Goal: Task Accomplishment & Management: Use online tool/utility

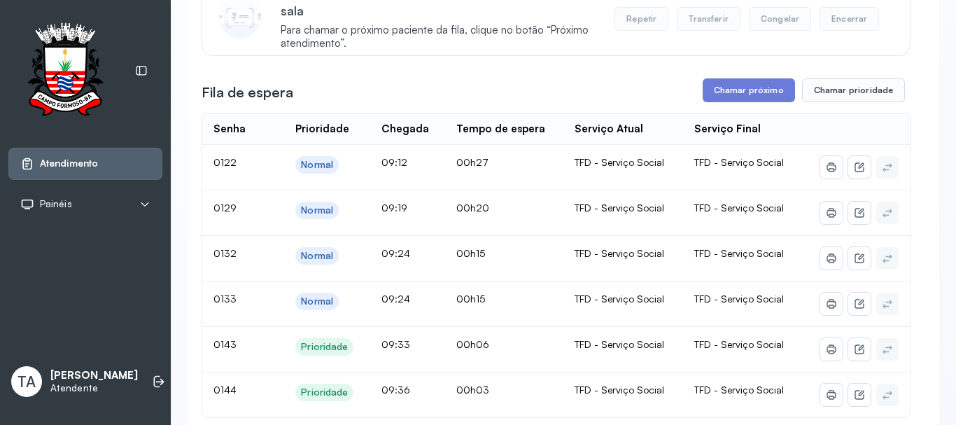
scroll to position [183, 0]
click at [707, 101] on button "Chamar próximo" at bounding box center [748, 91] width 92 height 24
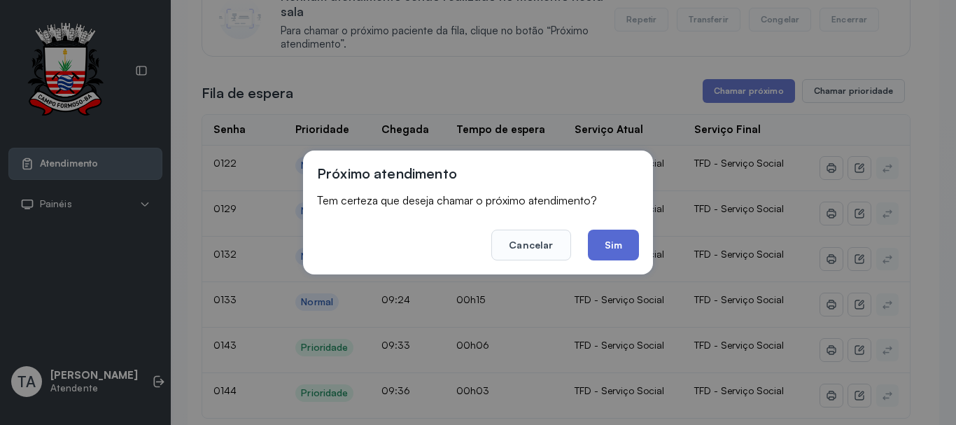
click at [615, 246] on button "Sim" at bounding box center [613, 244] width 51 height 31
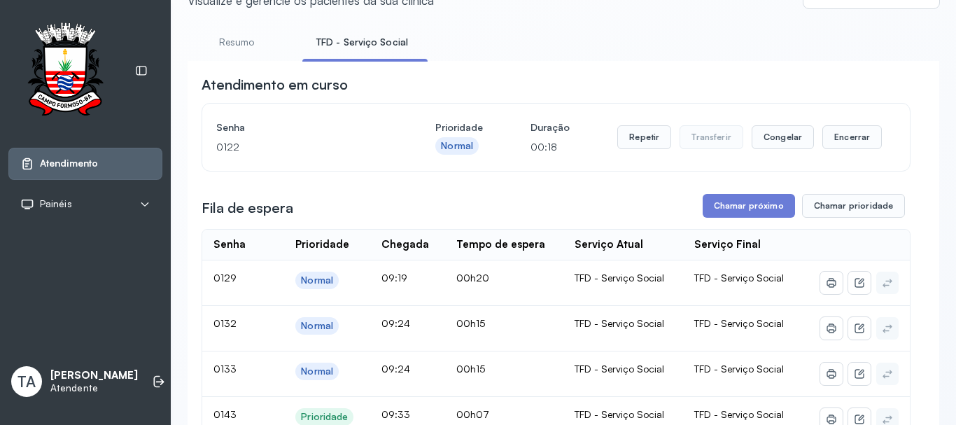
scroll to position [43, 0]
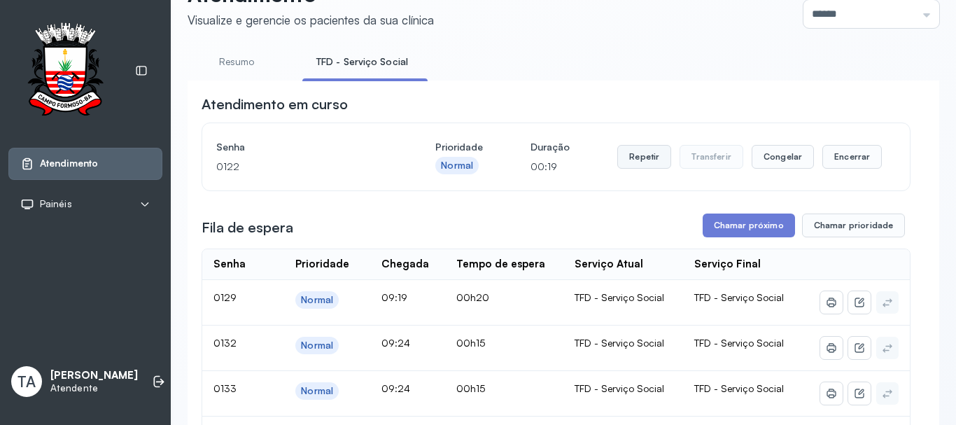
click at [622, 169] on button "Repetir" at bounding box center [644, 157] width 54 height 24
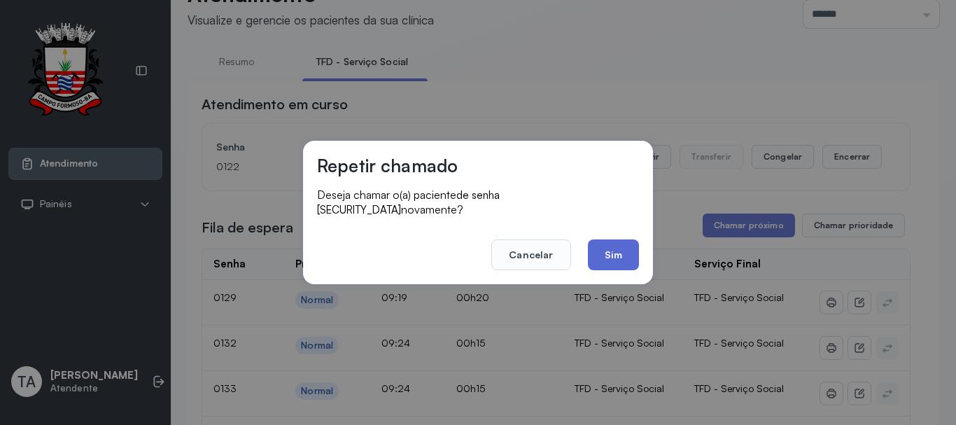
click at [609, 239] on button "Sim" at bounding box center [613, 254] width 51 height 31
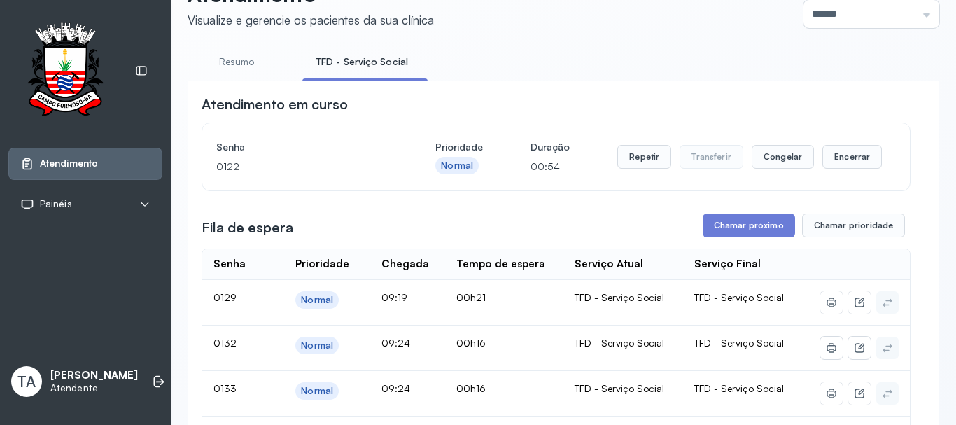
scroll to position [113, 0]
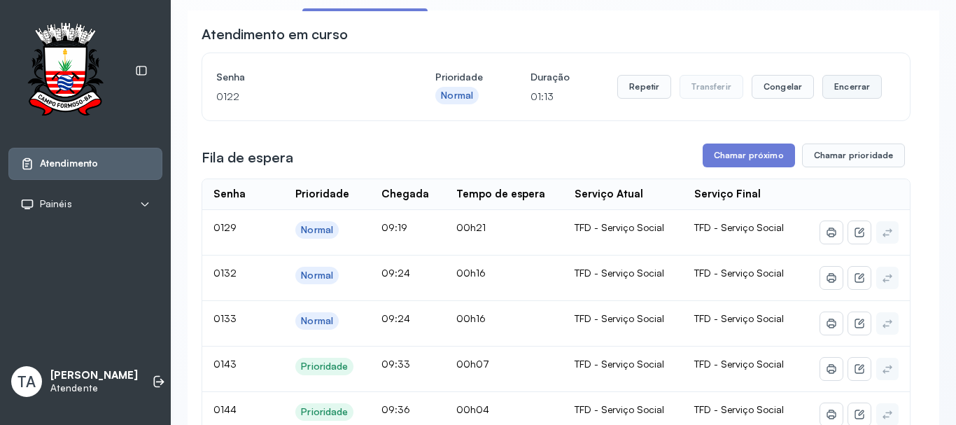
click at [824, 91] on button "Encerrar" at bounding box center [851, 87] width 59 height 24
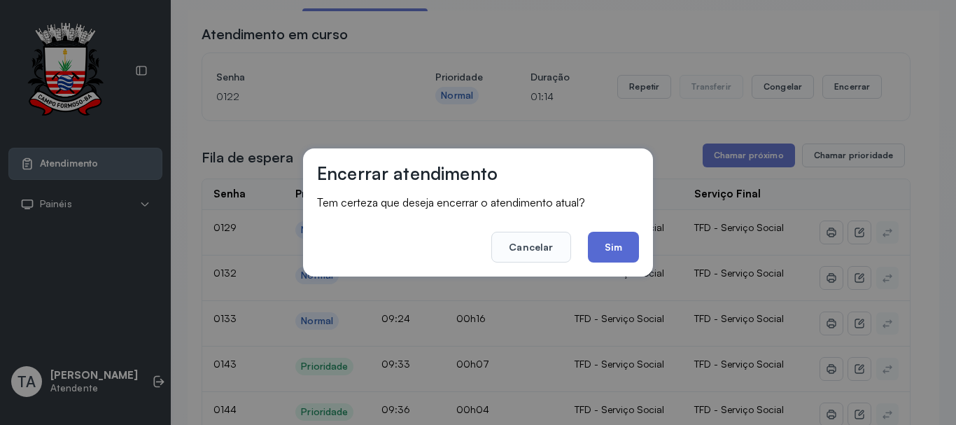
click at [616, 258] on button "Sim" at bounding box center [613, 247] width 51 height 31
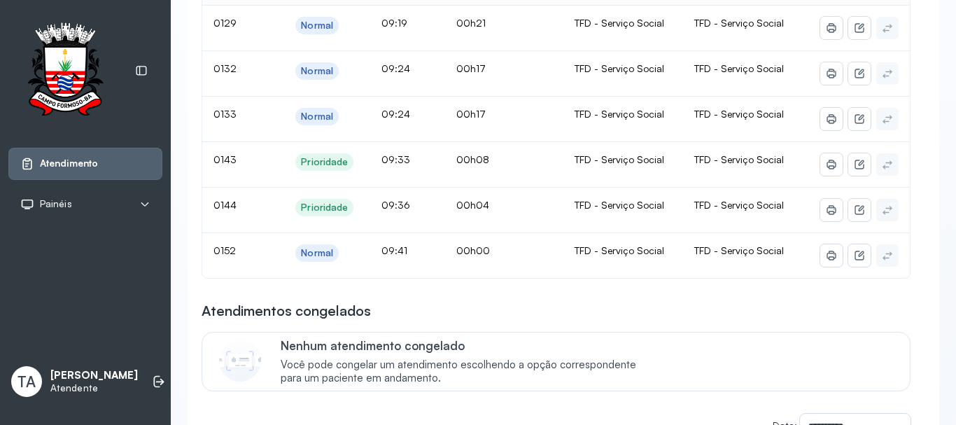
scroll to position [253, 0]
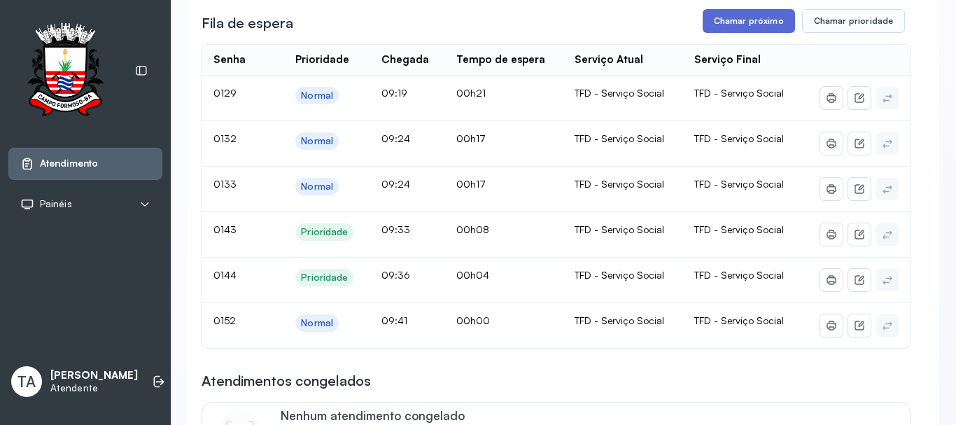
click at [707, 27] on button "Chamar próximo" at bounding box center [748, 21] width 92 height 24
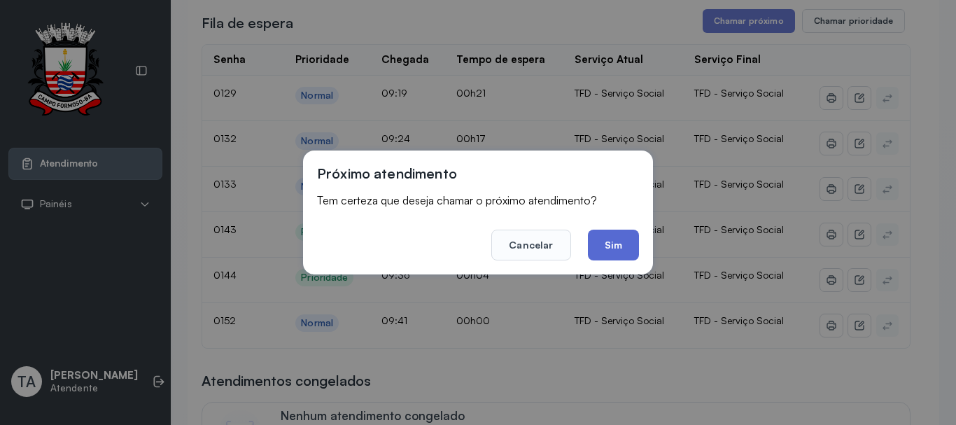
click at [610, 255] on button "Sim" at bounding box center [613, 244] width 51 height 31
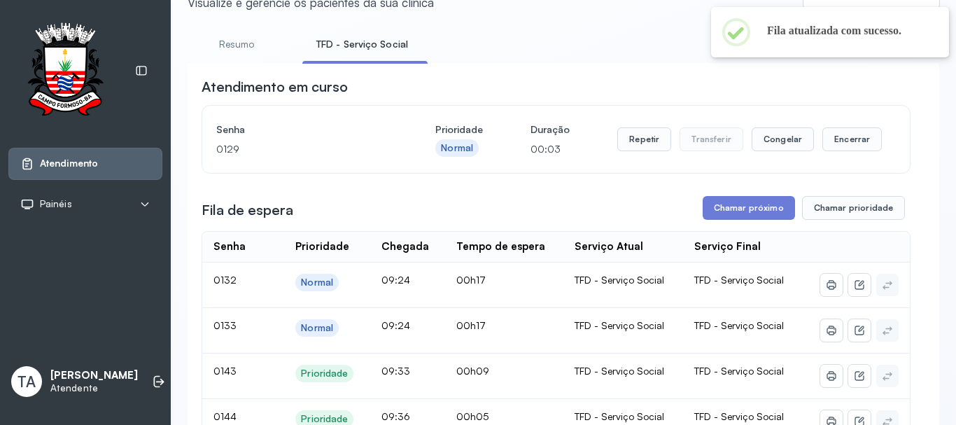
scroll to position [43, 0]
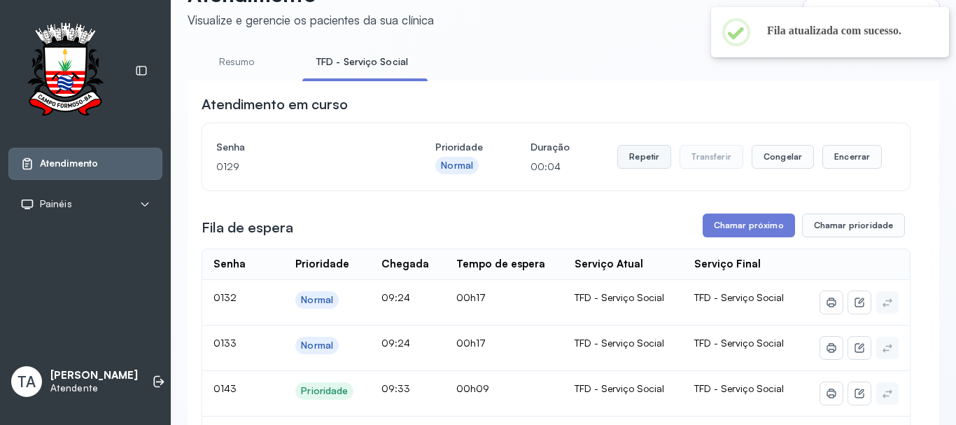
click at [632, 152] on button "Repetir" at bounding box center [644, 157] width 54 height 24
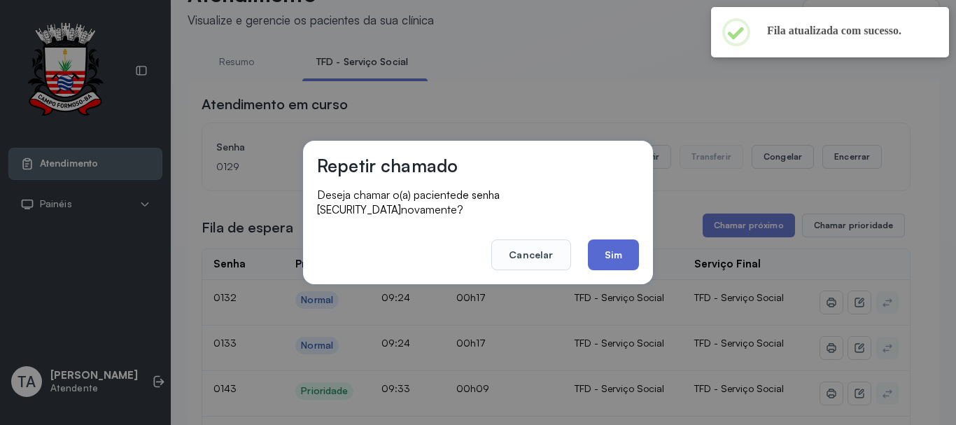
click at [611, 241] on button "Sim" at bounding box center [613, 254] width 51 height 31
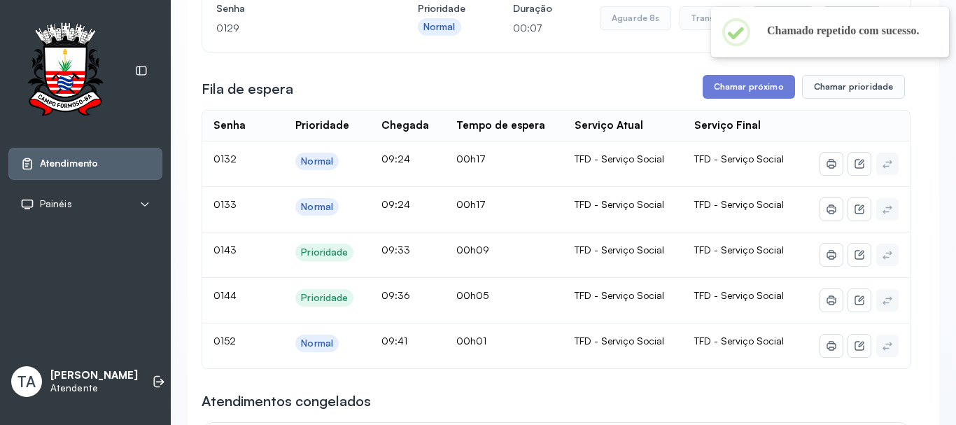
scroll to position [183, 0]
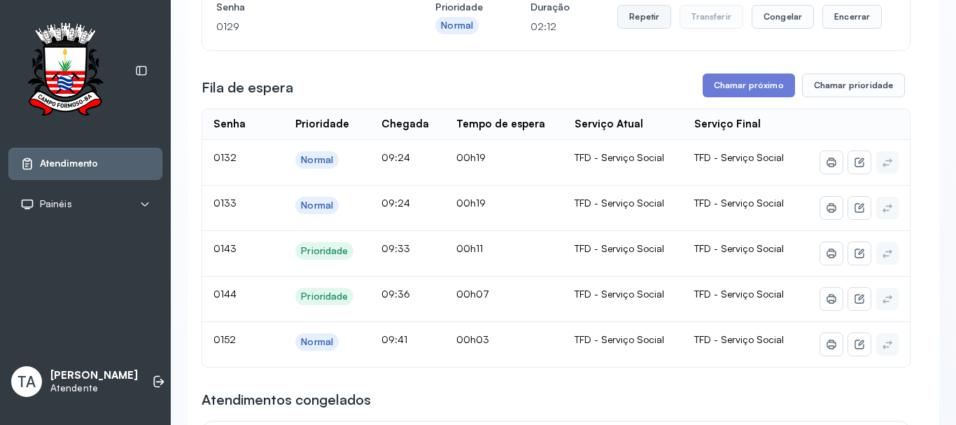
click at [628, 22] on button "Repetir" at bounding box center [644, 17] width 54 height 24
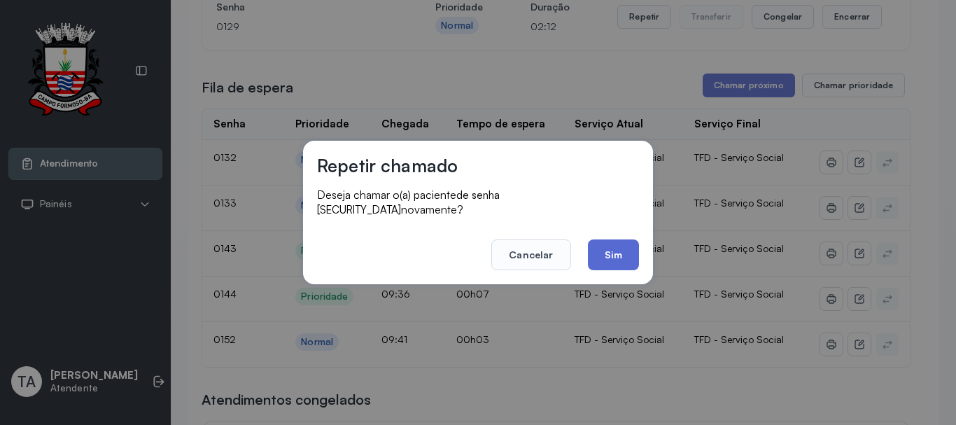
click at [611, 246] on button "Sim" at bounding box center [613, 254] width 51 height 31
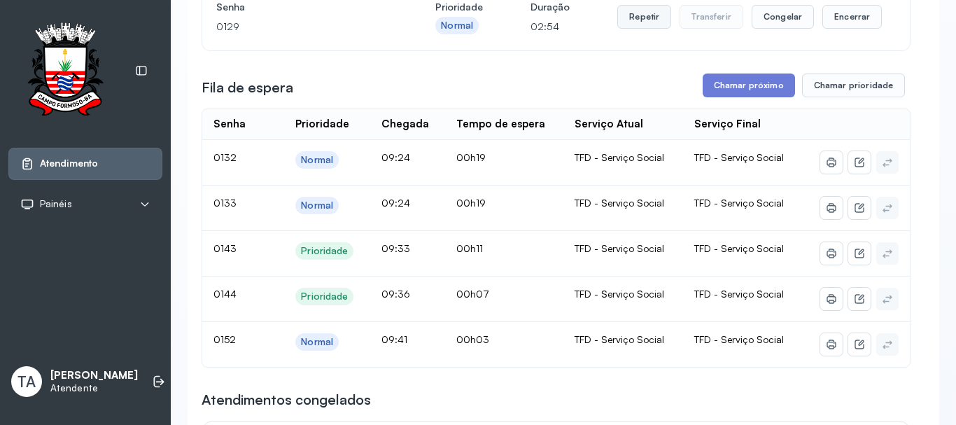
click at [636, 21] on button "Repetir" at bounding box center [644, 17] width 54 height 24
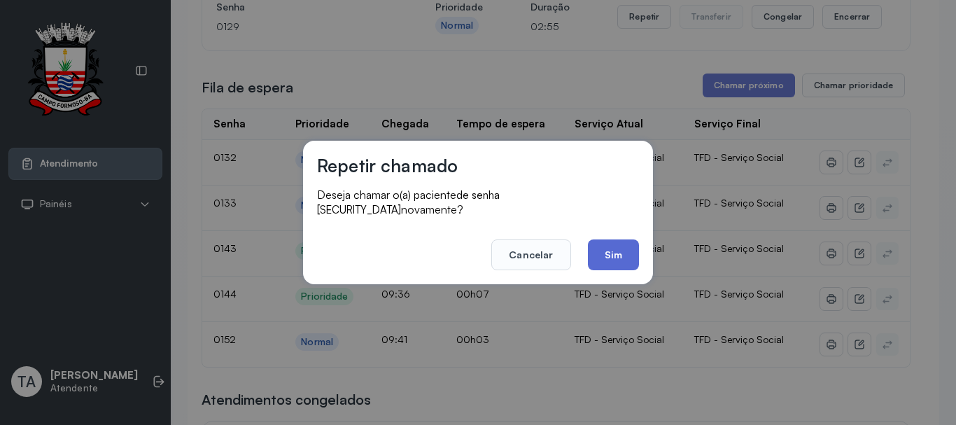
click at [609, 241] on button "Sim" at bounding box center [613, 254] width 51 height 31
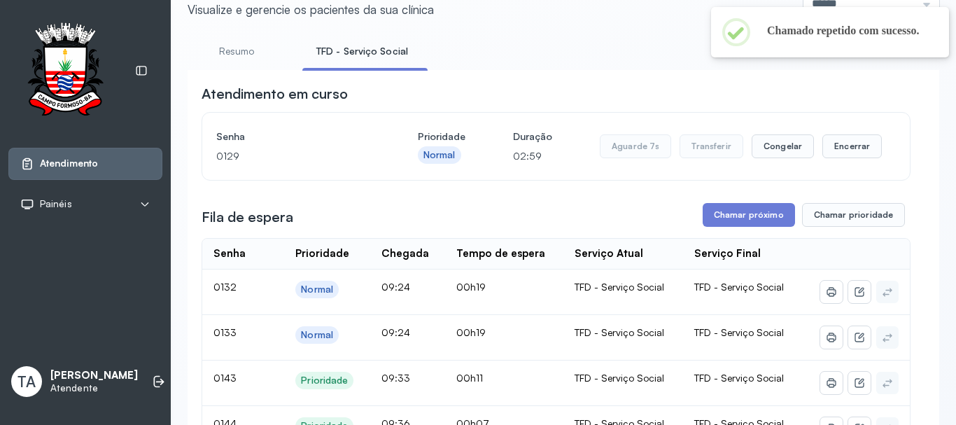
scroll to position [43, 0]
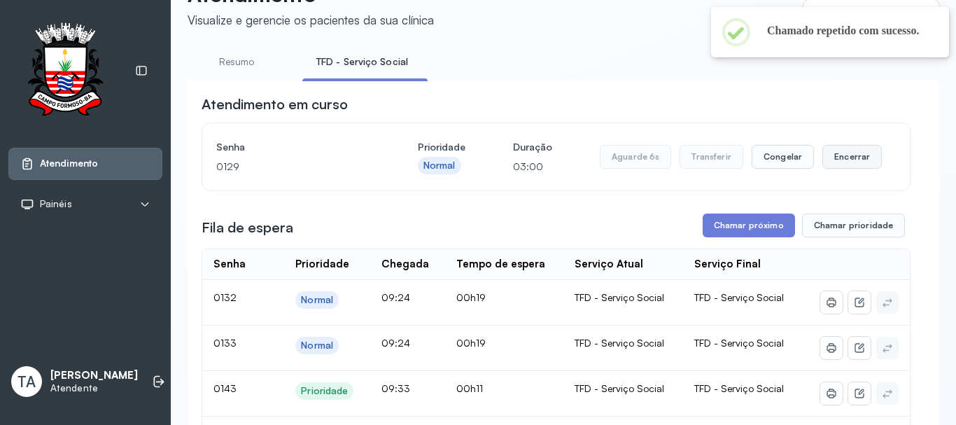
click at [858, 160] on button "Encerrar" at bounding box center [851, 157] width 59 height 24
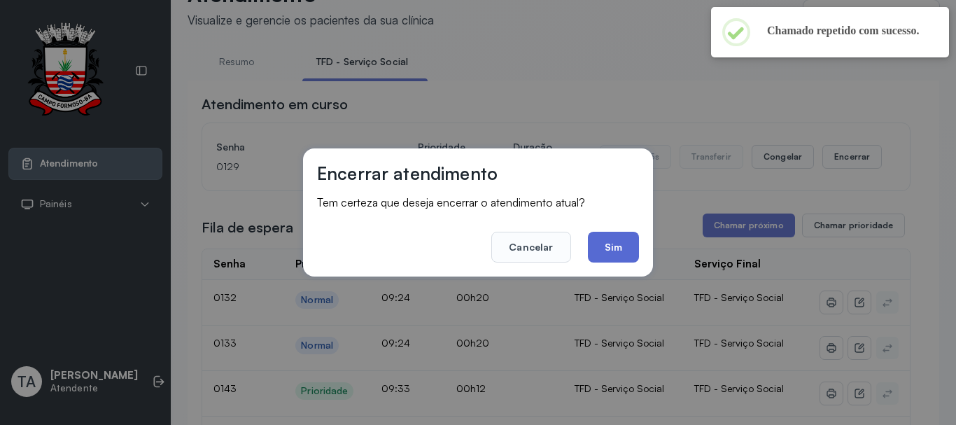
click at [627, 255] on button "Sim" at bounding box center [613, 247] width 51 height 31
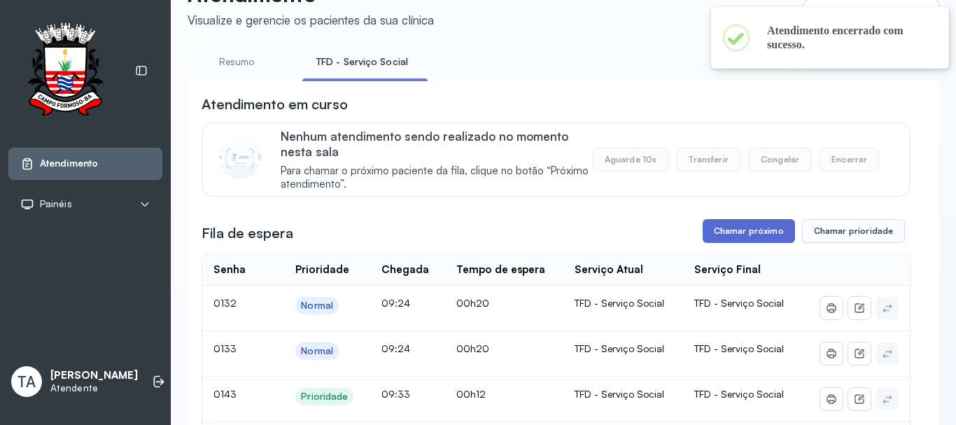
click at [732, 231] on button "Chamar próximo" at bounding box center [748, 231] width 92 height 24
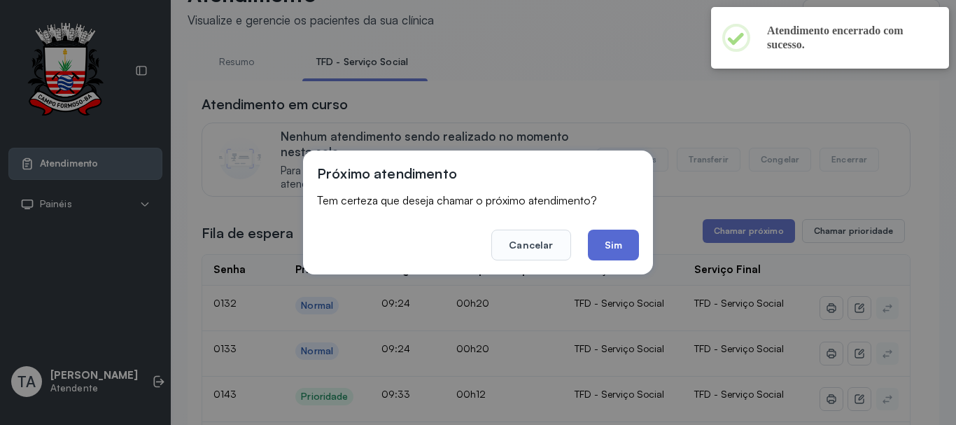
click at [633, 238] on button "Sim" at bounding box center [613, 244] width 51 height 31
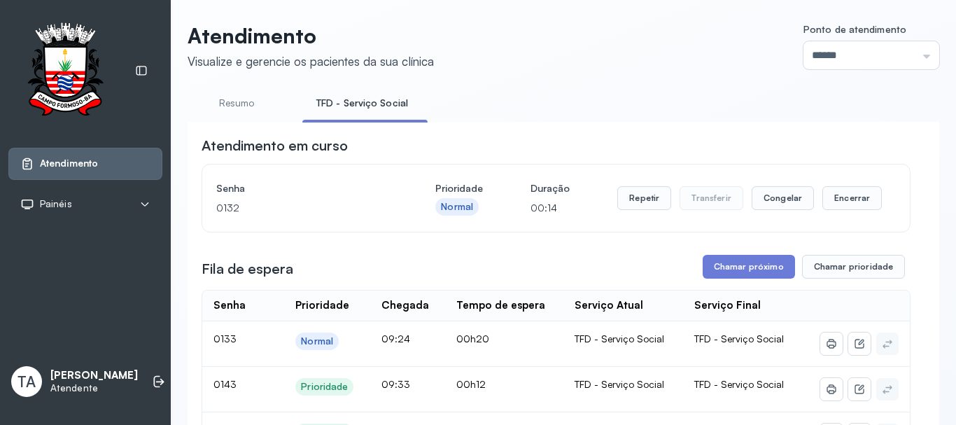
scroll to position [0, 0]
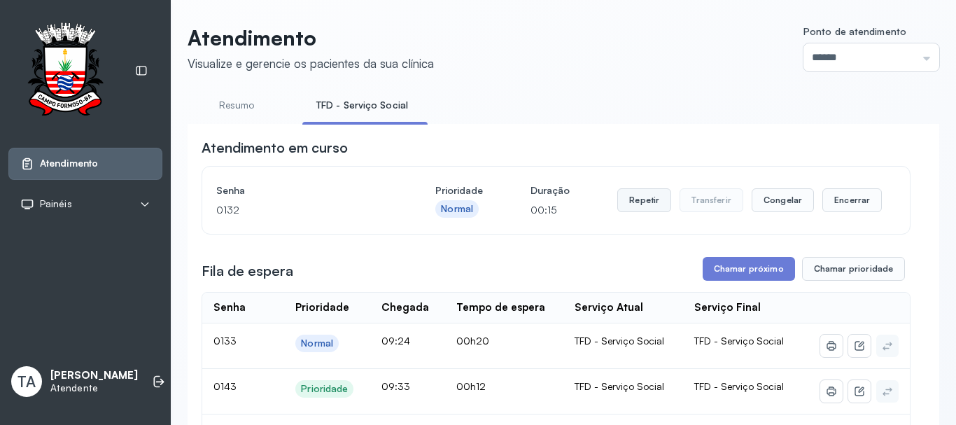
click at [622, 207] on button "Repetir" at bounding box center [644, 200] width 54 height 24
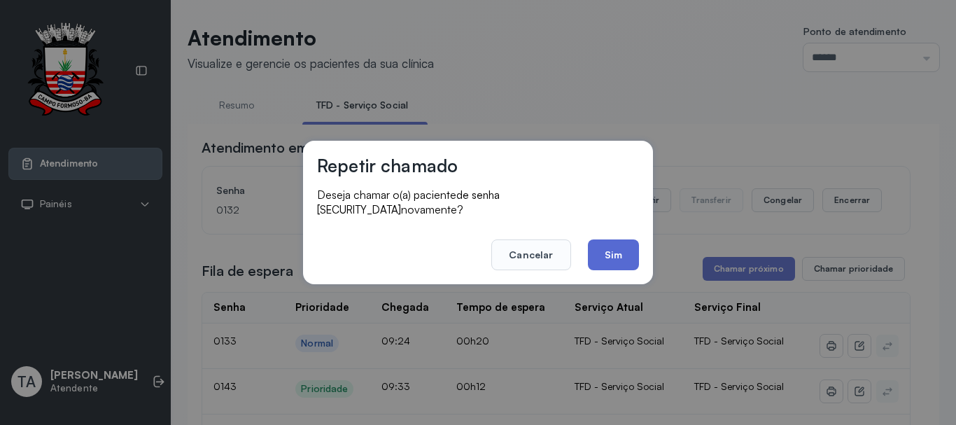
click at [600, 255] on button "Sim" at bounding box center [613, 254] width 51 height 31
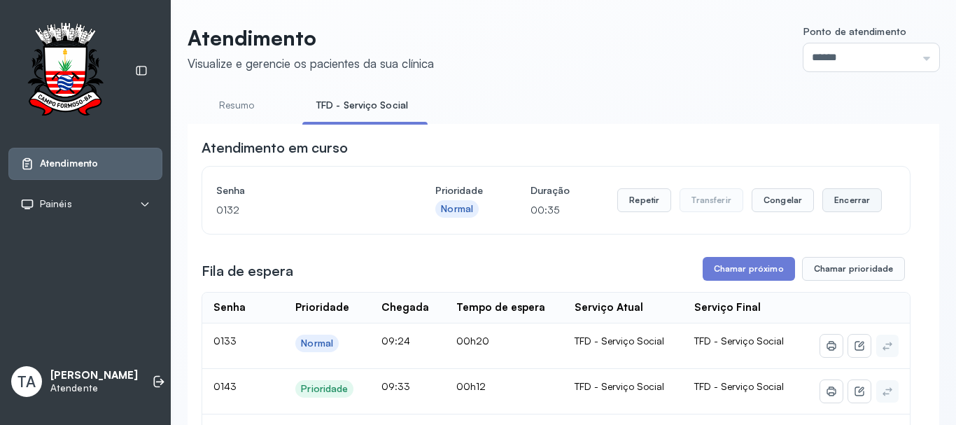
click at [828, 207] on button "Encerrar" at bounding box center [851, 200] width 59 height 24
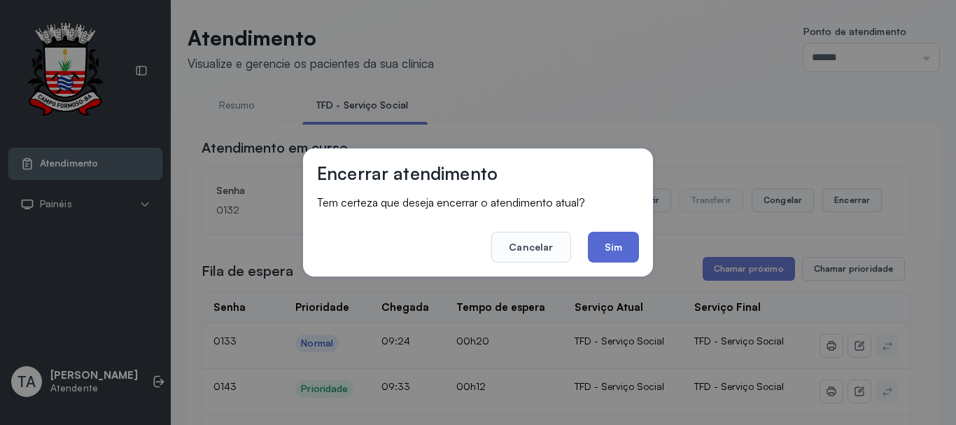
click at [595, 242] on button "Sim" at bounding box center [613, 247] width 51 height 31
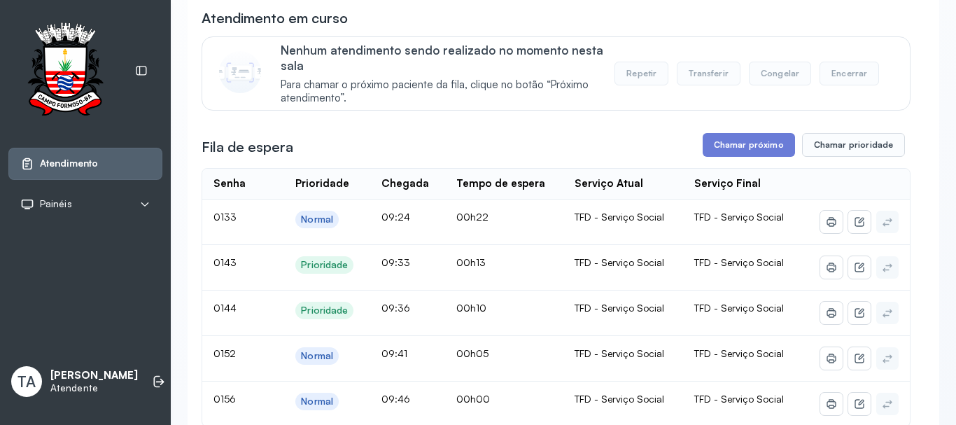
scroll to position [92, 0]
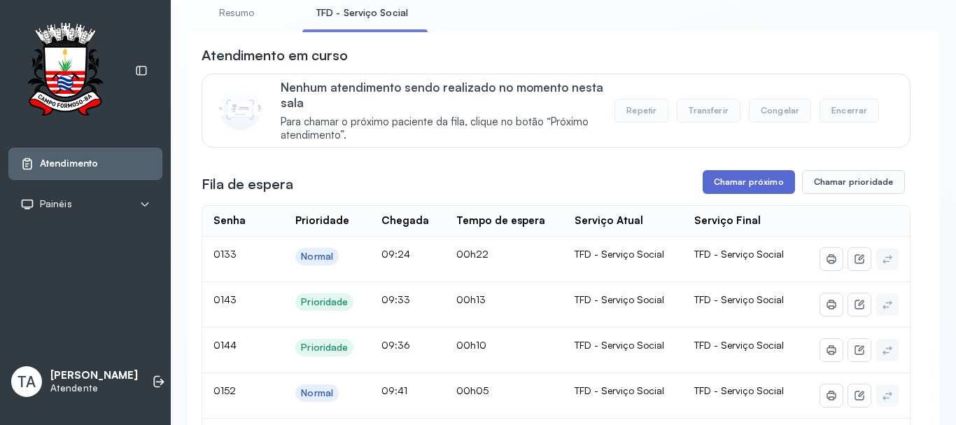
click at [711, 182] on button "Chamar próximo" at bounding box center [748, 182] width 92 height 24
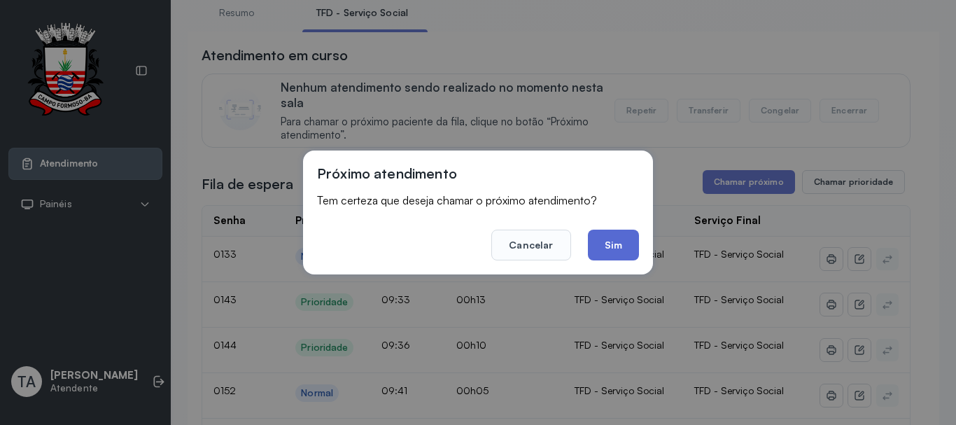
click at [620, 242] on button "Sim" at bounding box center [613, 244] width 51 height 31
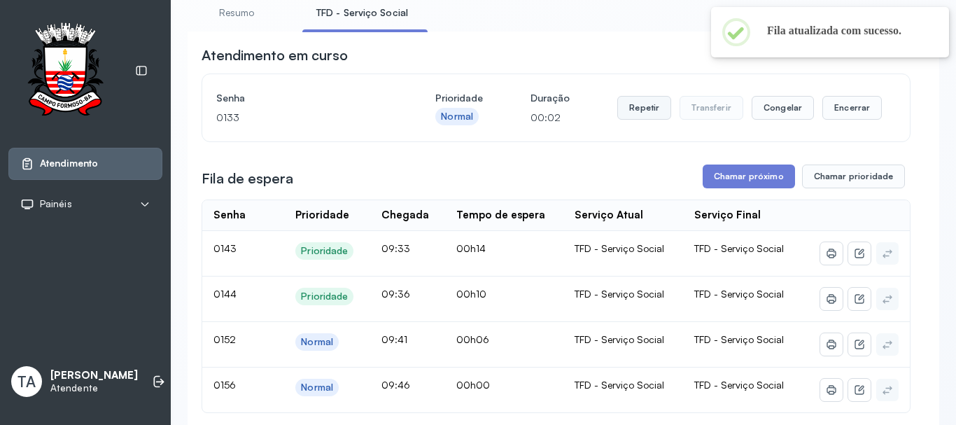
click at [625, 120] on button "Repetir" at bounding box center [644, 108] width 54 height 24
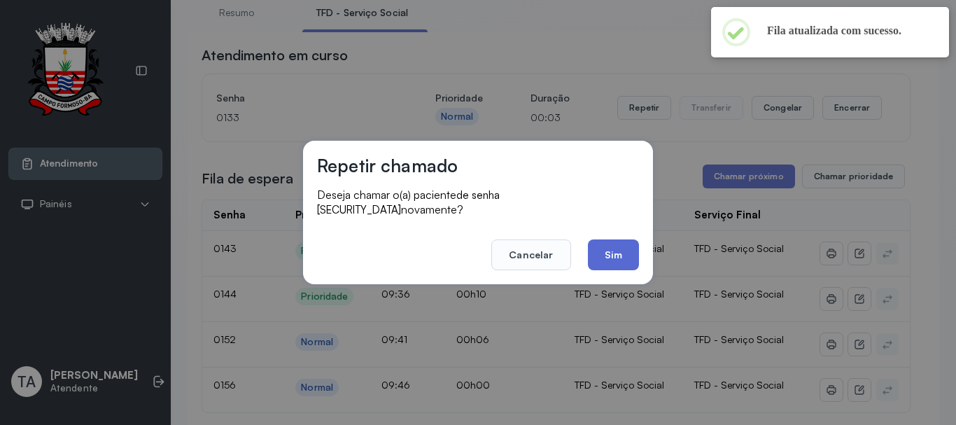
click at [609, 239] on button "Sim" at bounding box center [613, 254] width 51 height 31
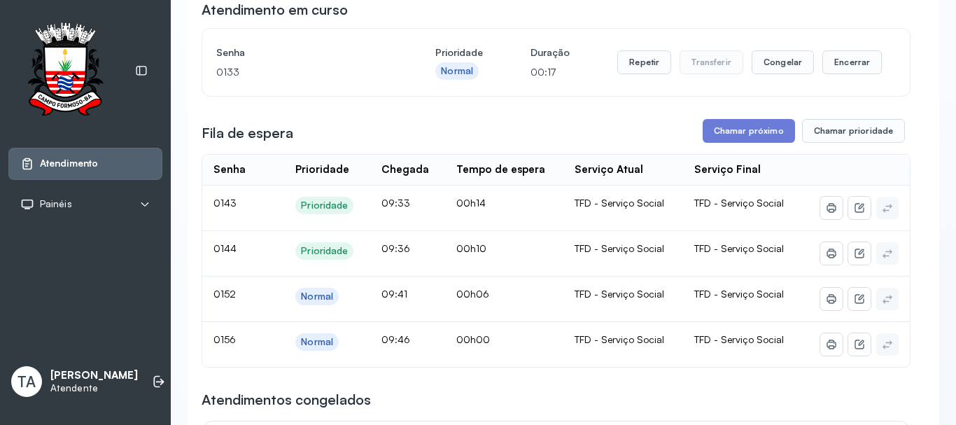
scroll to position [162, 0]
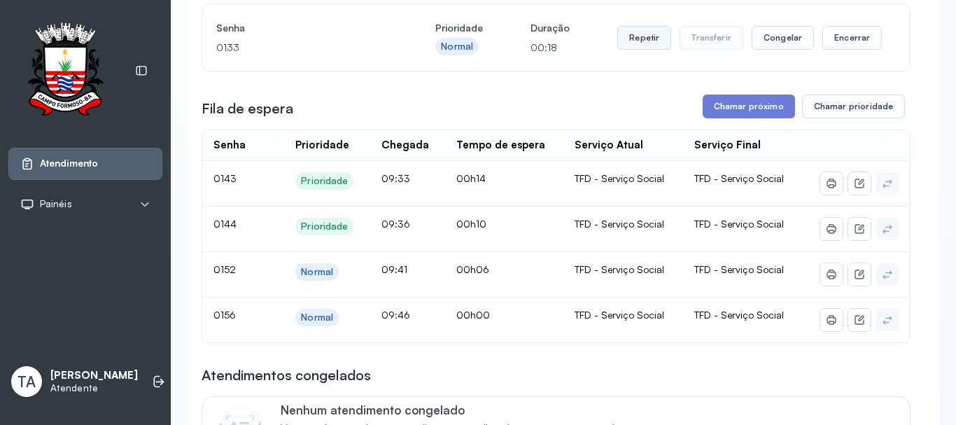
click at [639, 45] on button "Repetir" at bounding box center [644, 38] width 54 height 24
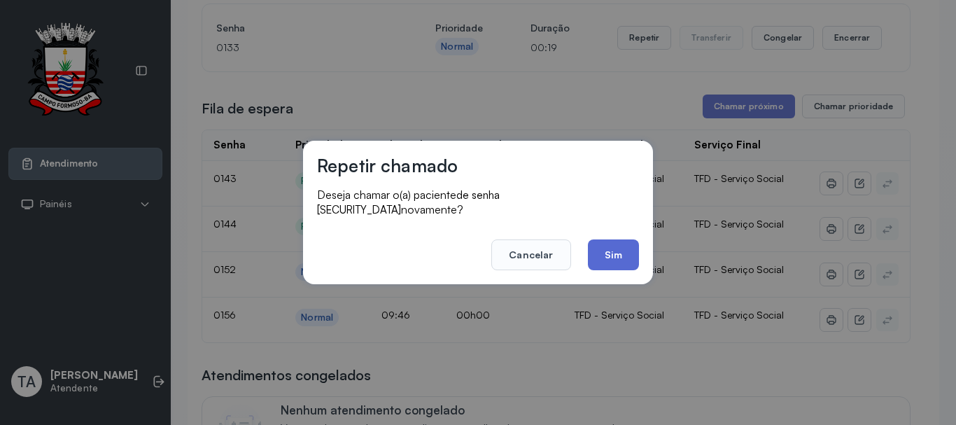
click at [597, 239] on button "Sim" at bounding box center [613, 254] width 51 height 31
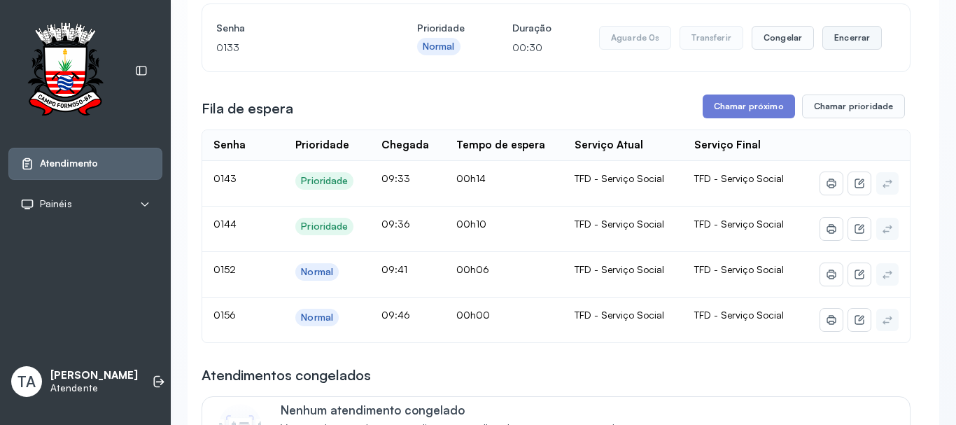
click at [822, 38] on button "Encerrar" at bounding box center [851, 38] width 59 height 24
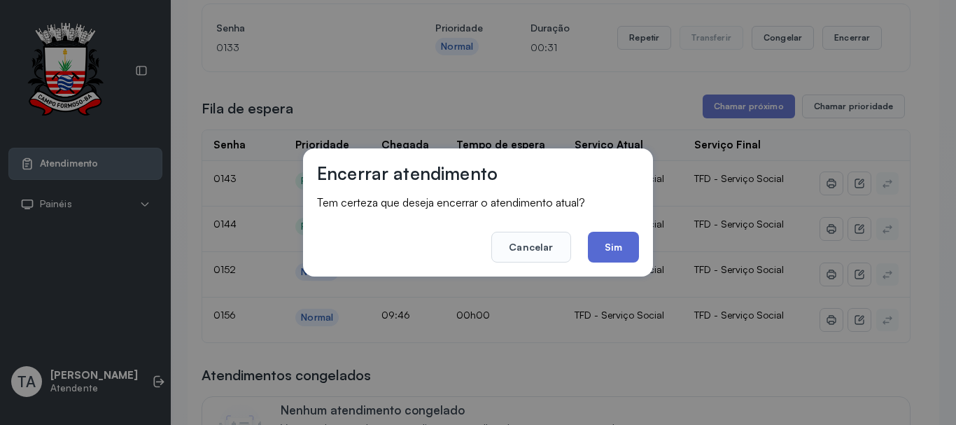
click at [607, 239] on button "Sim" at bounding box center [613, 247] width 51 height 31
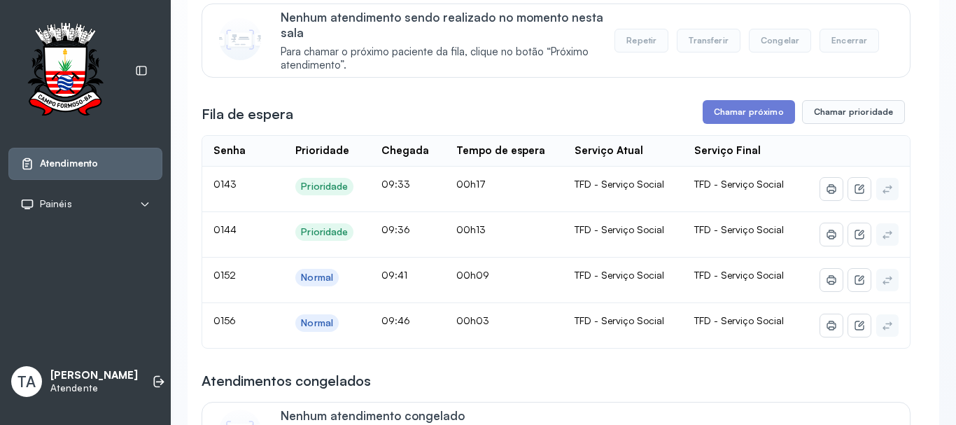
click at [487, 113] on div "Fila de espera Chamar próximo Chamar prioridade" at bounding box center [555, 112] width 709 height 24
click at [643, 276] on div "TFD - Serviço Social" at bounding box center [622, 275] width 97 height 13
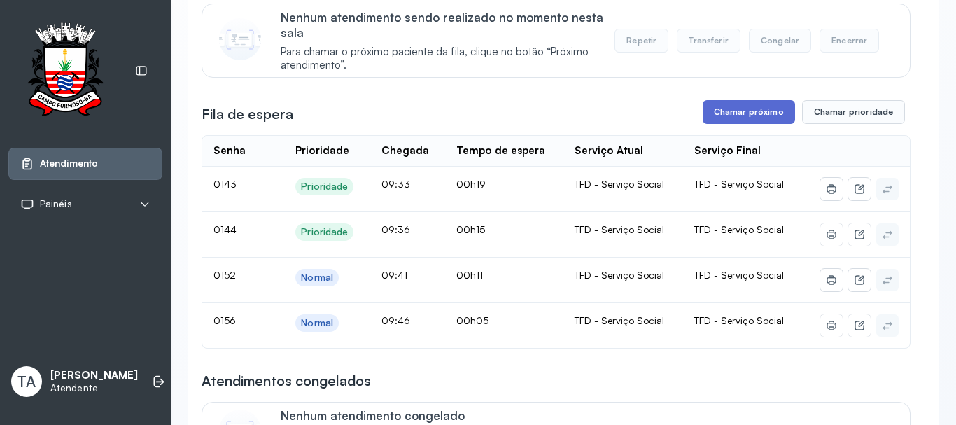
click at [704, 113] on button "Chamar próximo" at bounding box center [748, 112] width 92 height 24
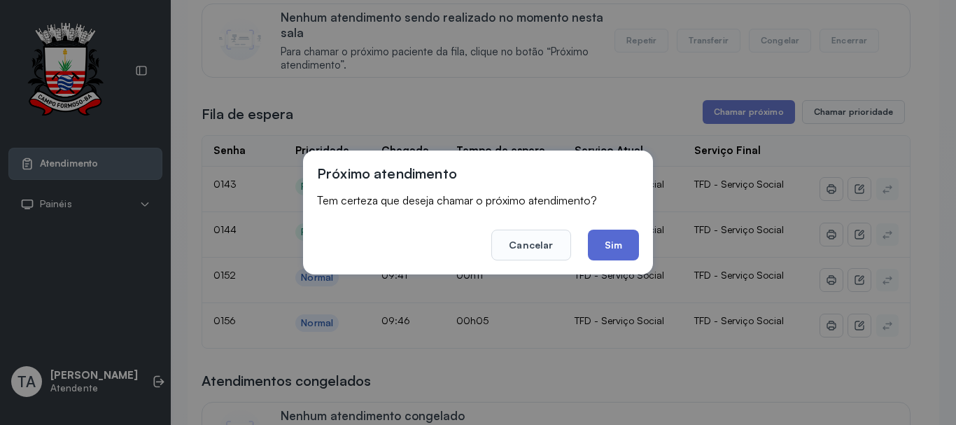
click at [621, 252] on button "Sim" at bounding box center [613, 244] width 51 height 31
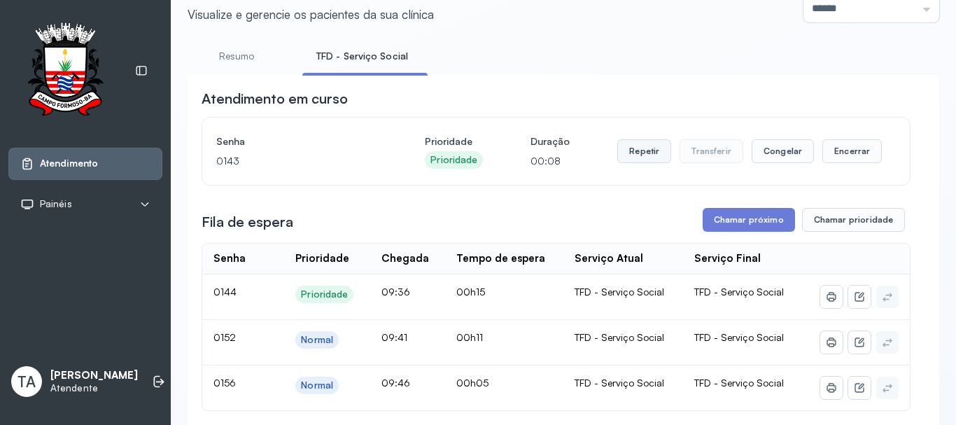
scroll to position [22, 0]
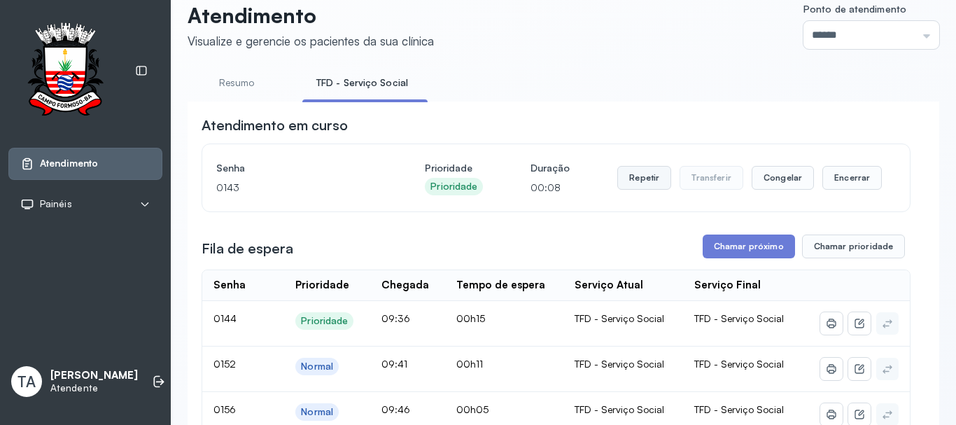
click at [648, 180] on button "Repetir" at bounding box center [644, 178] width 54 height 24
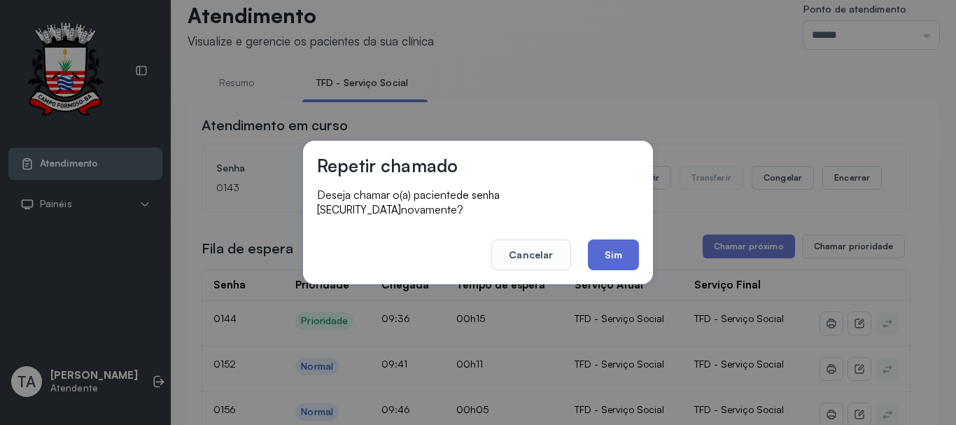
click at [616, 249] on button "Sim" at bounding box center [613, 254] width 51 height 31
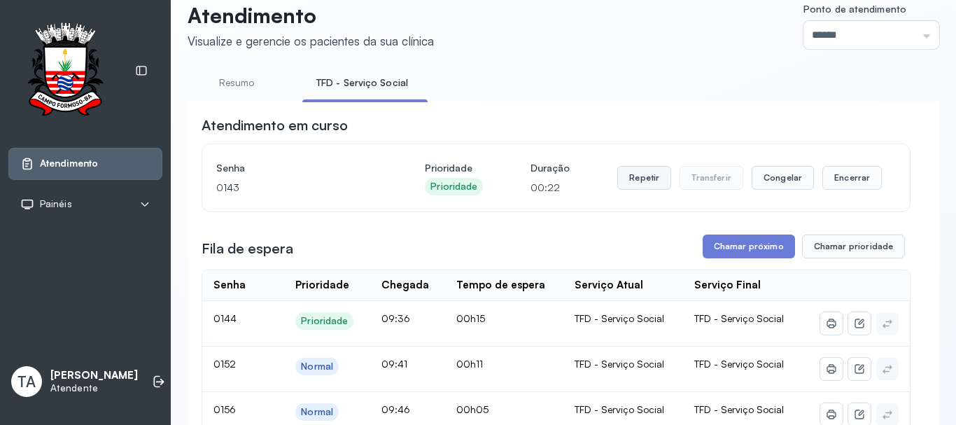
click at [639, 186] on button "Repetir" at bounding box center [644, 178] width 54 height 24
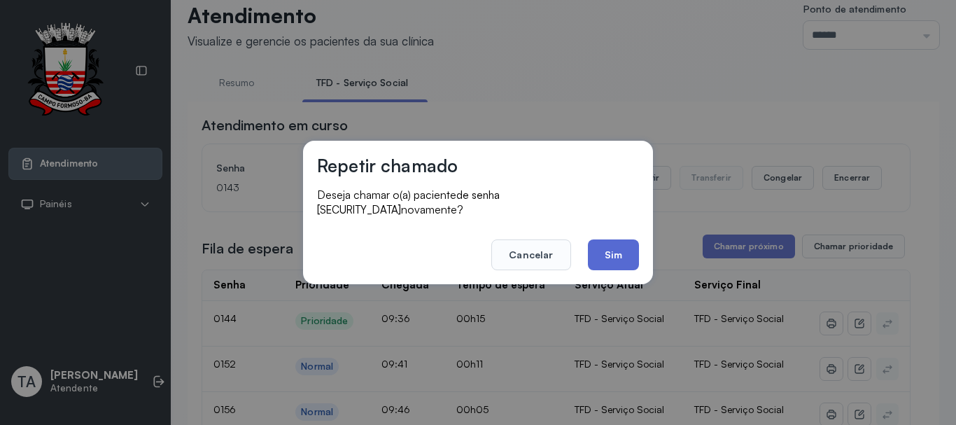
click at [603, 240] on button "Sim" at bounding box center [613, 254] width 51 height 31
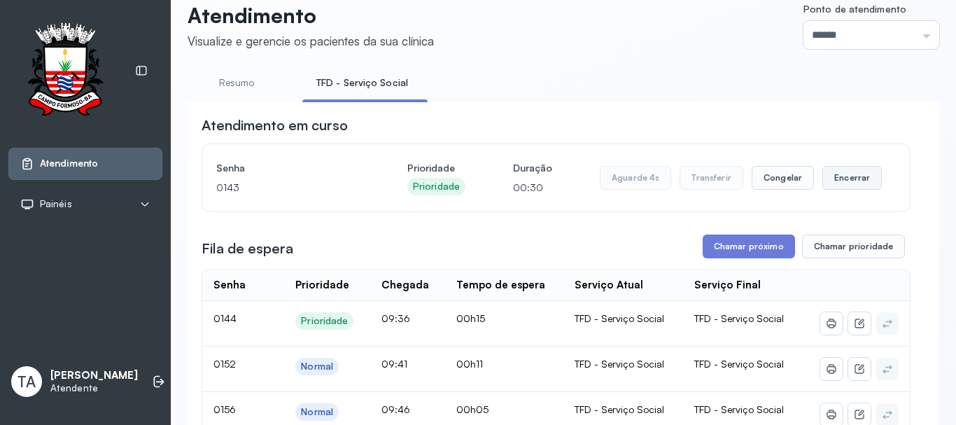
click at [846, 180] on button "Encerrar" at bounding box center [851, 178] width 59 height 24
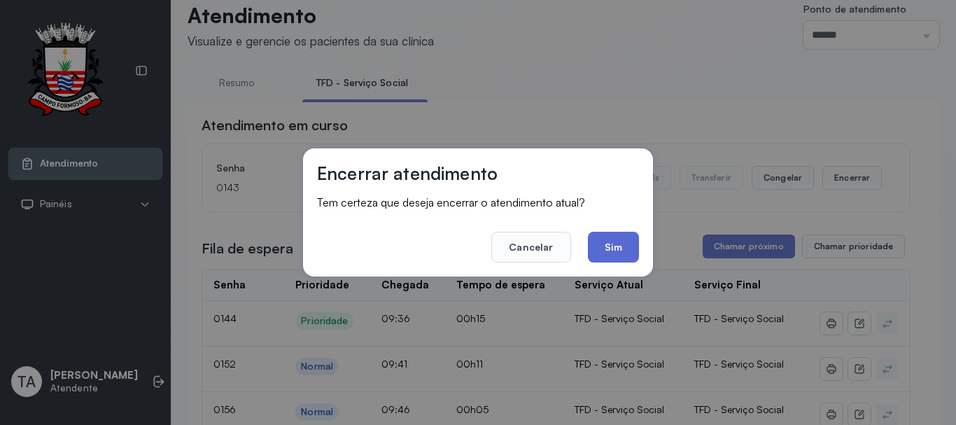
click at [605, 241] on button "Sim" at bounding box center [613, 247] width 51 height 31
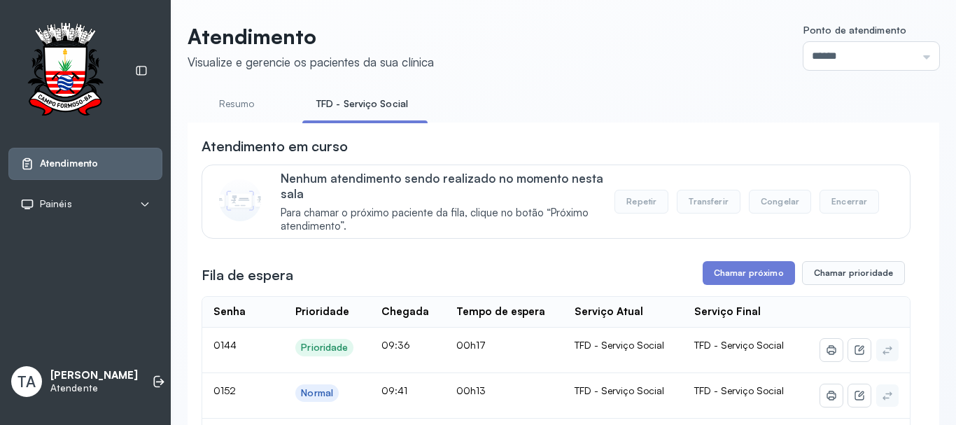
scroll to position [0, 0]
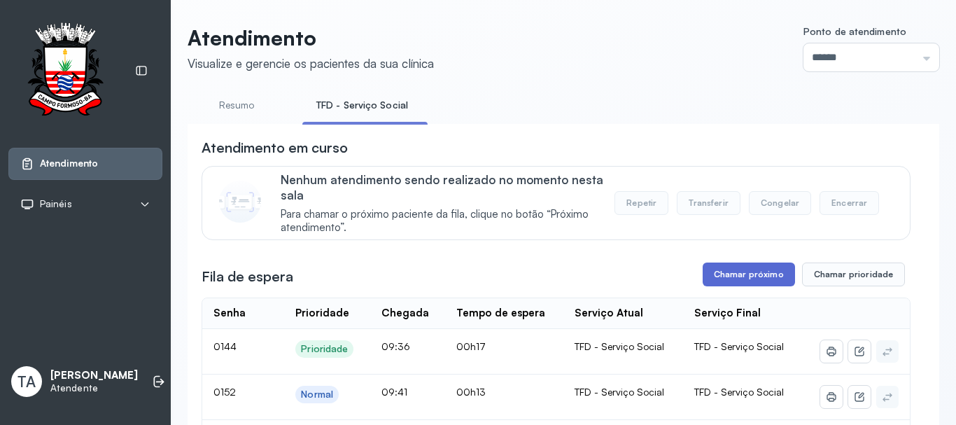
click at [739, 277] on button "Chamar próximo" at bounding box center [748, 274] width 92 height 24
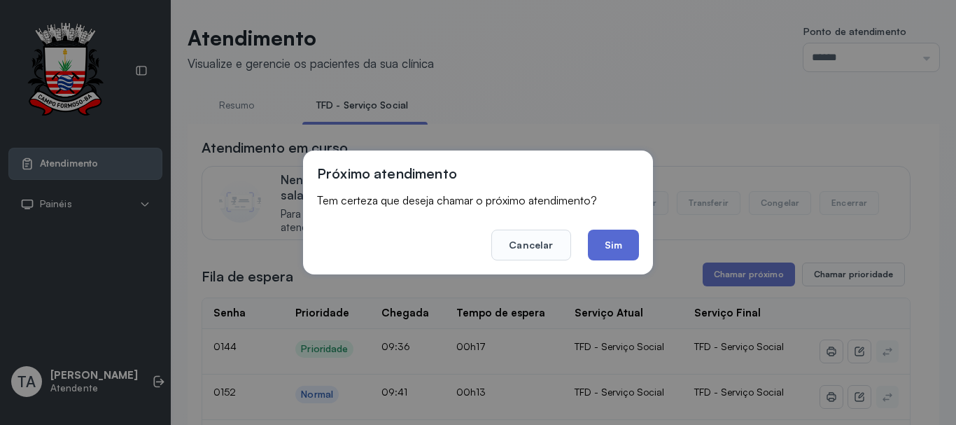
click at [609, 241] on button "Sim" at bounding box center [613, 244] width 51 height 31
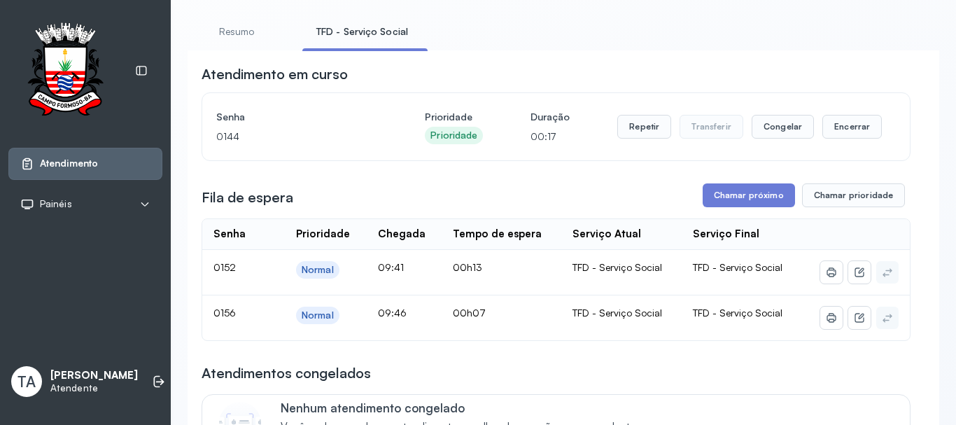
scroll to position [70, 0]
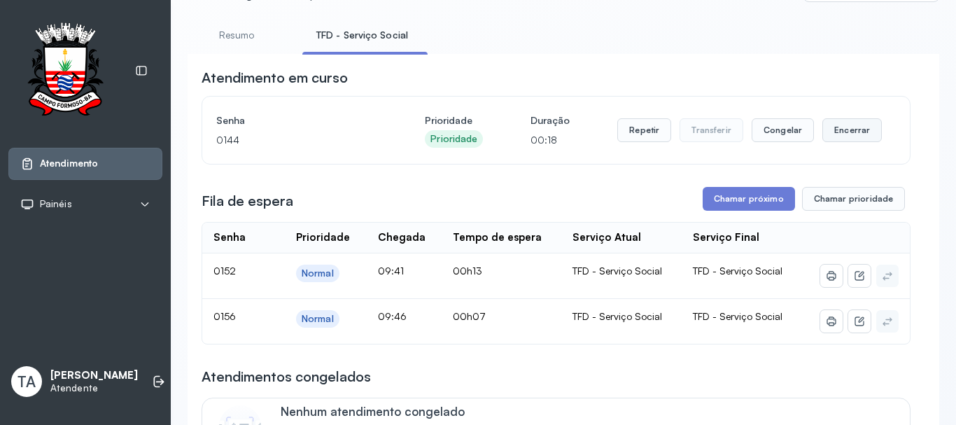
click at [839, 134] on button "Encerrar" at bounding box center [851, 130] width 59 height 24
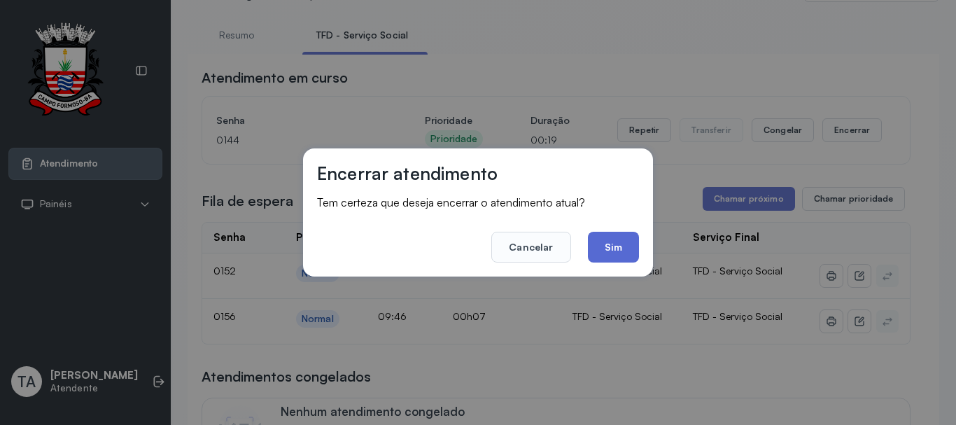
click at [625, 246] on button "Sim" at bounding box center [613, 247] width 51 height 31
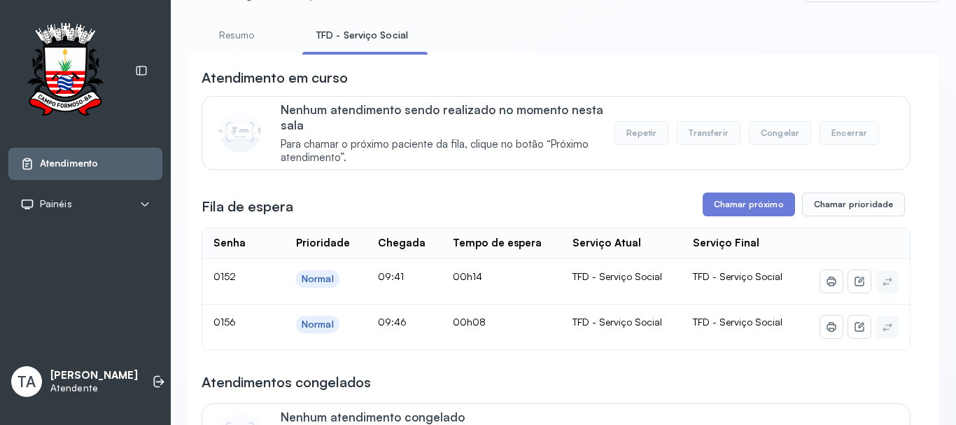
drag, startPoint x: 739, startPoint y: 183, endPoint x: 739, endPoint y: 192, distance: 8.4
click at [737, 204] on button "Chamar próximo" at bounding box center [748, 204] width 92 height 24
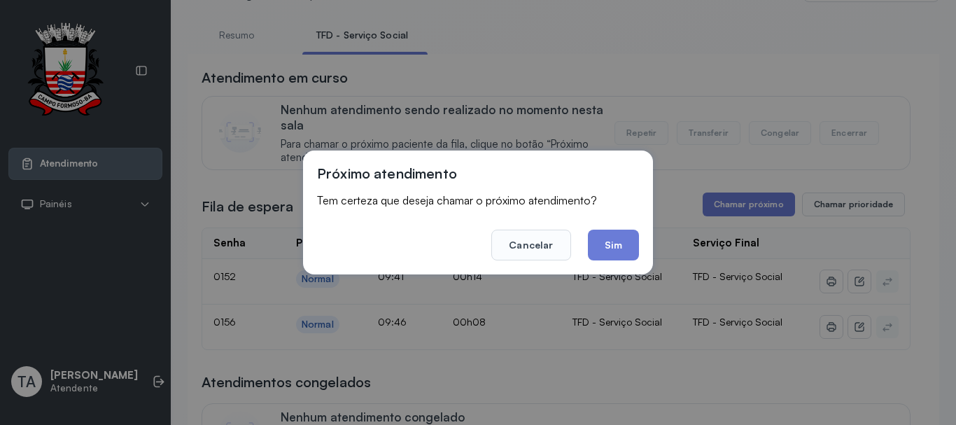
click at [584, 248] on footer "Cancelar Sim" at bounding box center [478, 235] width 322 height 50
click at [593, 249] on button "Sim" at bounding box center [613, 244] width 51 height 31
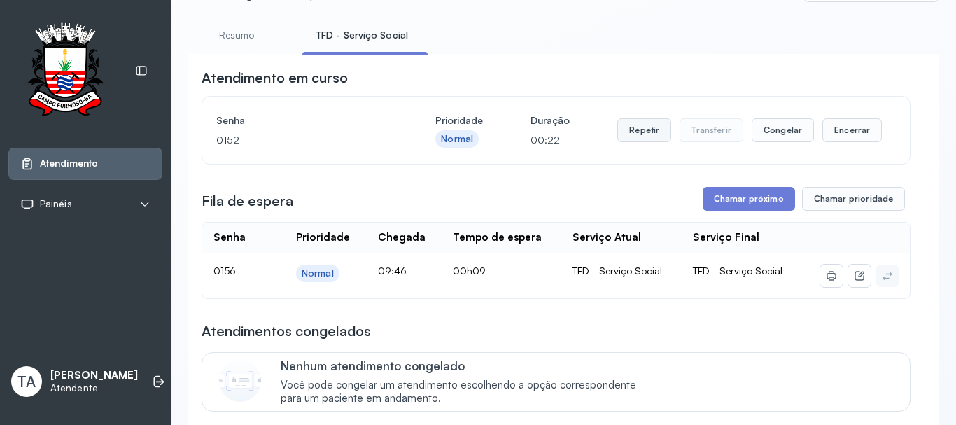
click at [641, 137] on button "Repetir" at bounding box center [644, 130] width 54 height 24
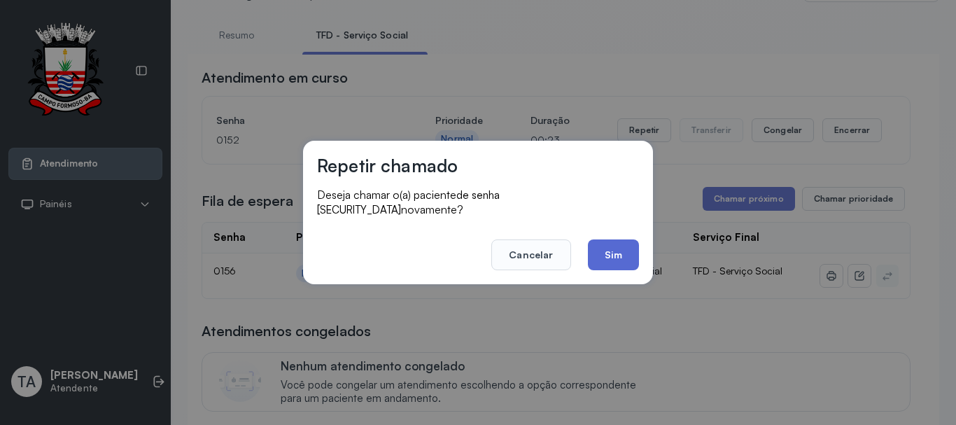
click at [609, 248] on button "Sim" at bounding box center [613, 254] width 51 height 31
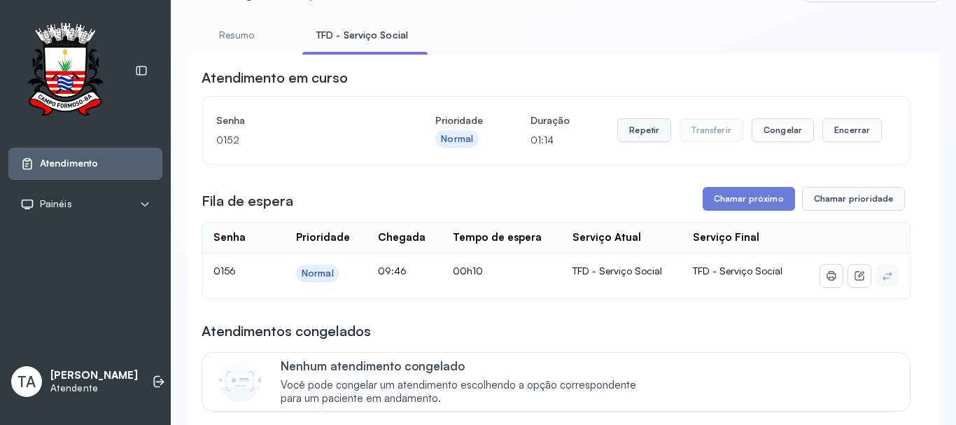
click at [632, 136] on button "Repetir" at bounding box center [644, 130] width 54 height 24
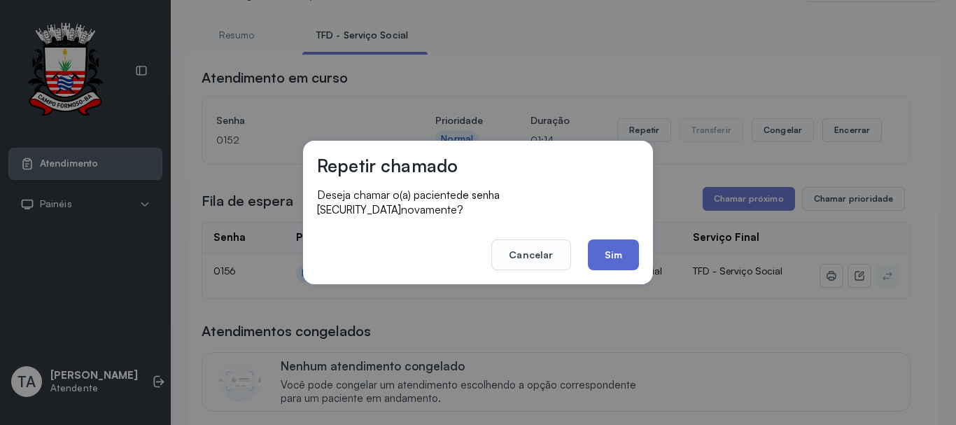
click at [595, 246] on button "Sim" at bounding box center [613, 254] width 51 height 31
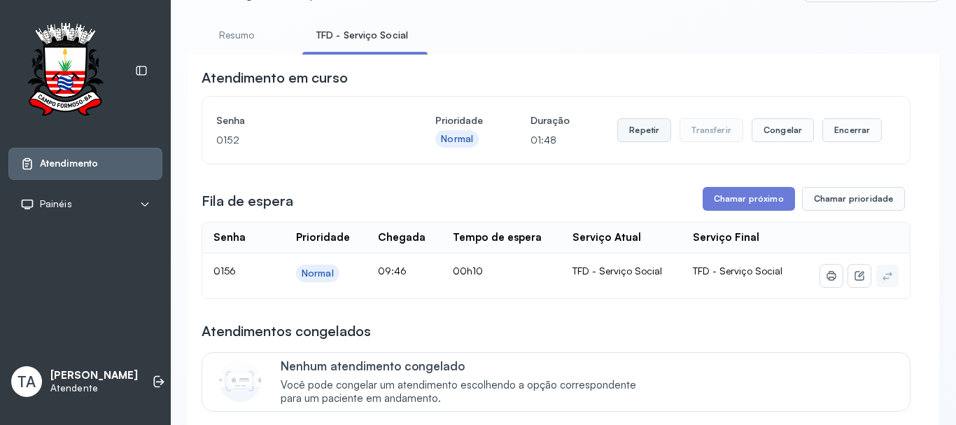
click at [642, 136] on button "Repetir" at bounding box center [644, 130] width 54 height 24
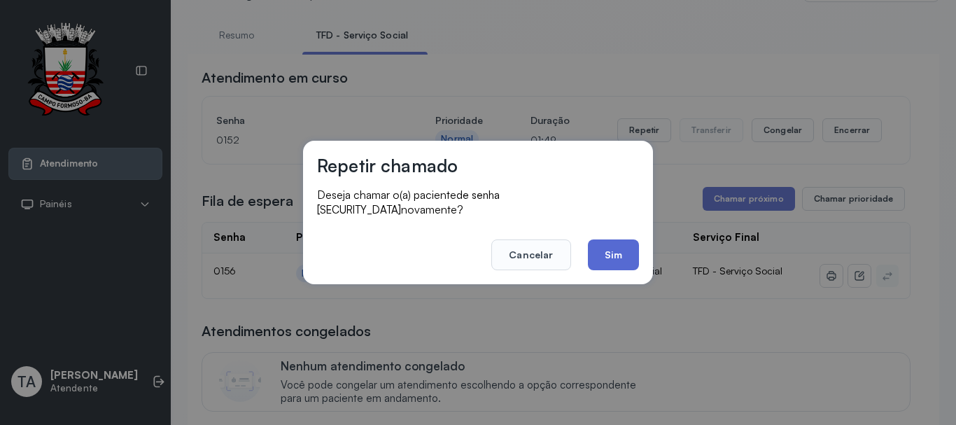
click at [601, 241] on button "Sim" at bounding box center [613, 254] width 51 height 31
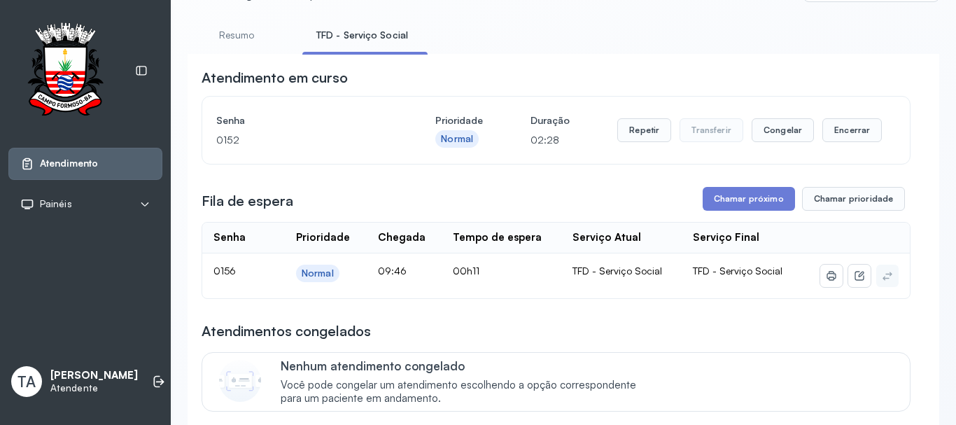
click at [620, 148] on div "Repetir Transferir Congelar Encerrar" at bounding box center [749, 130] width 264 height 39
click at [621, 148] on div "Repetir Transferir Congelar Encerrar" at bounding box center [749, 130] width 264 height 39
click at [623, 135] on button "Repetir" at bounding box center [644, 130] width 54 height 24
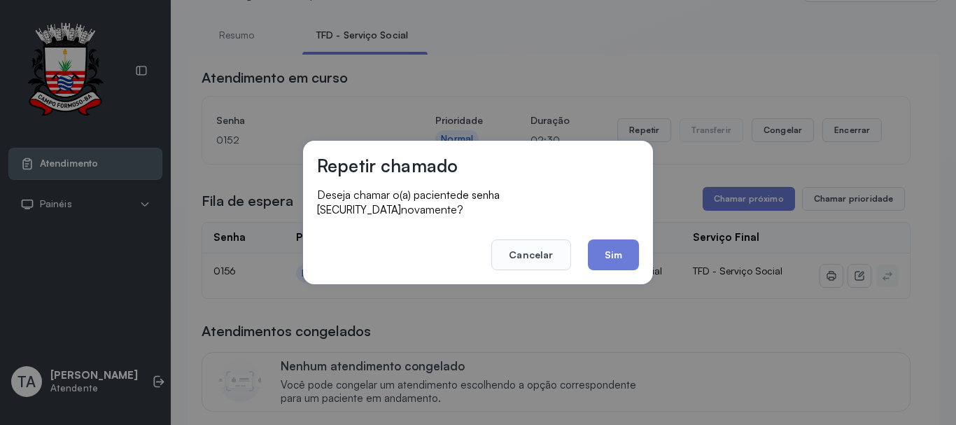
click at [602, 269] on div "Repetir chamado Deseja chamar o(a) paciente de senha 0152 novamente? Cancelar S…" at bounding box center [478, 212] width 350 height 143
click at [606, 253] on button "Sim" at bounding box center [613, 254] width 51 height 31
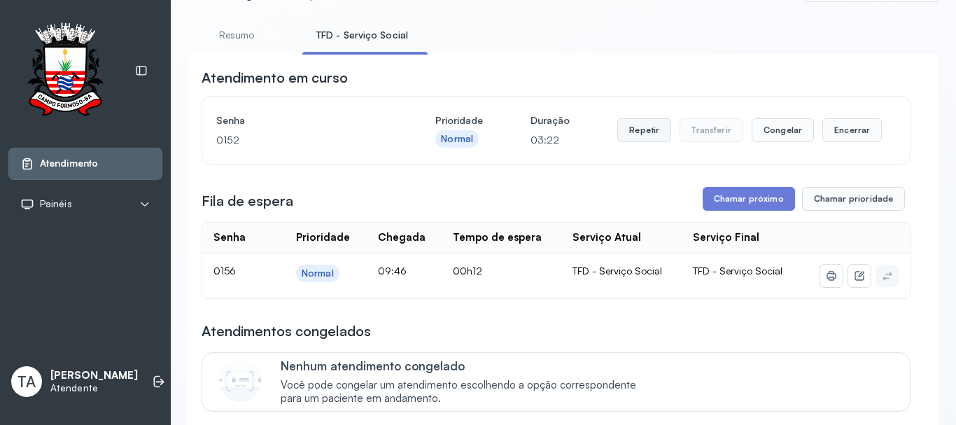
click at [632, 130] on button "Repetir" at bounding box center [644, 130] width 54 height 24
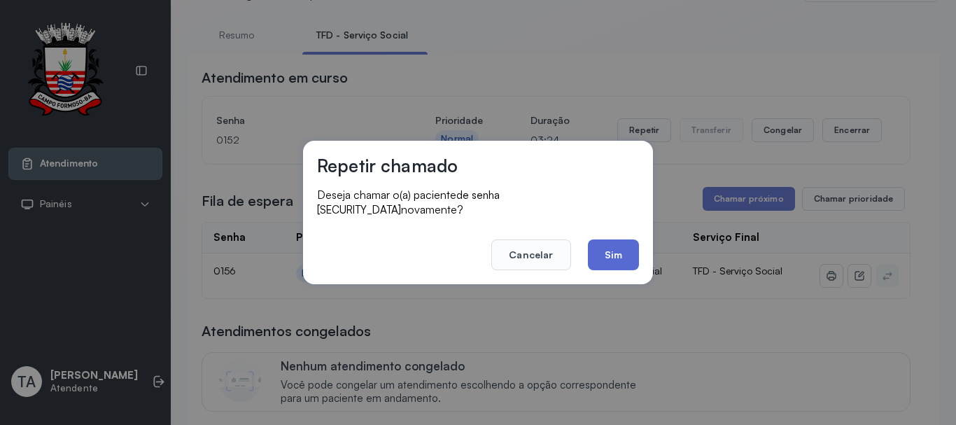
click at [611, 239] on button "Sim" at bounding box center [613, 254] width 51 height 31
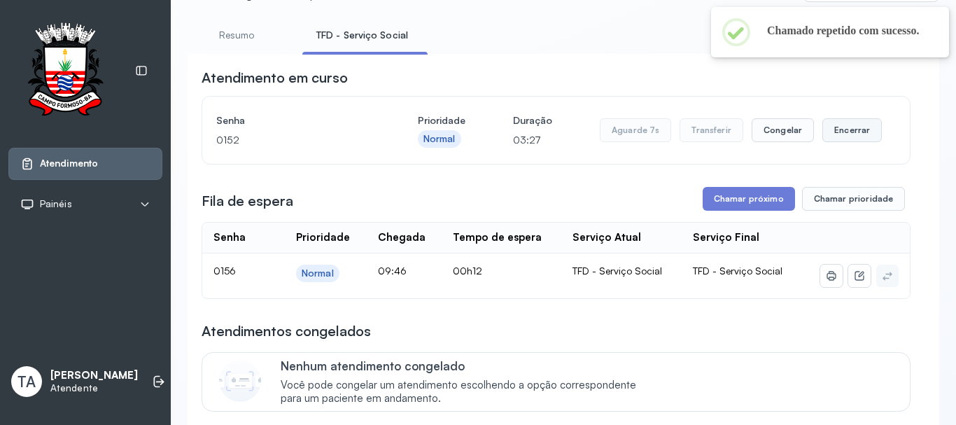
click at [822, 142] on button "Encerrar" at bounding box center [851, 130] width 59 height 24
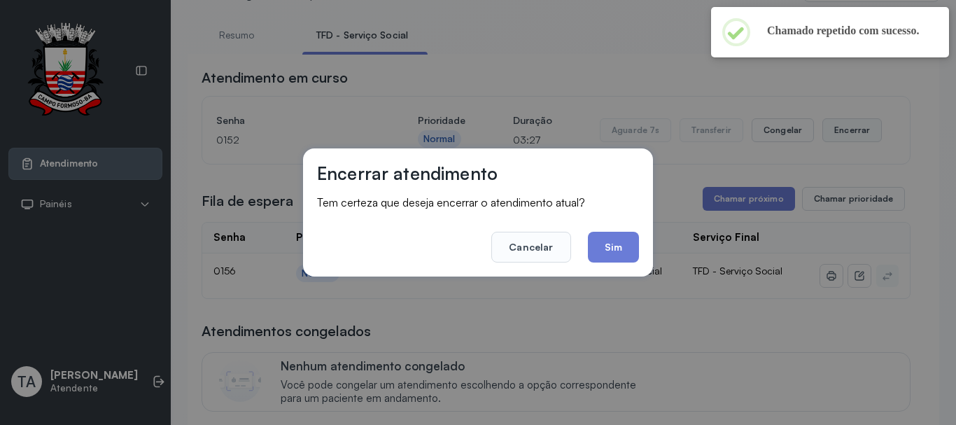
click at [821, 144] on div "Encerrar atendimento Tem certeza que deseja encerrar o atendimento atual? Cance…" at bounding box center [478, 212] width 956 height 425
click at [611, 240] on button "Sim" at bounding box center [613, 247] width 51 height 31
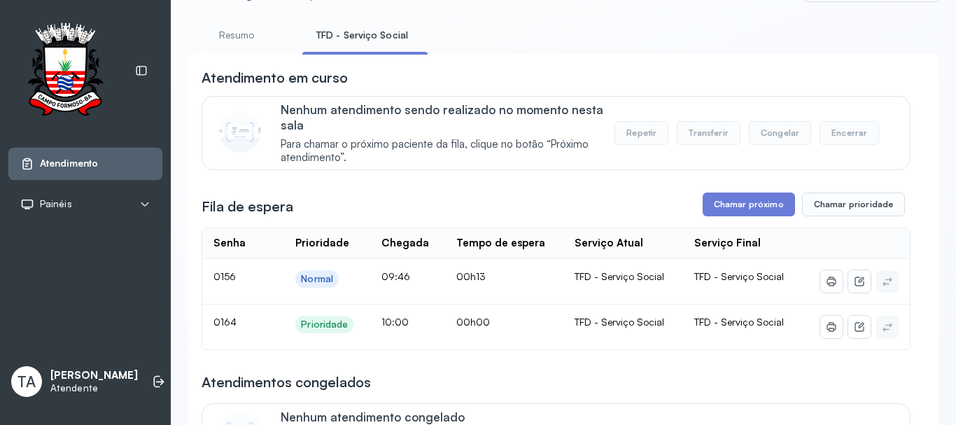
click at [257, 36] on link "Resumo" at bounding box center [236, 35] width 98 height 23
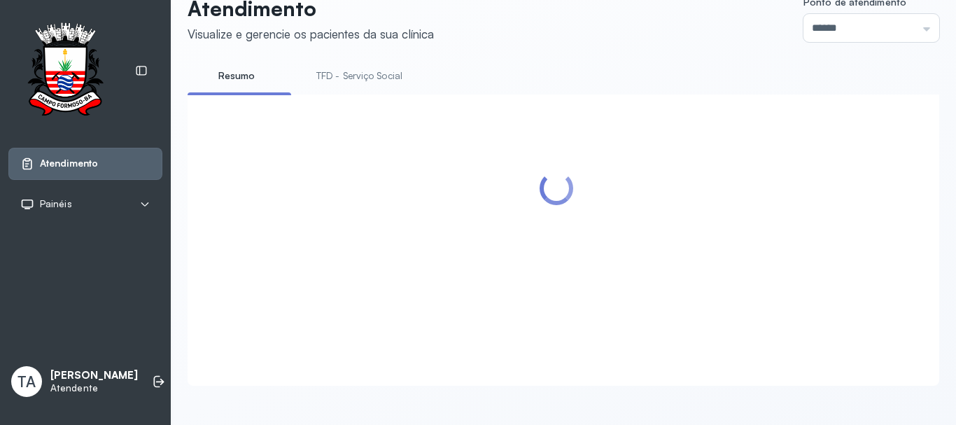
click at [328, 64] on link "TFD - Serviço Social" at bounding box center [359, 75] width 114 height 23
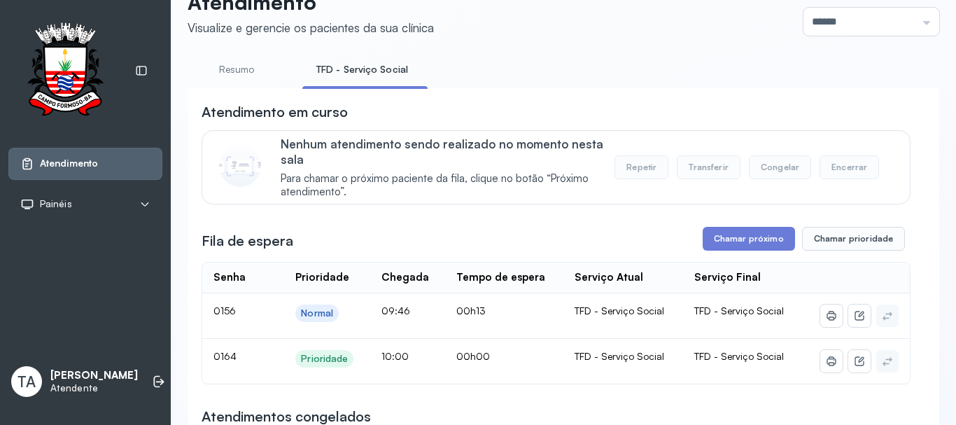
scroll to position [70, 0]
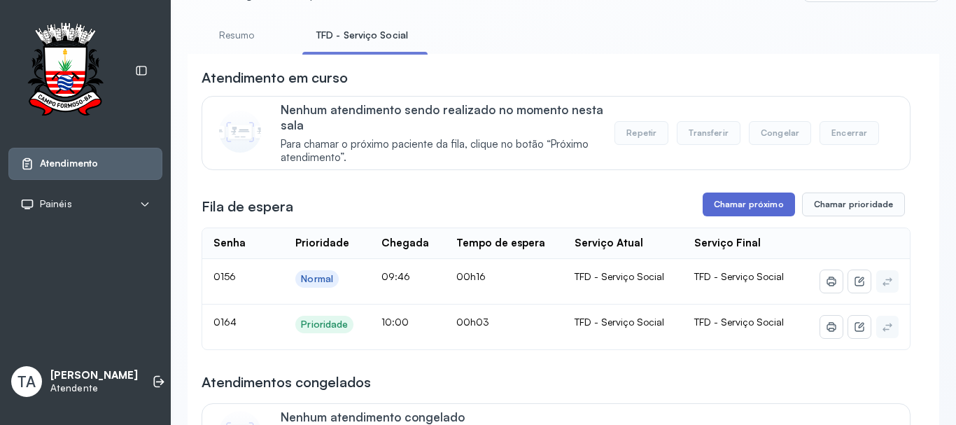
click at [725, 208] on button "Chamar próximo" at bounding box center [748, 204] width 92 height 24
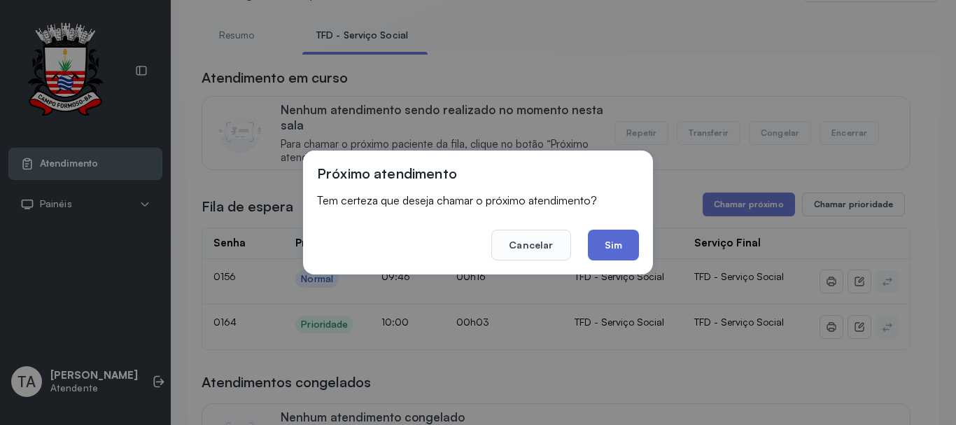
click at [625, 247] on button "Sim" at bounding box center [613, 244] width 51 height 31
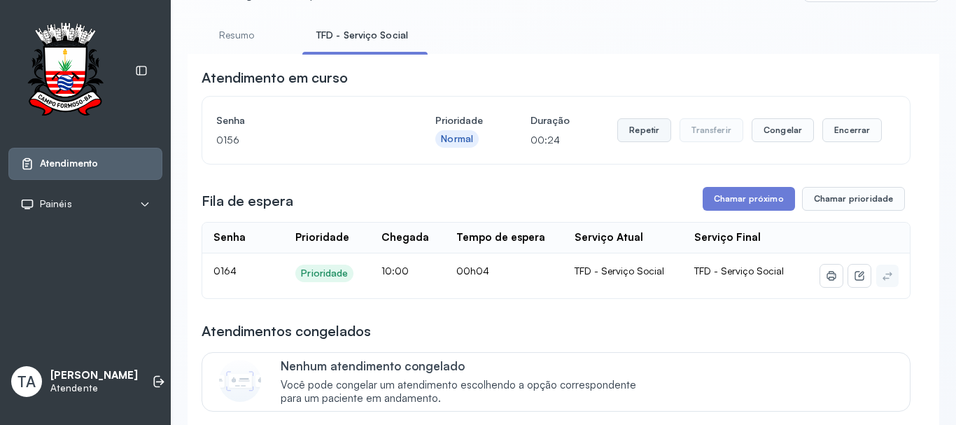
click at [638, 132] on button "Repetir" at bounding box center [644, 130] width 54 height 24
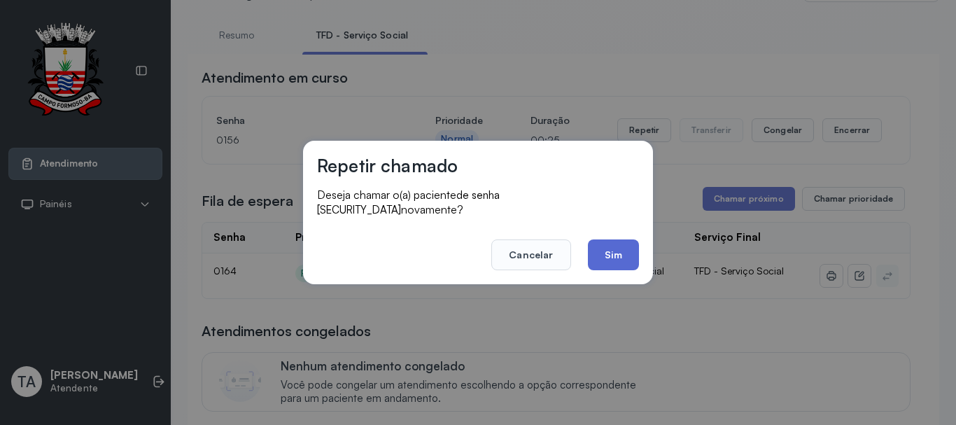
click at [611, 239] on button "Sim" at bounding box center [613, 254] width 51 height 31
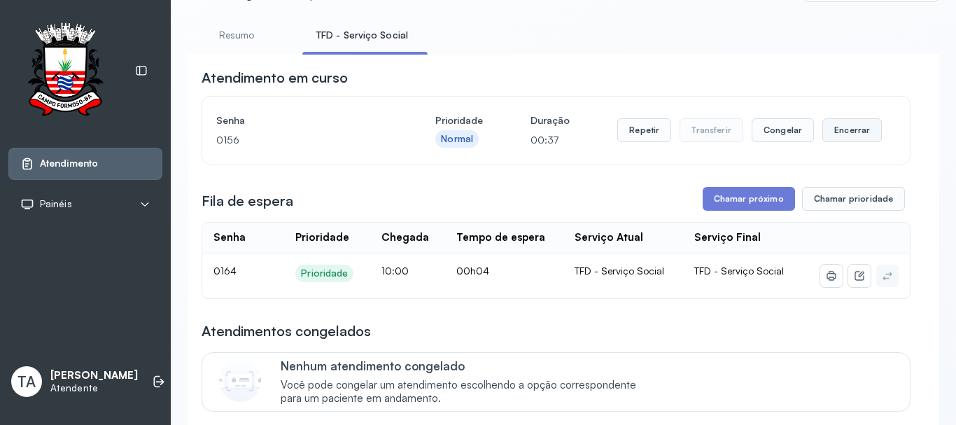
click at [842, 131] on button "Encerrar" at bounding box center [851, 130] width 59 height 24
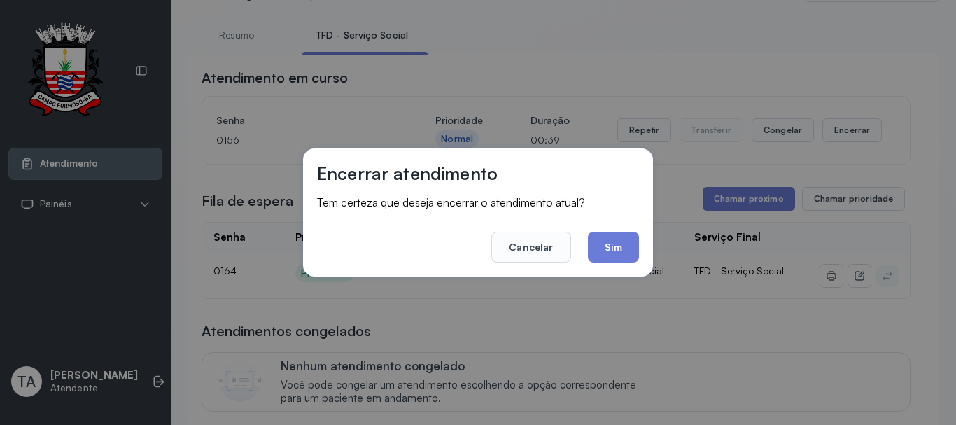
click at [603, 267] on div "Encerrar atendimento Tem certeza que deseja encerrar o atendimento atual? Cance…" at bounding box center [478, 212] width 350 height 128
click at [602, 252] on button "Sim" at bounding box center [613, 247] width 51 height 31
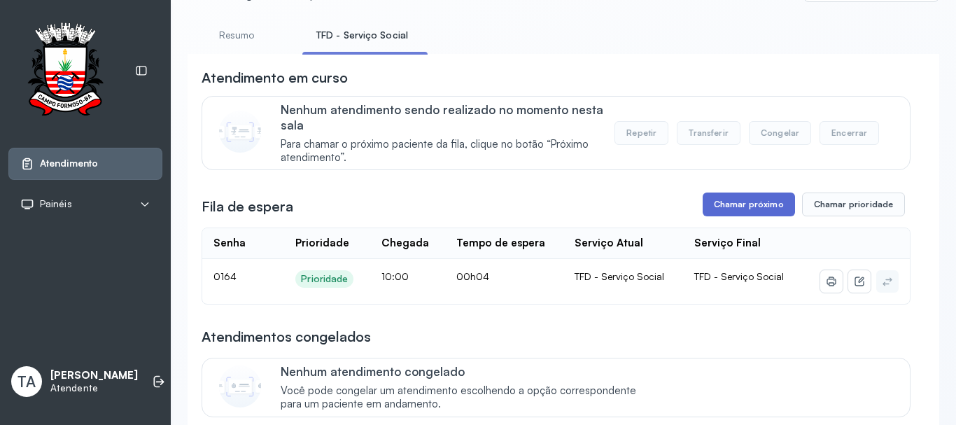
click at [724, 216] on button "Chamar próximo" at bounding box center [748, 204] width 92 height 24
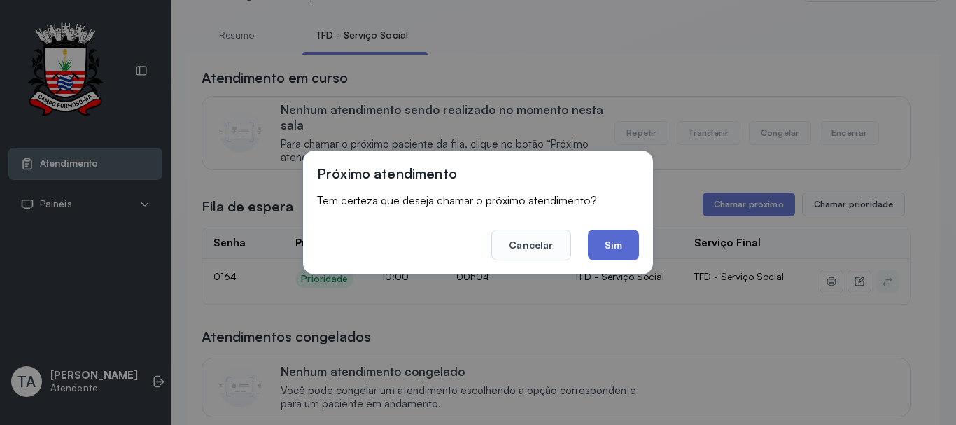
click at [614, 248] on button "Sim" at bounding box center [613, 244] width 51 height 31
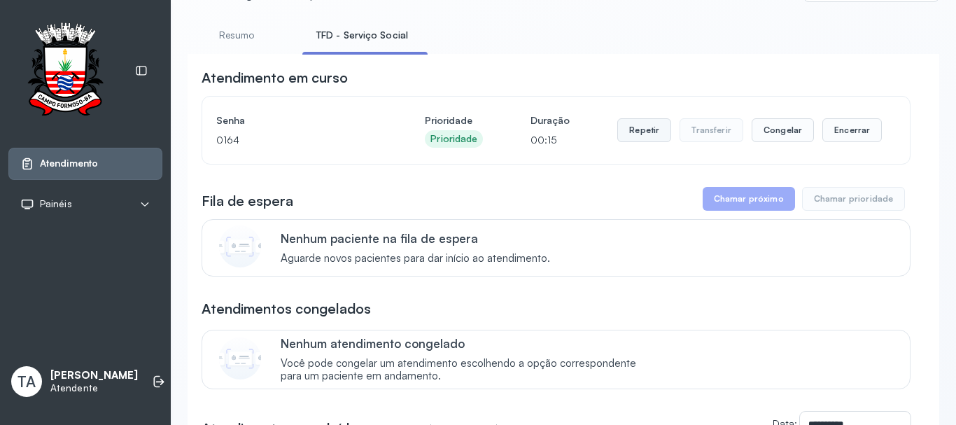
click at [630, 141] on button "Repetir" at bounding box center [644, 130] width 54 height 24
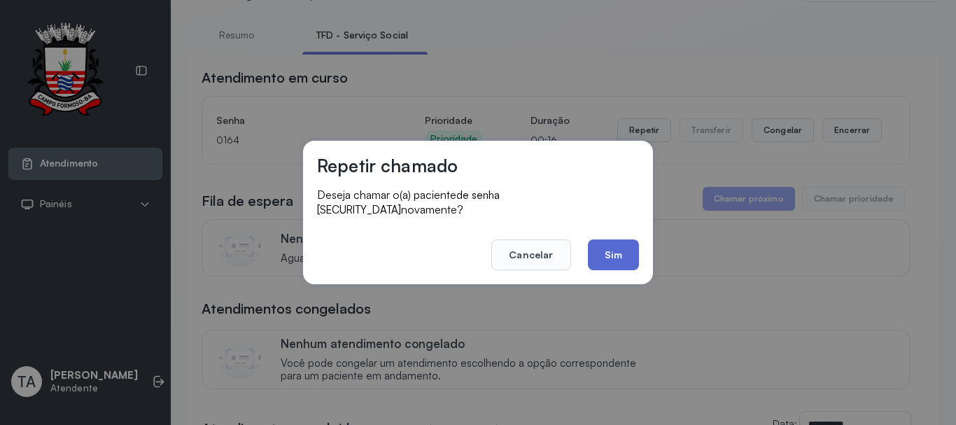
click at [611, 239] on button "Sim" at bounding box center [613, 254] width 51 height 31
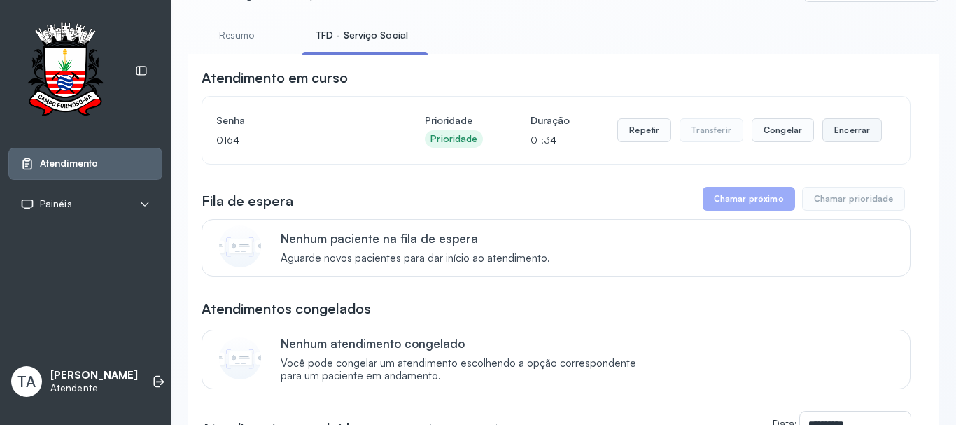
click at [830, 132] on button "Encerrar" at bounding box center [851, 130] width 59 height 24
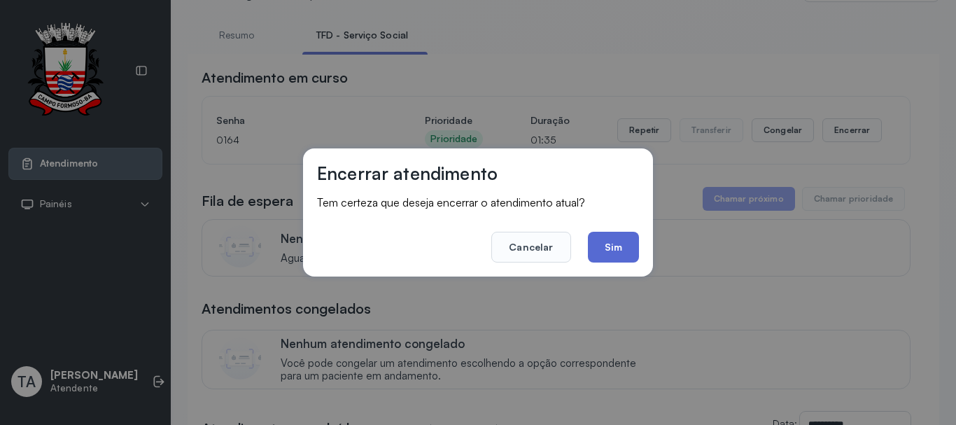
click at [615, 257] on button "Sim" at bounding box center [613, 247] width 51 height 31
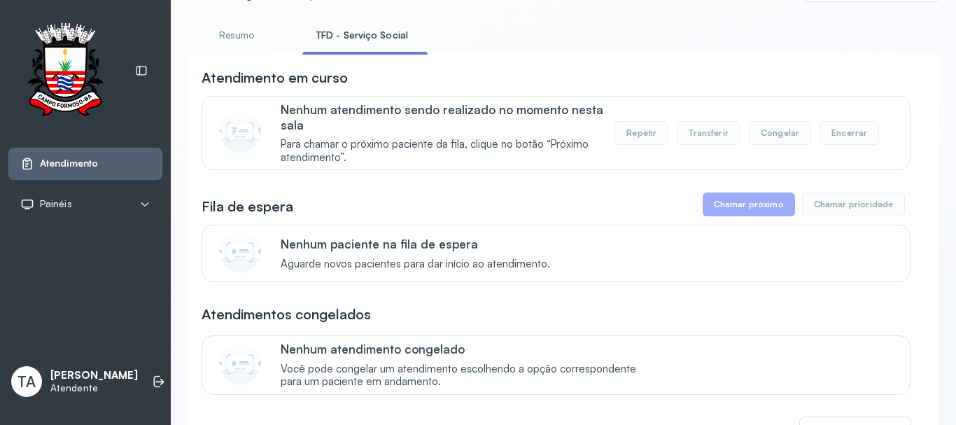
scroll to position [0, 0]
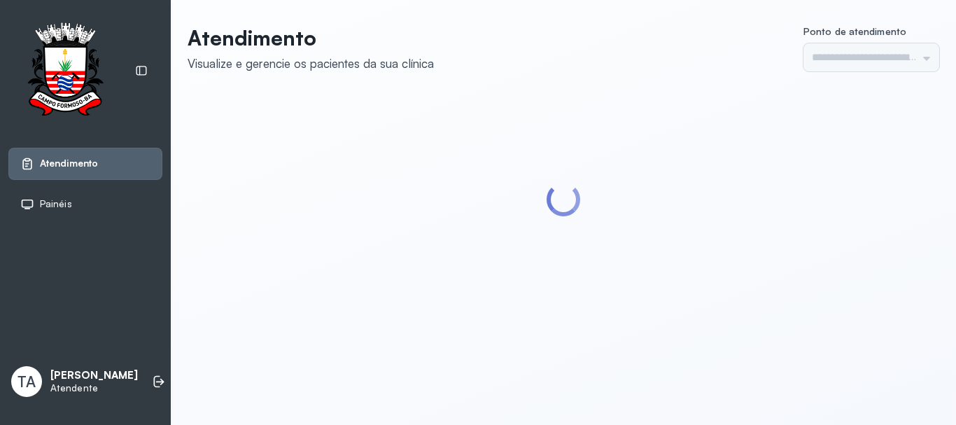
type input "******"
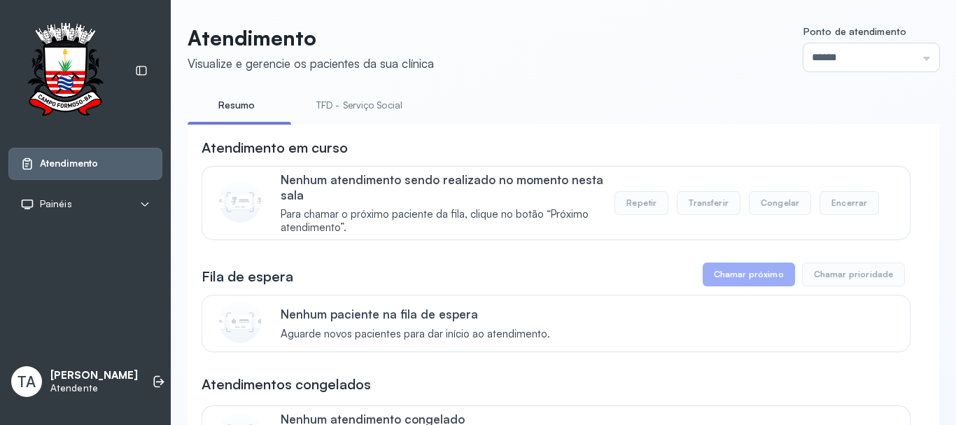
click at [383, 108] on link "TFD - Serviço Social" at bounding box center [359, 105] width 114 height 23
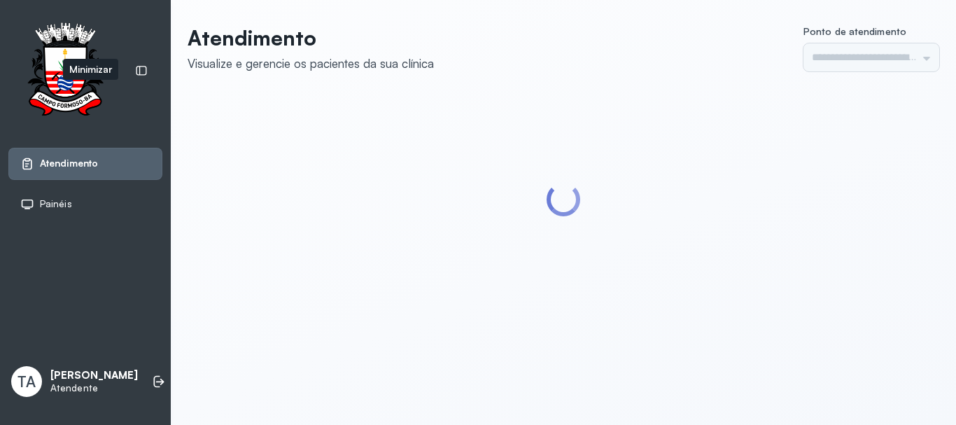
type input "******"
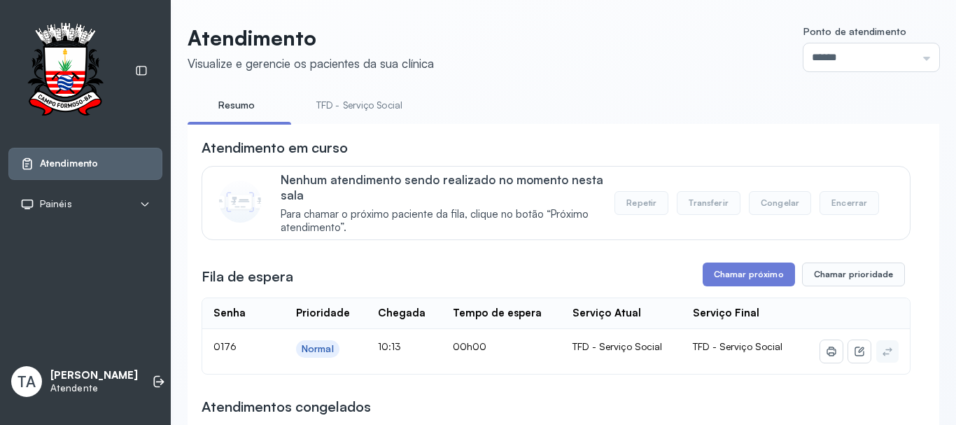
click at [709, 269] on button "Chamar próximo" at bounding box center [748, 274] width 92 height 24
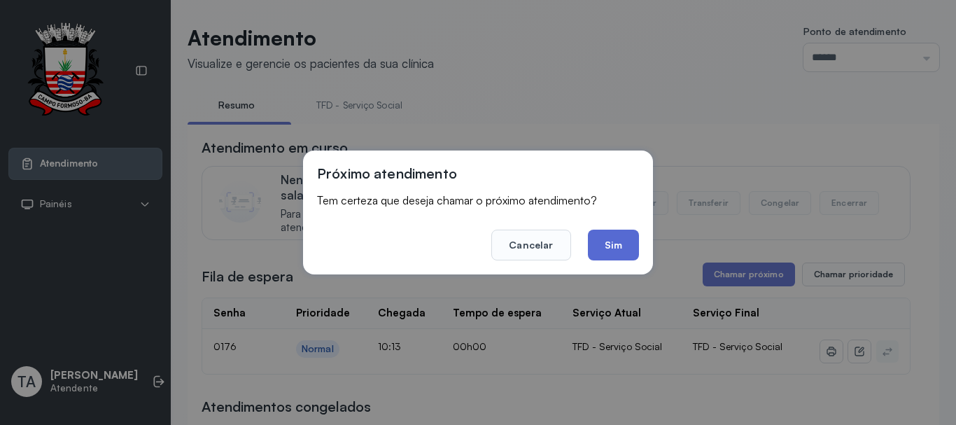
click at [614, 248] on button "Sim" at bounding box center [613, 244] width 51 height 31
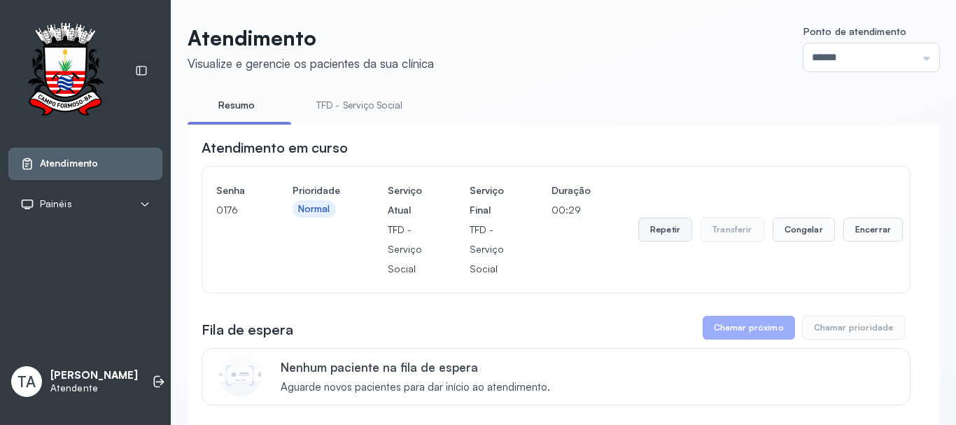
click at [664, 241] on button "Repetir" at bounding box center [665, 230] width 54 height 24
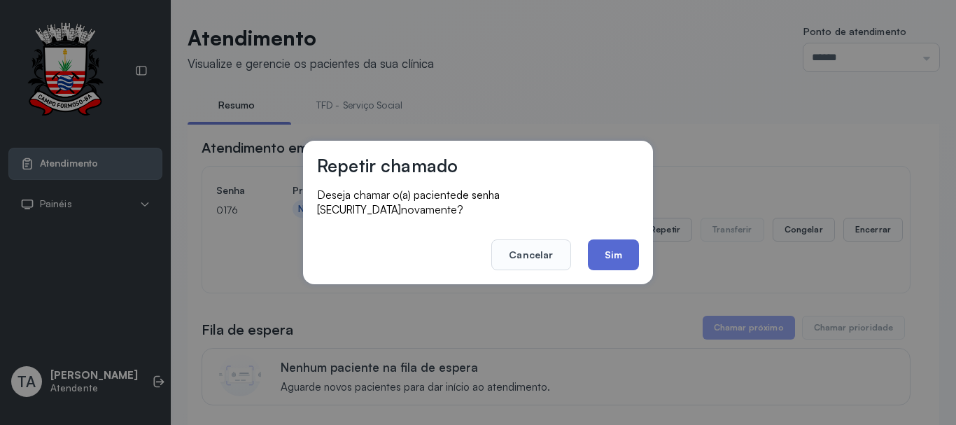
click at [620, 243] on button "Sim" at bounding box center [613, 254] width 51 height 31
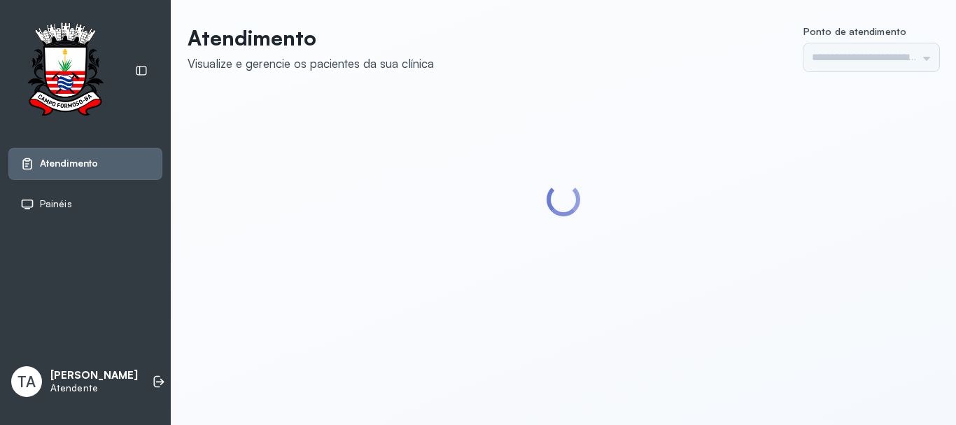
type input "******"
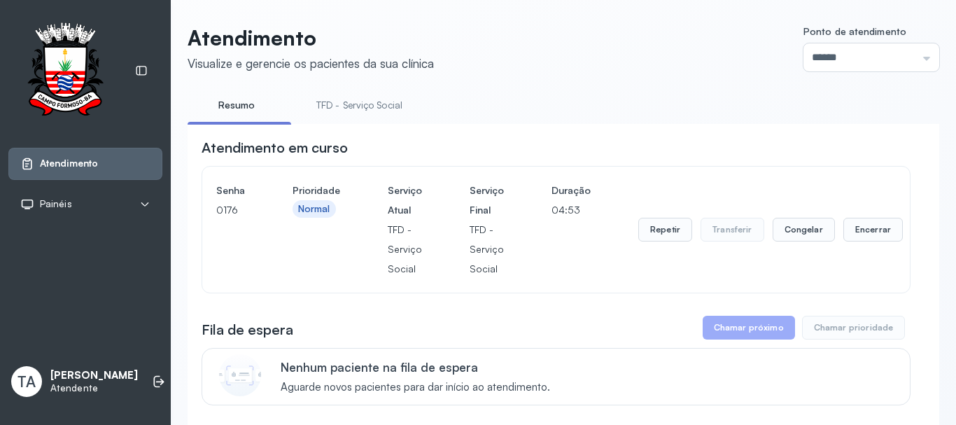
click at [344, 113] on link "TFD - Serviço Social" at bounding box center [359, 105] width 114 height 23
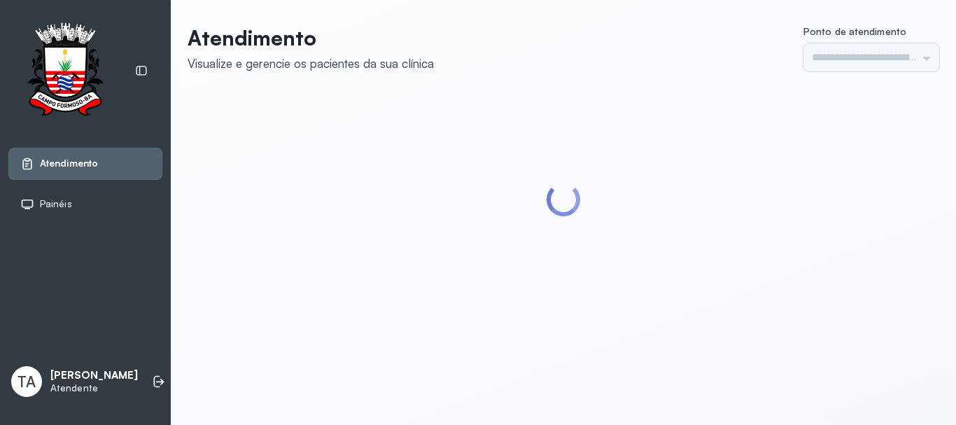
type input "******"
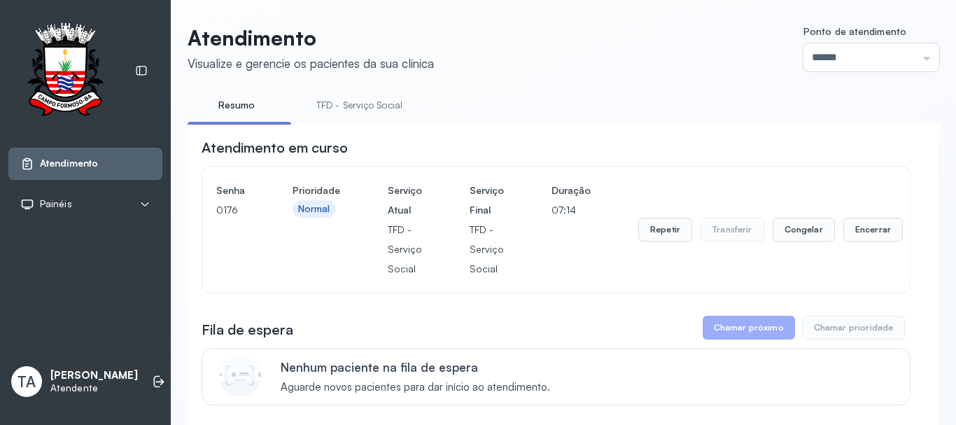
scroll to position [70, 0]
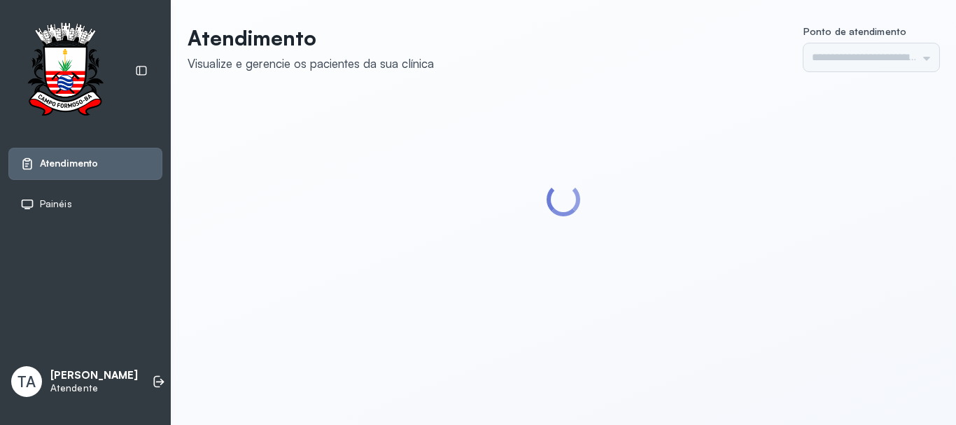
type input "******"
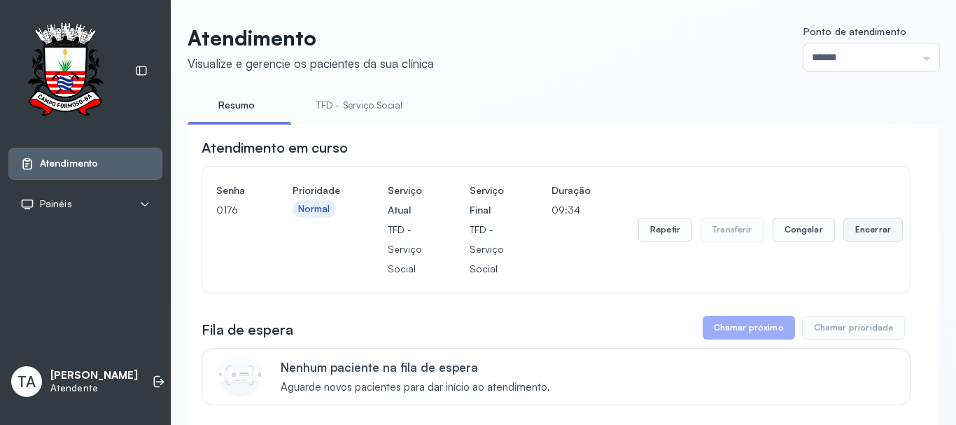
click at [851, 230] on button "Encerrar" at bounding box center [872, 230] width 59 height 24
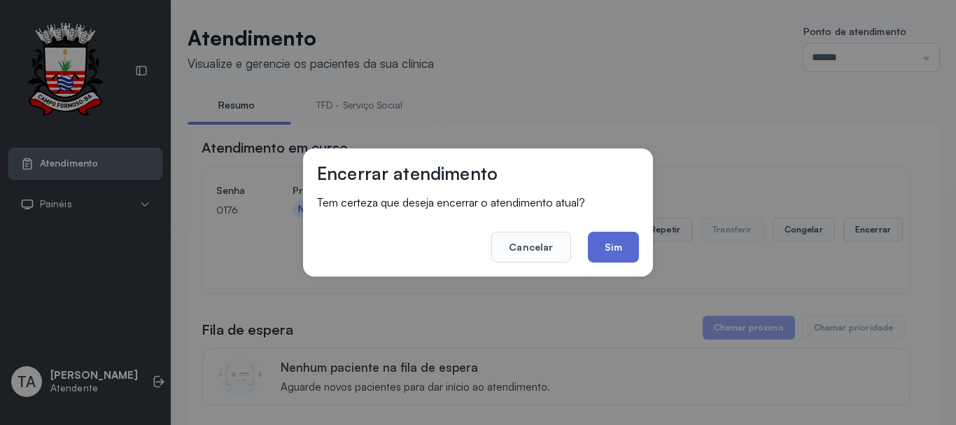
click at [634, 246] on button "Sim" at bounding box center [613, 247] width 51 height 31
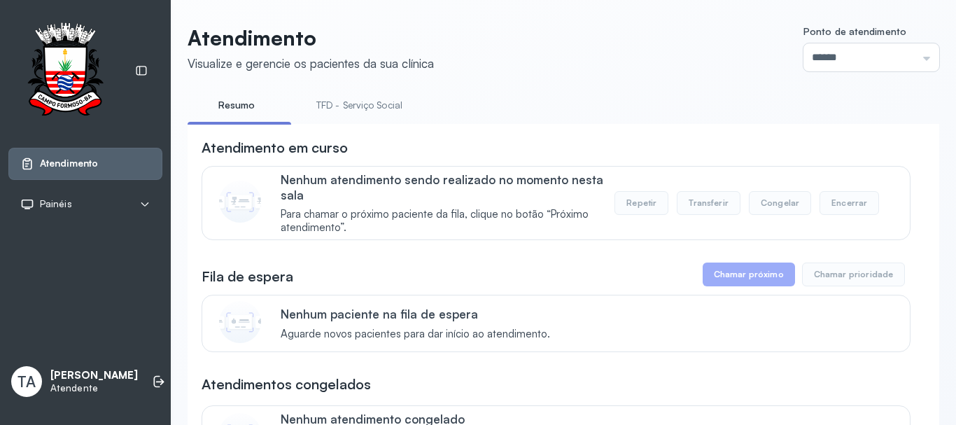
drag, startPoint x: 329, startPoint y: 117, endPoint x: 327, endPoint y: 110, distance: 7.1
click at [329, 116] on li "TFD - Serviço Social" at bounding box center [362, 109] width 120 height 31
click at [327, 107] on link "TFD - Serviço Social" at bounding box center [359, 105] width 114 height 23
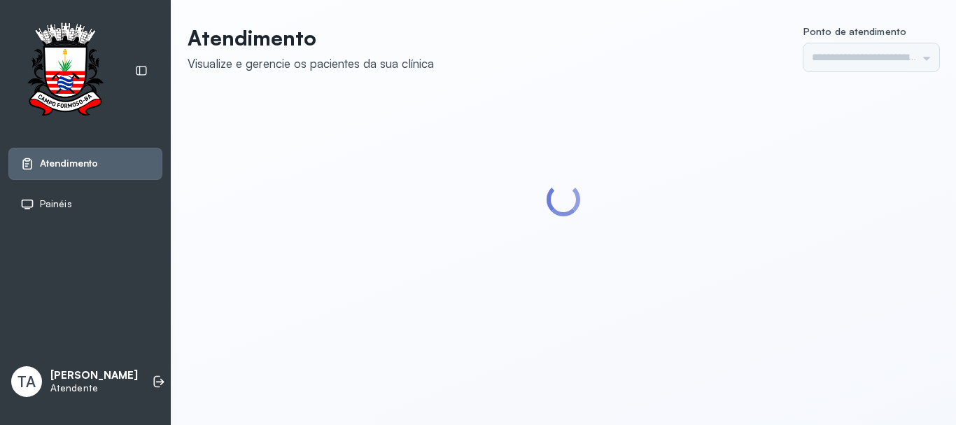
type input "******"
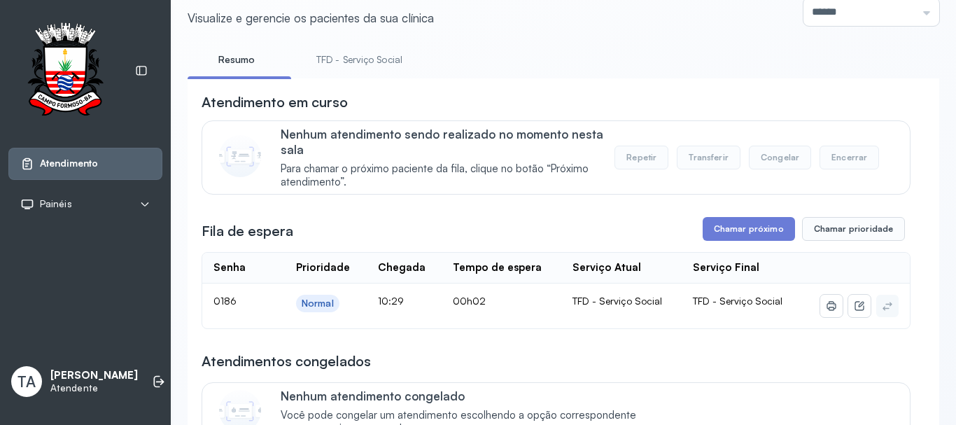
scroll to position [70, 0]
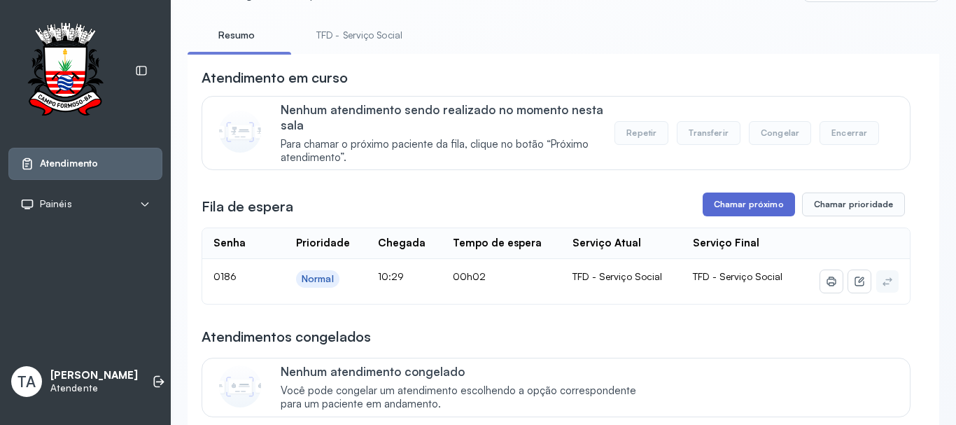
click at [735, 204] on button "Chamar próximo" at bounding box center [748, 204] width 92 height 24
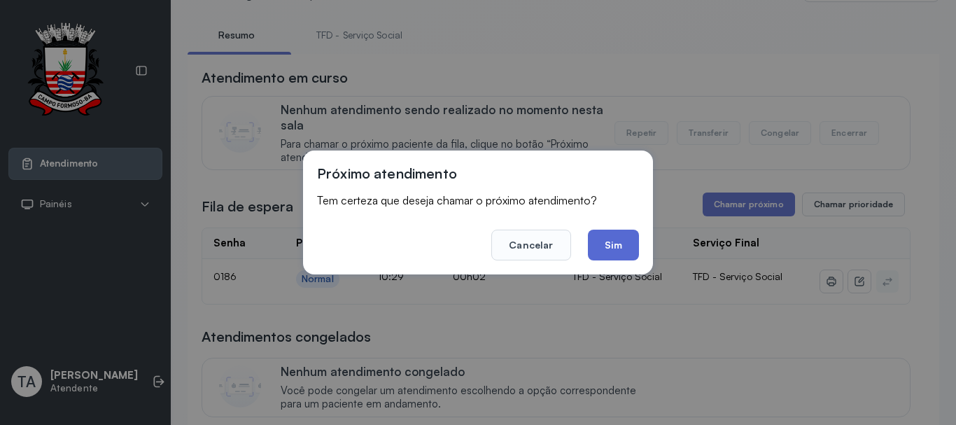
click at [597, 243] on button "Sim" at bounding box center [613, 244] width 51 height 31
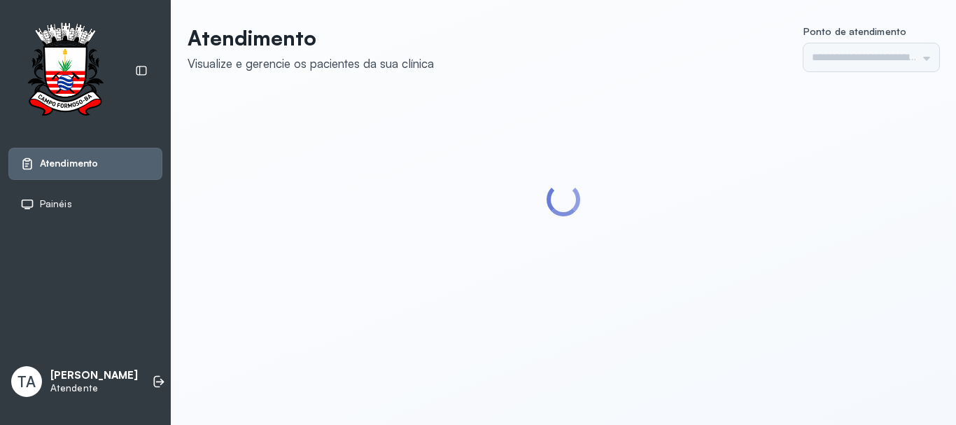
type input "******"
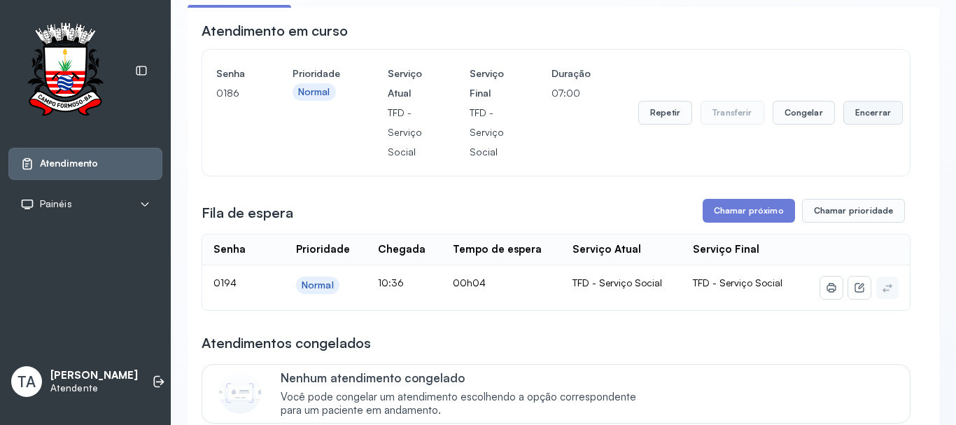
scroll to position [140, 0]
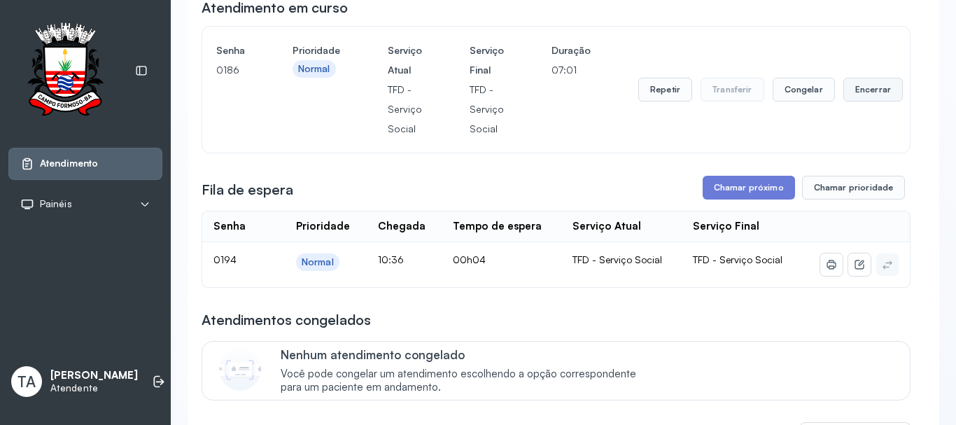
click at [877, 95] on button "Encerrar" at bounding box center [872, 90] width 59 height 24
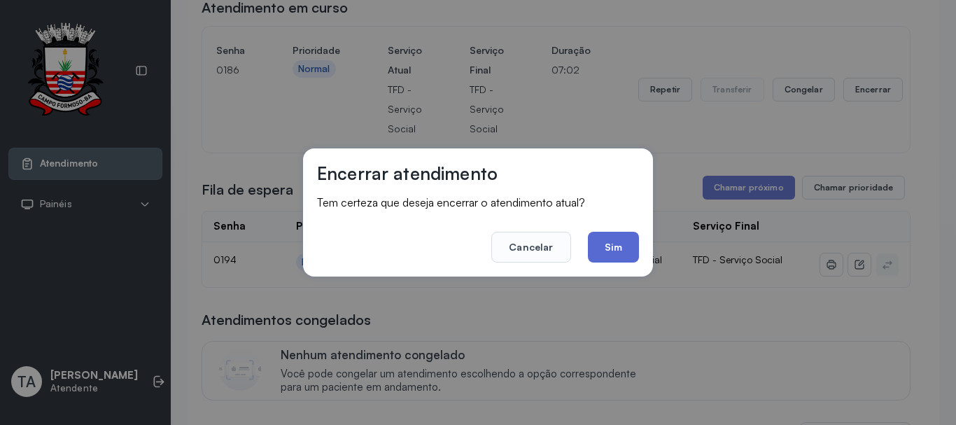
click at [600, 246] on button "Sim" at bounding box center [613, 247] width 51 height 31
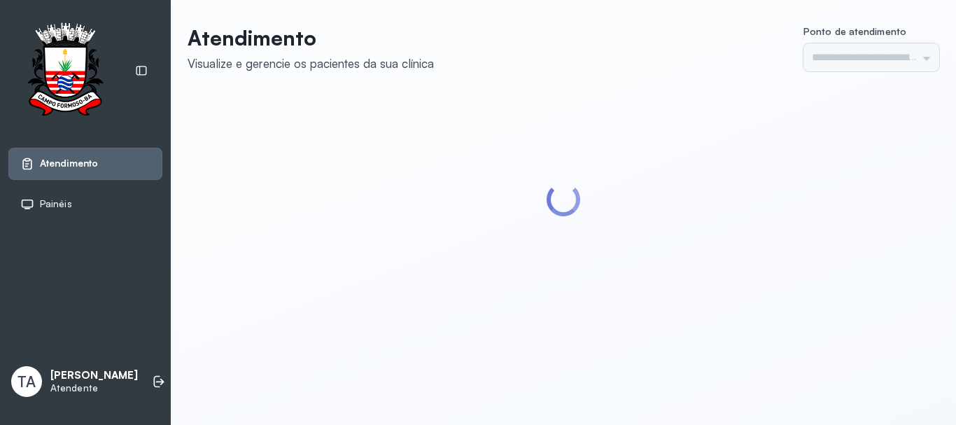
type input "******"
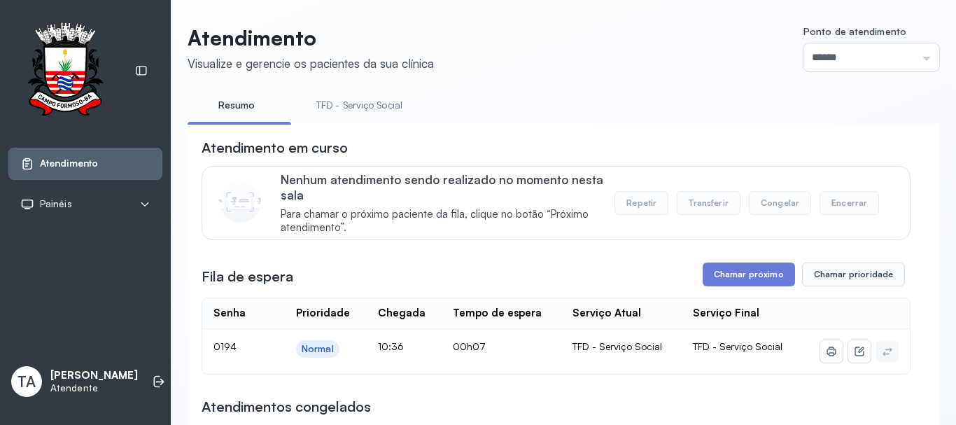
click at [332, 108] on link "TFD - Serviço Social" at bounding box center [359, 105] width 114 height 23
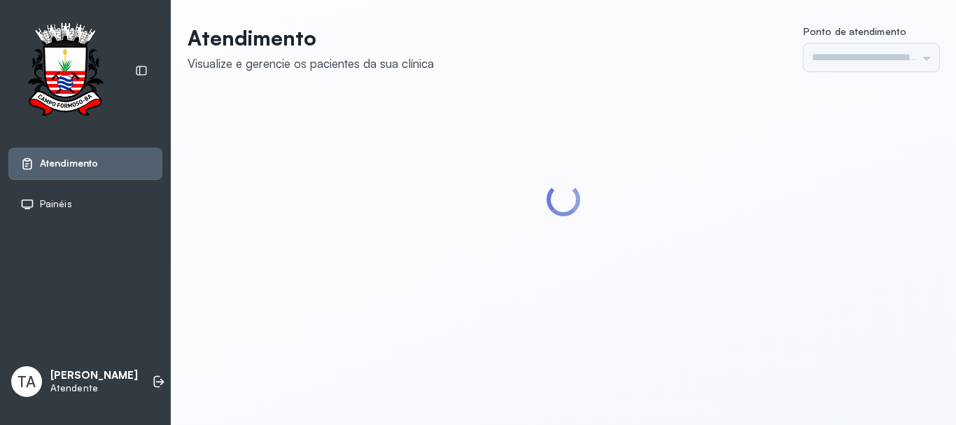
type input "******"
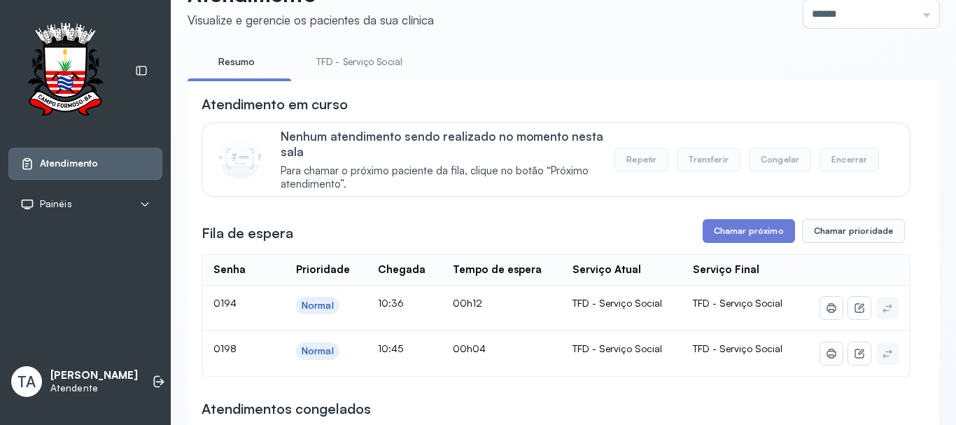
scroll to position [140, 0]
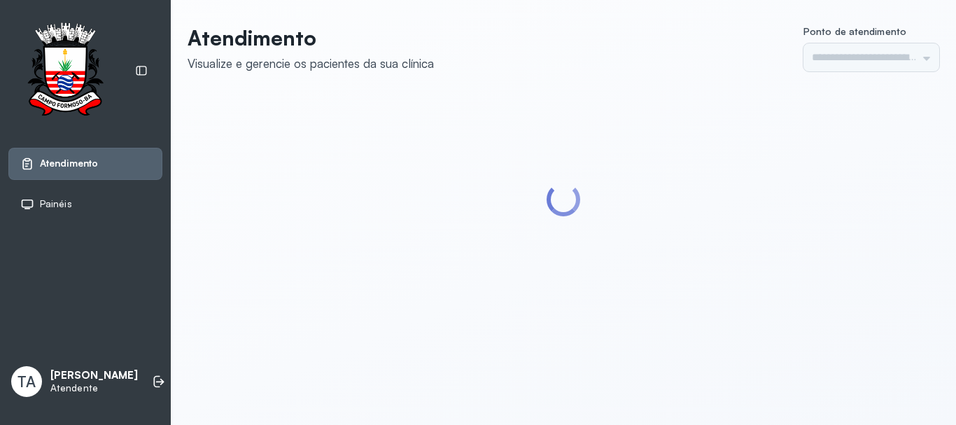
type input "******"
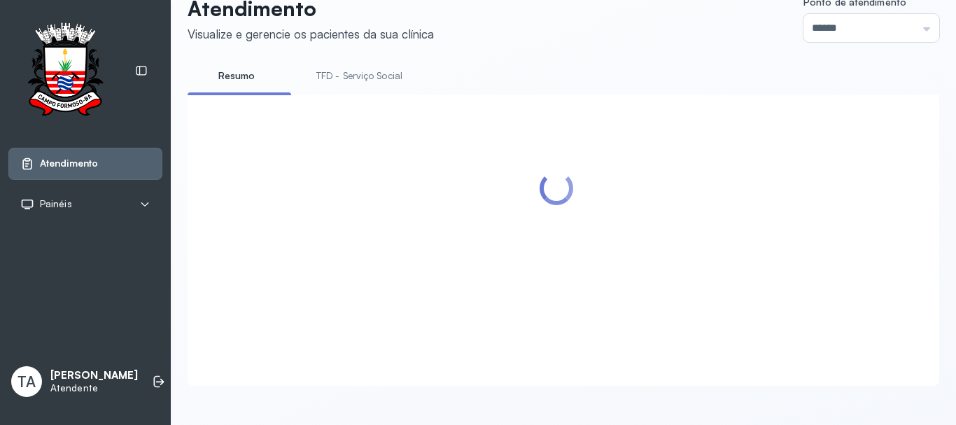
scroll to position [140, 0]
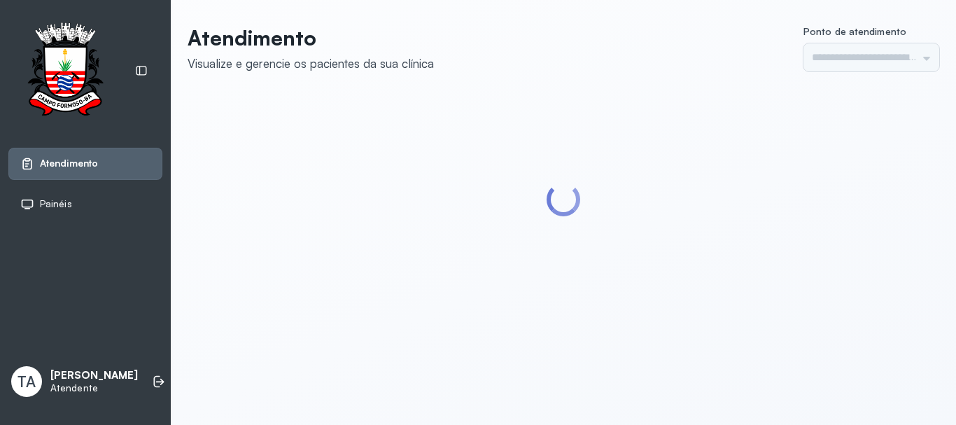
type input "******"
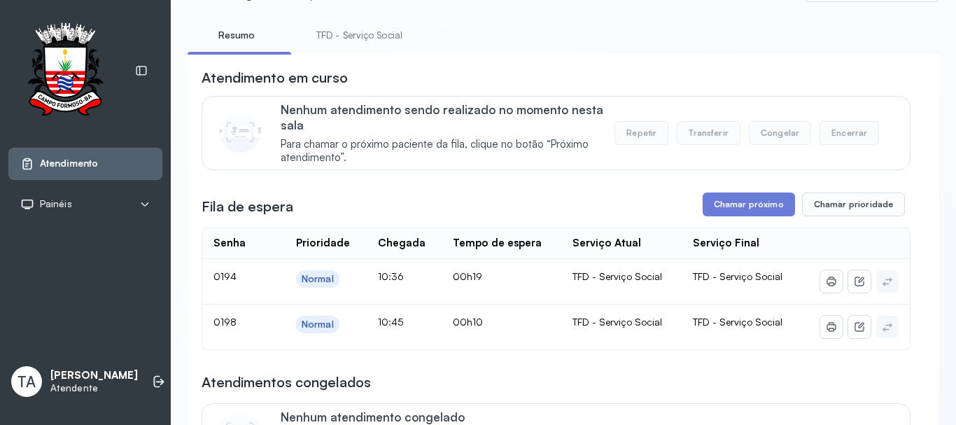
scroll to position [140, 0]
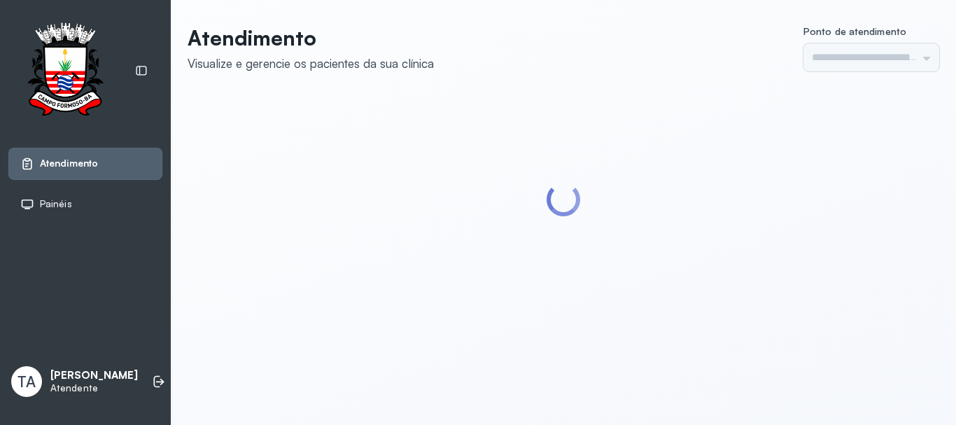
type input "******"
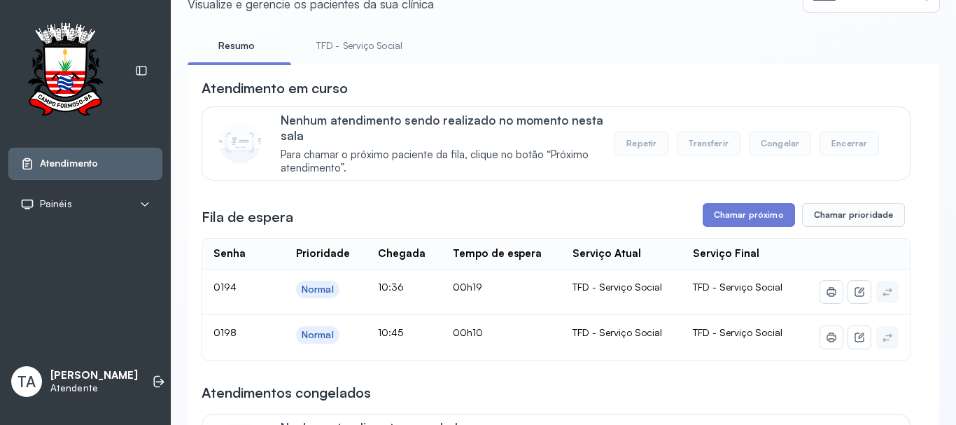
scroll to position [140, 0]
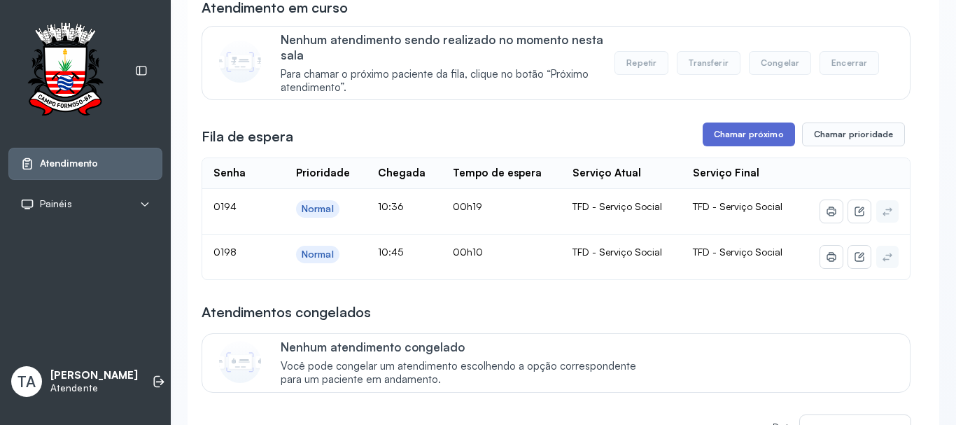
click at [721, 139] on button "Chamar próximo" at bounding box center [748, 134] width 92 height 24
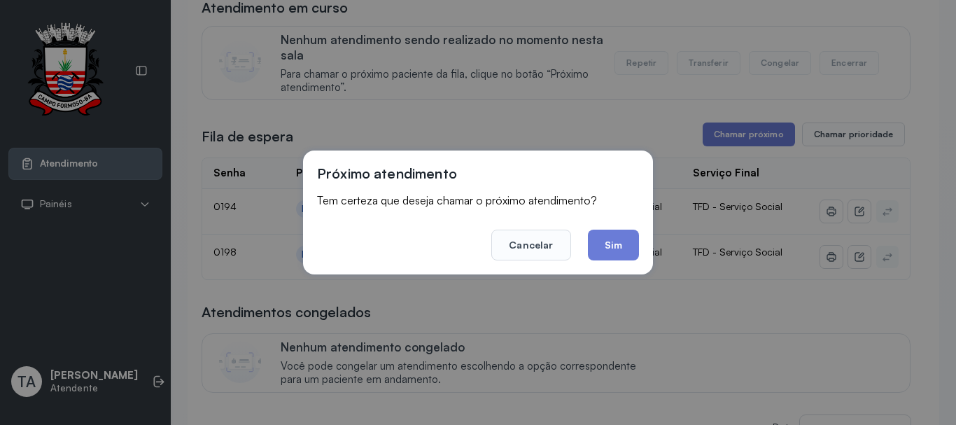
click at [631, 226] on footer "Cancelar Sim" at bounding box center [478, 235] width 322 height 50
click at [628, 246] on button "Sim" at bounding box center [613, 244] width 51 height 31
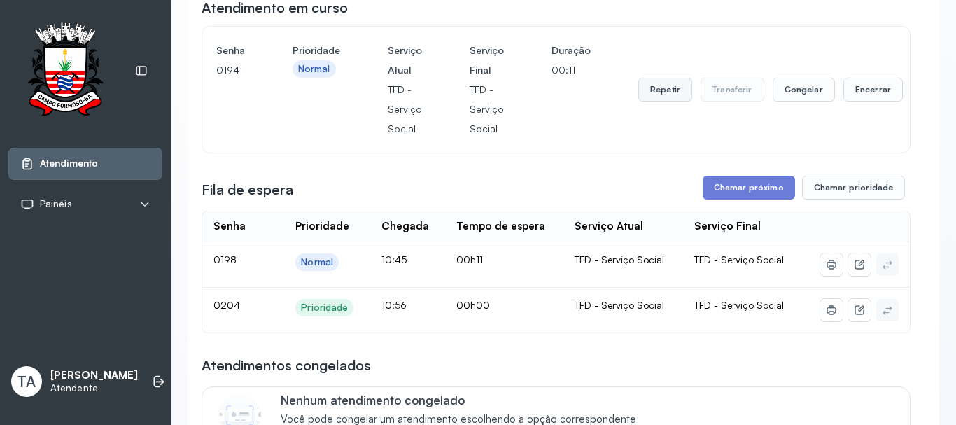
click at [649, 100] on button "Repetir" at bounding box center [665, 90] width 54 height 24
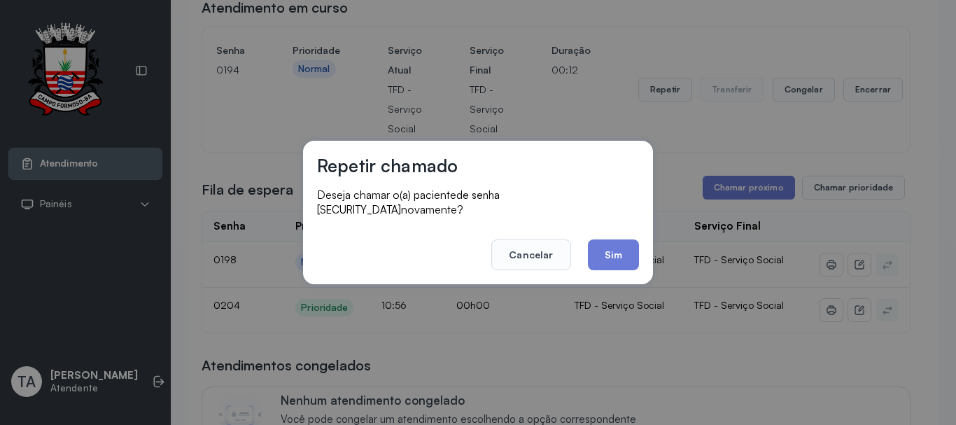
click at [586, 266] on div "Repetir chamado Deseja chamar o(a) paciente de senha 0194 novamente? Cancelar S…" at bounding box center [478, 212] width 350 height 143
click at [604, 258] on button "Sim" at bounding box center [613, 254] width 51 height 31
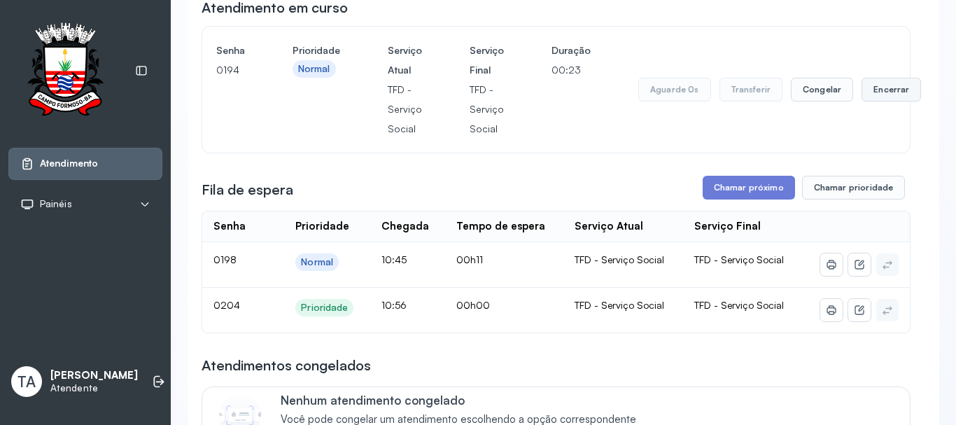
click at [881, 97] on button "Encerrar" at bounding box center [890, 90] width 59 height 24
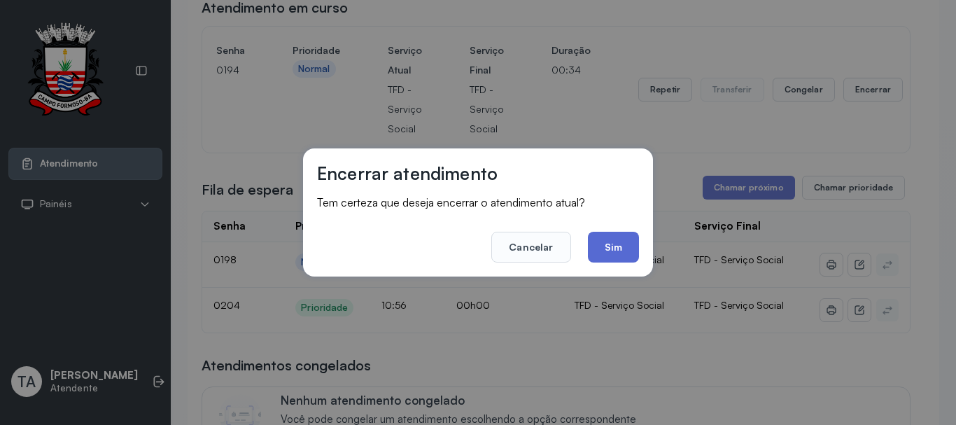
click at [627, 244] on button "Sim" at bounding box center [613, 247] width 51 height 31
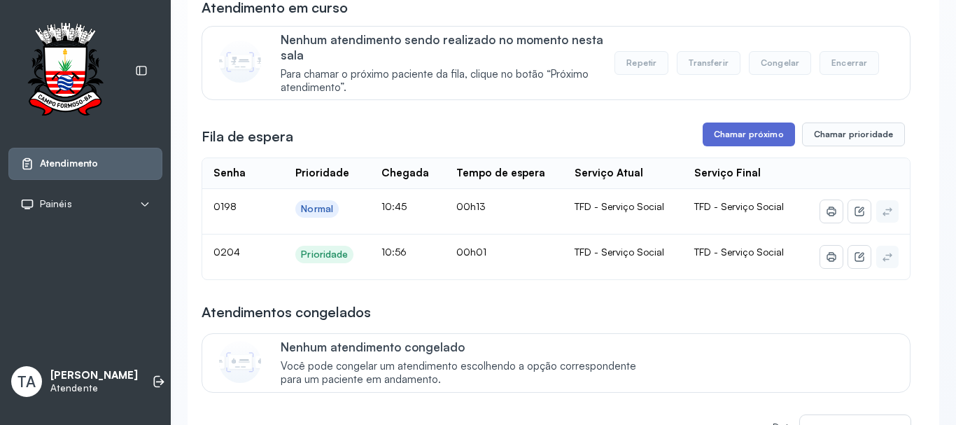
click at [753, 129] on button "Chamar próximo" at bounding box center [748, 134] width 92 height 24
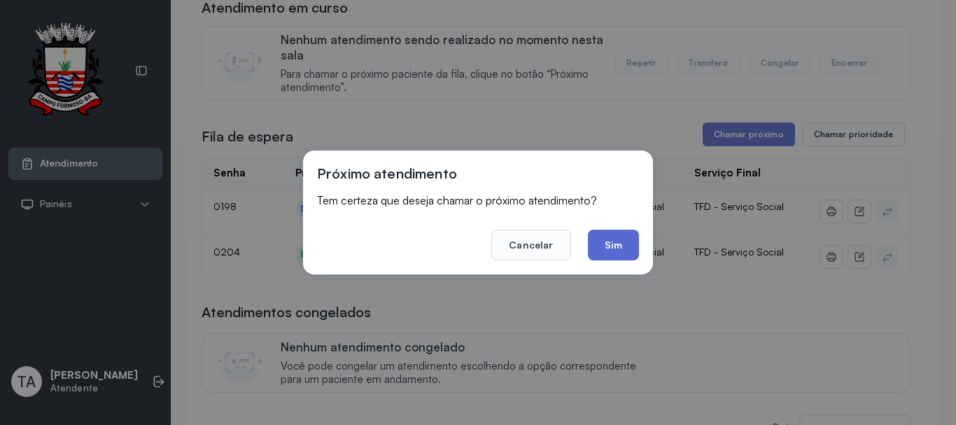
click at [611, 253] on button "Sim" at bounding box center [613, 244] width 51 height 31
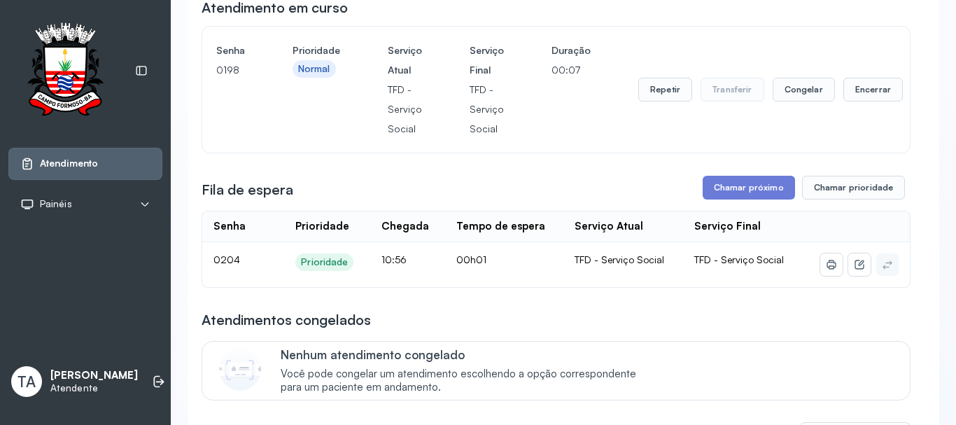
click at [662, 78] on div "Repetir Transferir Congelar Encerrar" at bounding box center [770, 90] width 264 height 98
click at [658, 94] on button "Repetir" at bounding box center [665, 90] width 54 height 24
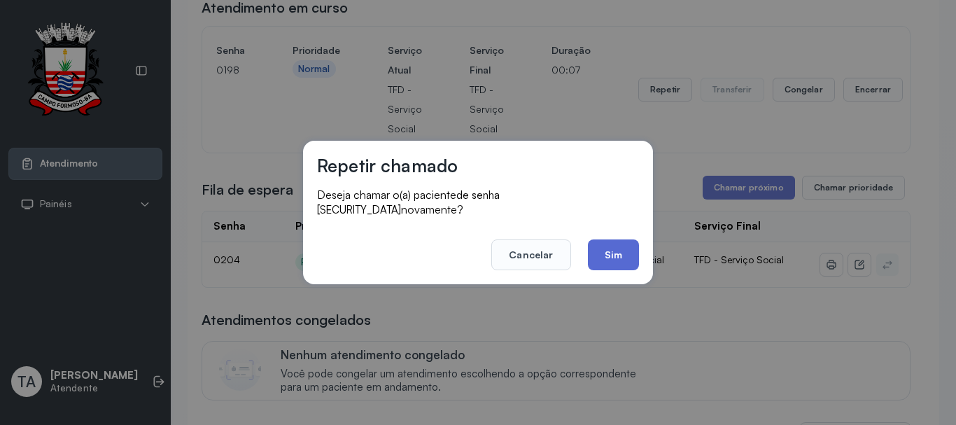
click at [616, 248] on button "Sim" at bounding box center [613, 254] width 51 height 31
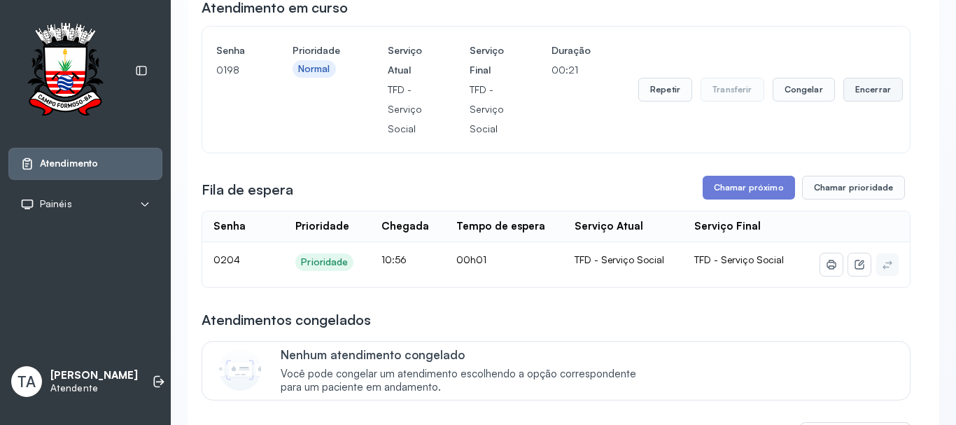
click at [845, 92] on button "Encerrar" at bounding box center [872, 90] width 59 height 24
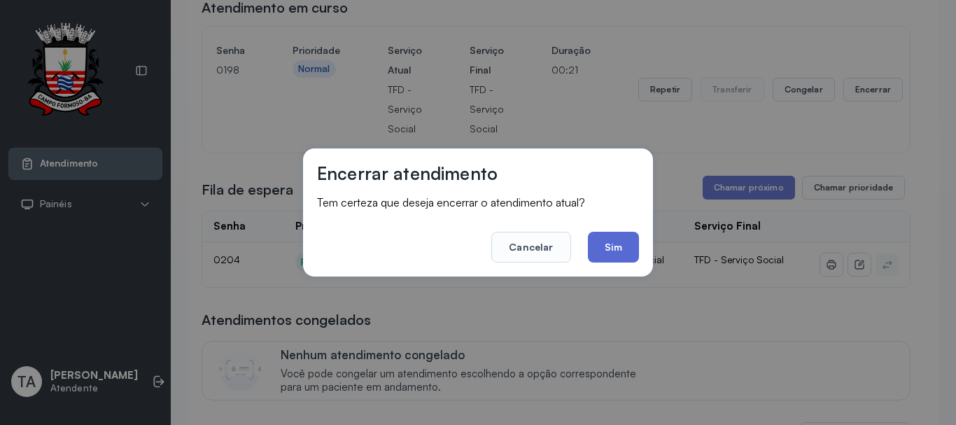
click at [607, 245] on button "Sim" at bounding box center [613, 247] width 51 height 31
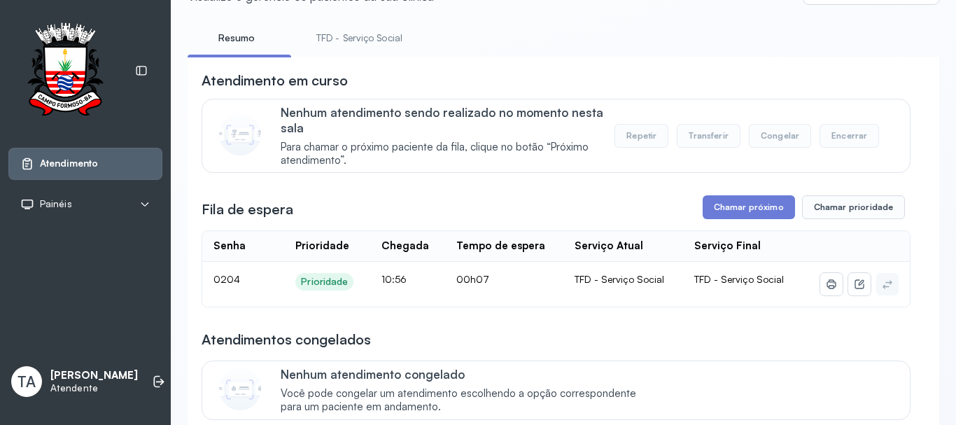
scroll to position [0, 0]
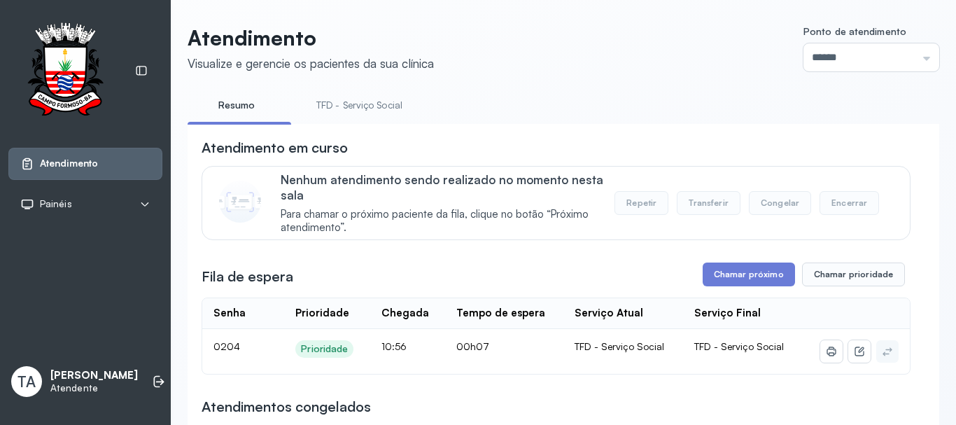
click at [342, 105] on link "TFD - Serviço Social" at bounding box center [359, 105] width 114 height 23
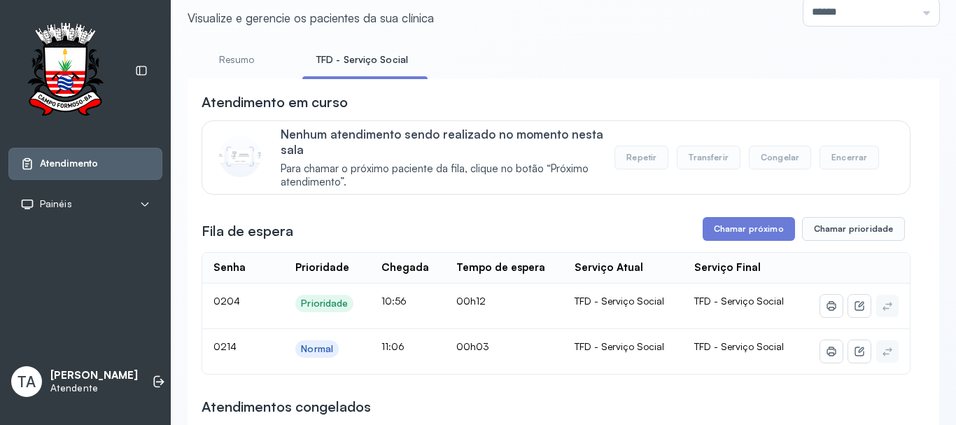
scroll to position [70, 0]
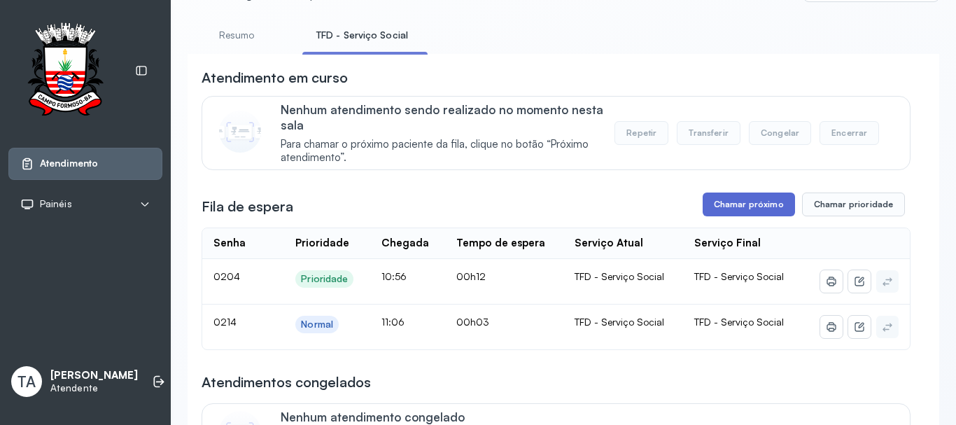
click at [749, 208] on button "Chamar próximo" at bounding box center [748, 204] width 92 height 24
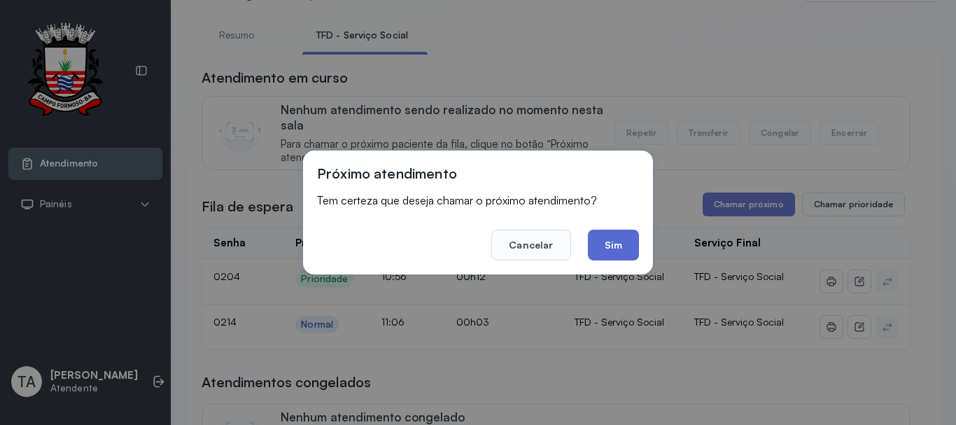
click at [608, 253] on button "Sim" at bounding box center [613, 244] width 51 height 31
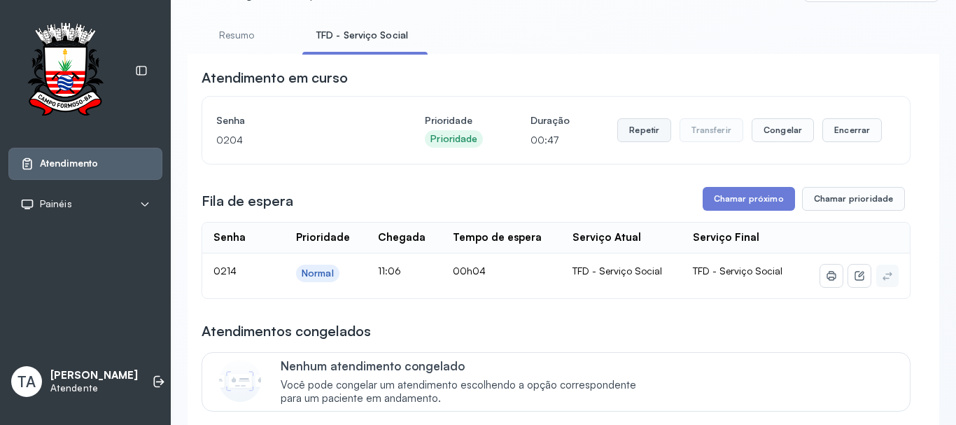
click at [630, 137] on button "Repetir" at bounding box center [644, 130] width 54 height 24
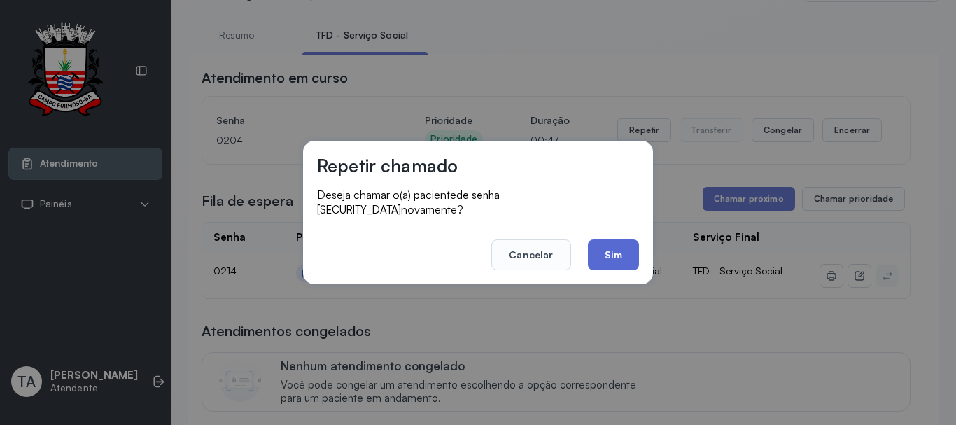
click at [609, 245] on button "Sim" at bounding box center [613, 254] width 51 height 31
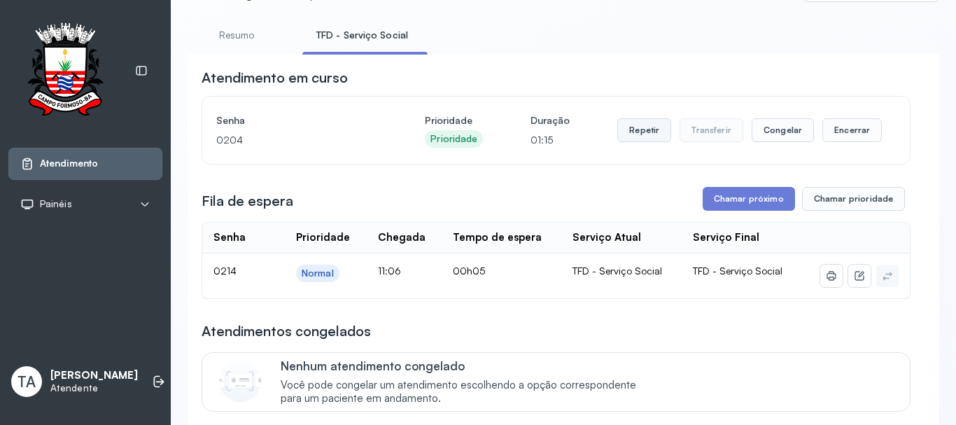
click at [630, 135] on button "Repetir" at bounding box center [644, 130] width 54 height 24
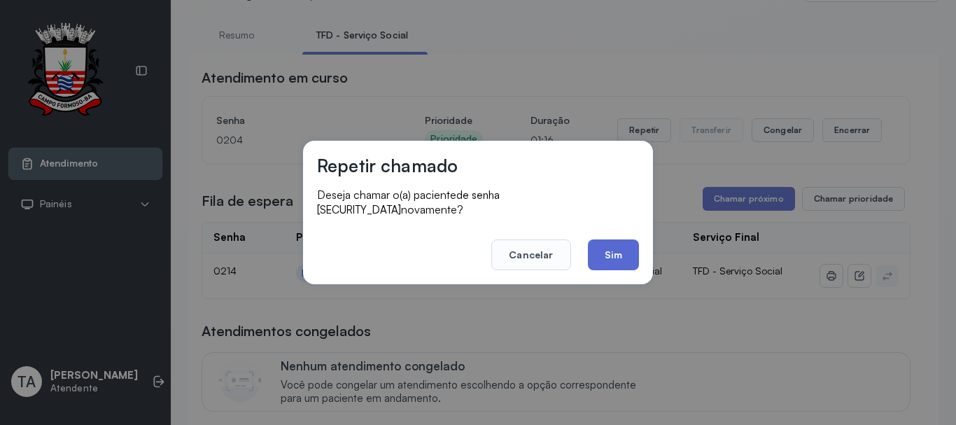
click at [610, 240] on button "Sim" at bounding box center [613, 254] width 51 height 31
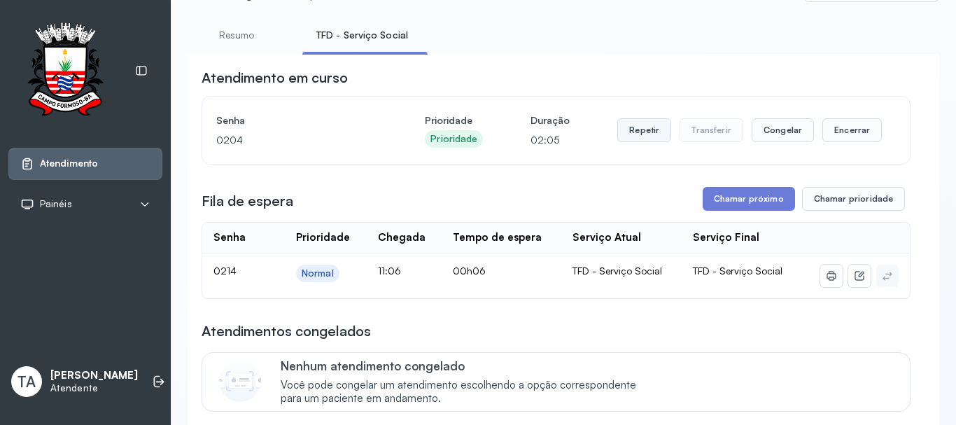
click at [636, 130] on button "Repetir" at bounding box center [644, 130] width 54 height 24
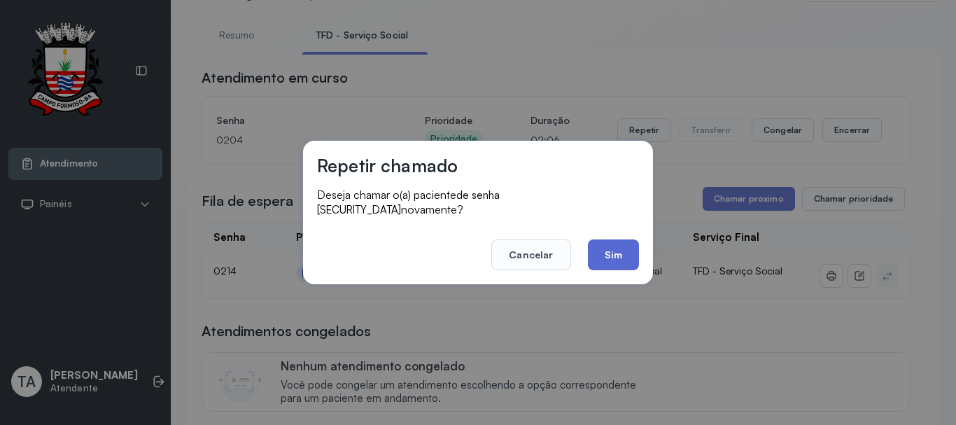
click at [611, 259] on button "Sim" at bounding box center [613, 254] width 51 height 31
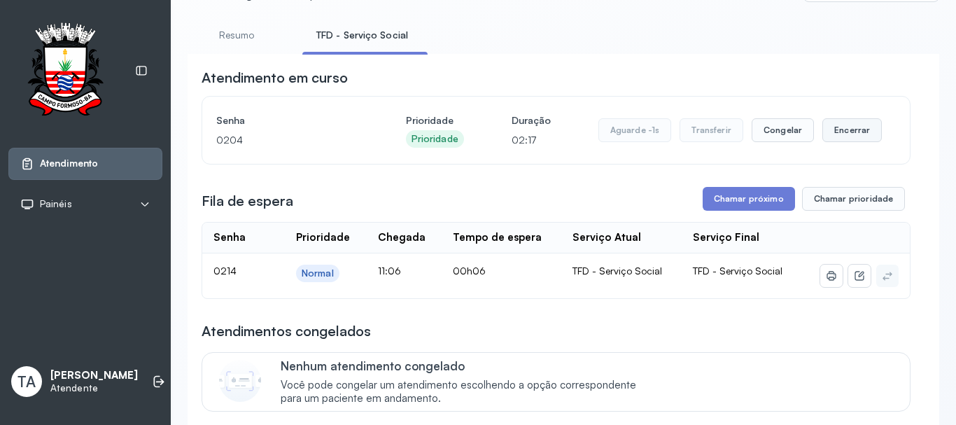
click at [835, 140] on button "Encerrar" at bounding box center [851, 130] width 59 height 24
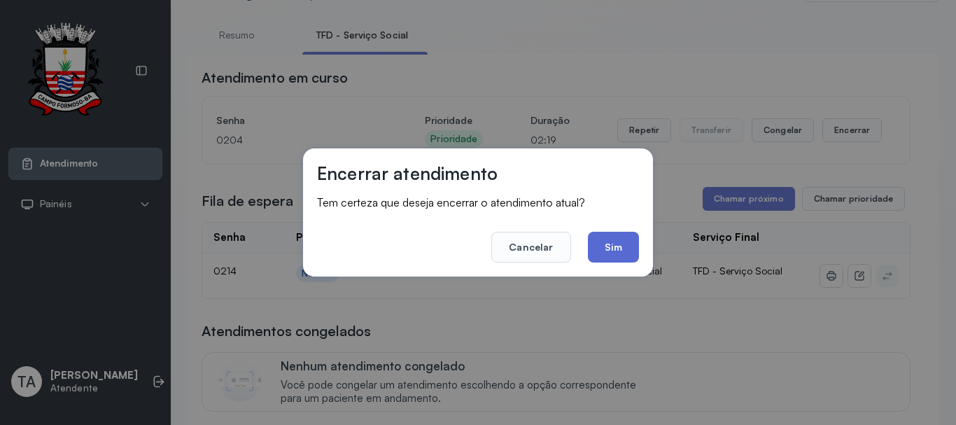
click at [618, 251] on button "Sim" at bounding box center [613, 247] width 51 height 31
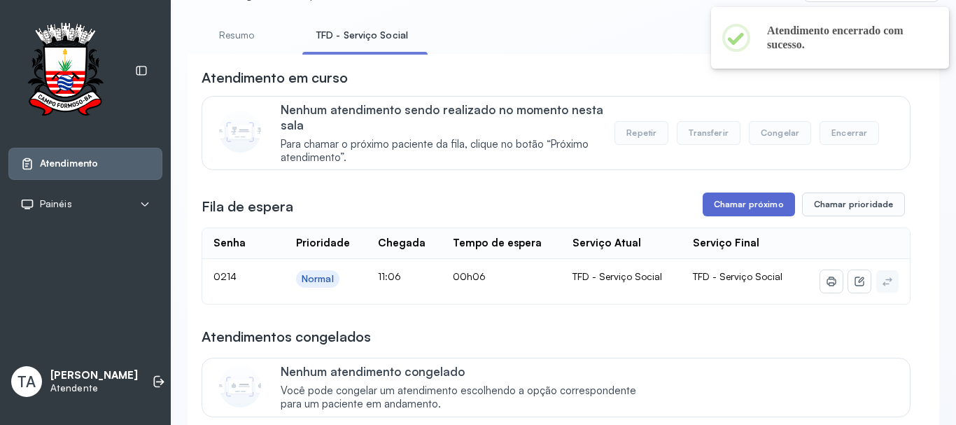
click at [724, 213] on button "Chamar próximo" at bounding box center [748, 204] width 92 height 24
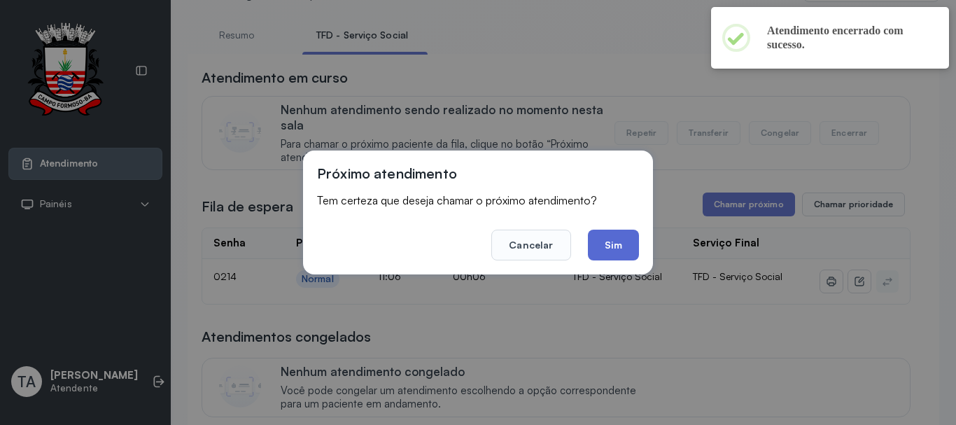
click at [613, 255] on button "Sim" at bounding box center [613, 244] width 51 height 31
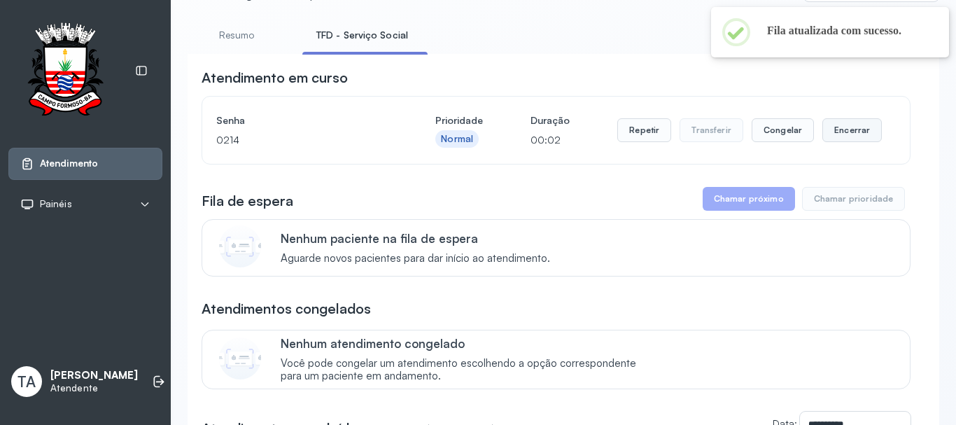
click at [846, 140] on button "Encerrar" at bounding box center [851, 130] width 59 height 24
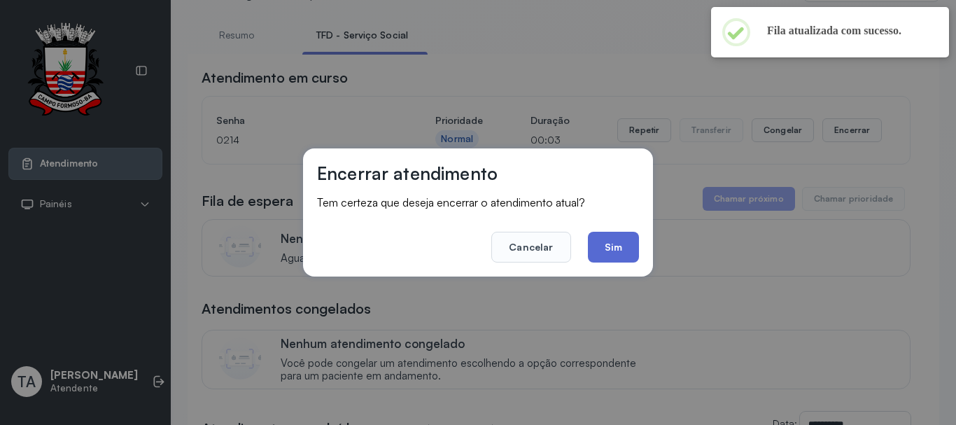
click at [609, 235] on button "Sim" at bounding box center [613, 247] width 51 height 31
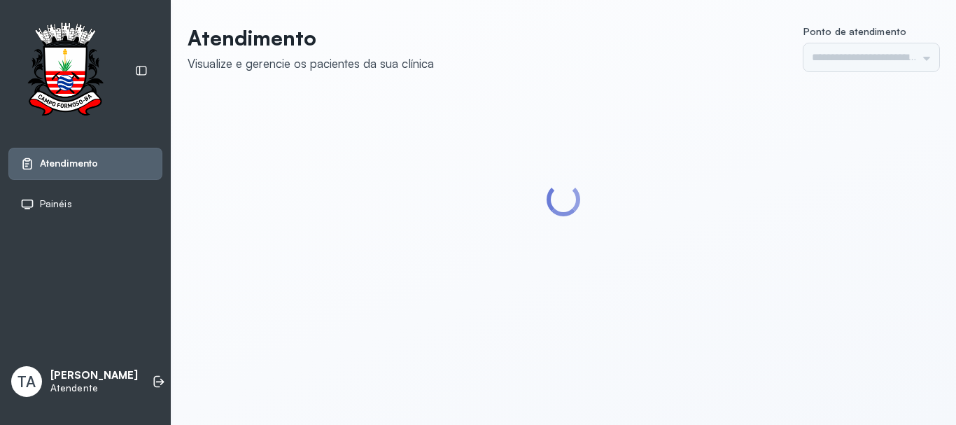
type input "******"
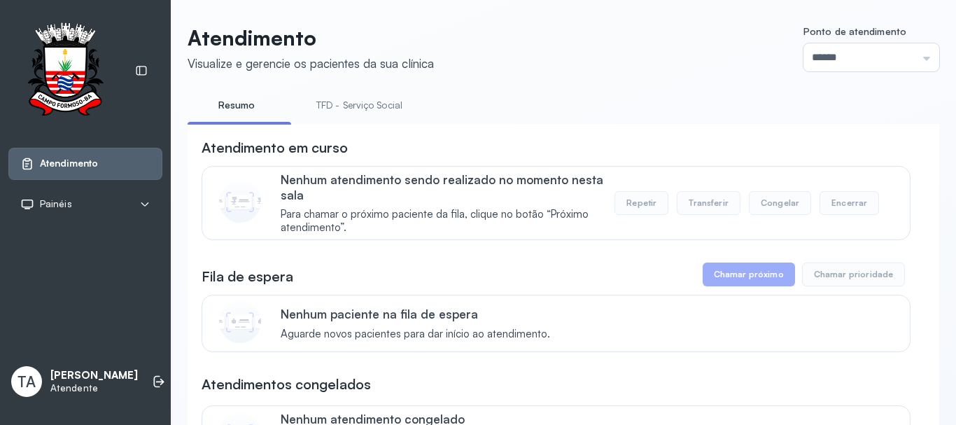
click at [350, 111] on link "TFD - Serviço Social" at bounding box center [359, 105] width 114 height 23
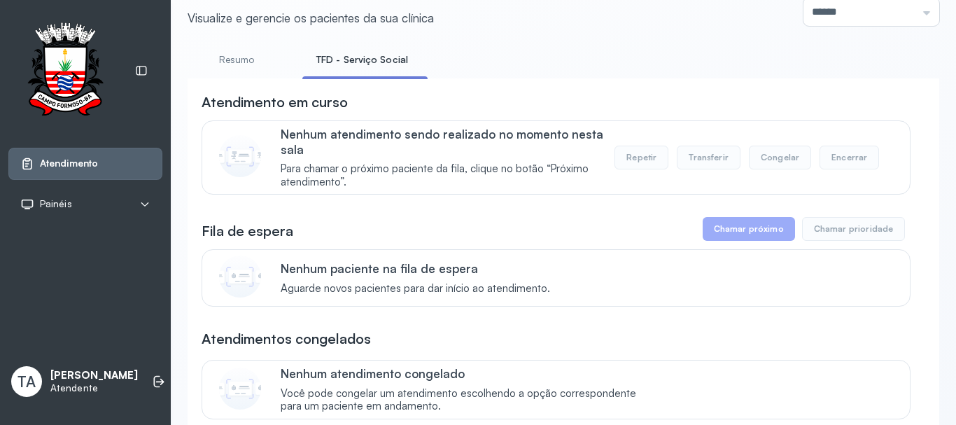
scroll to position [70, 0]
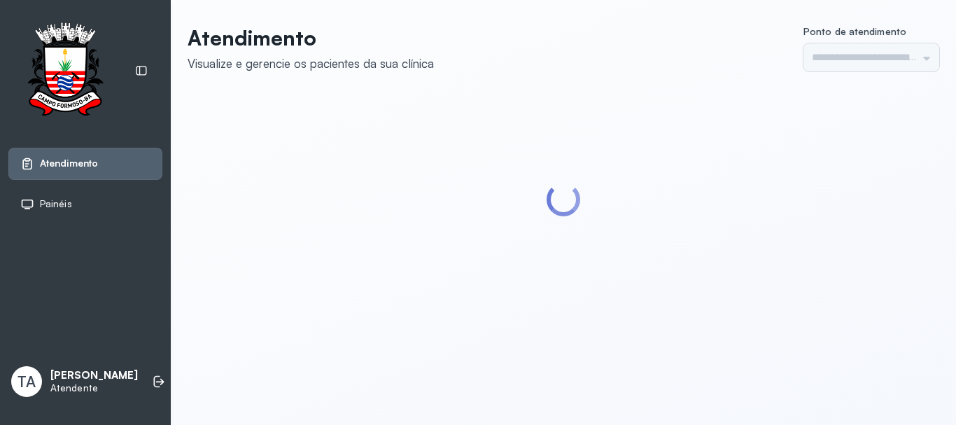
type input "******"
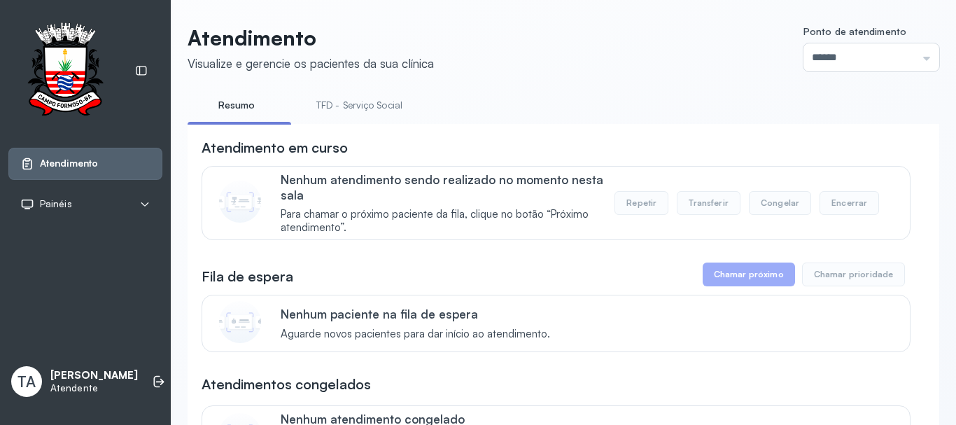
click at [336, 113] on link "TFD - Serviço Social" at bounding box center [359, 105] width 114 height 23
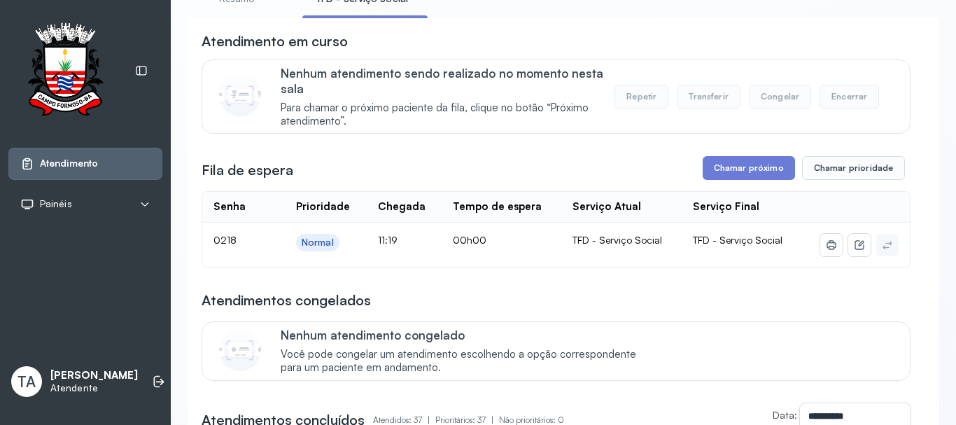
scroll to position [140, 0]
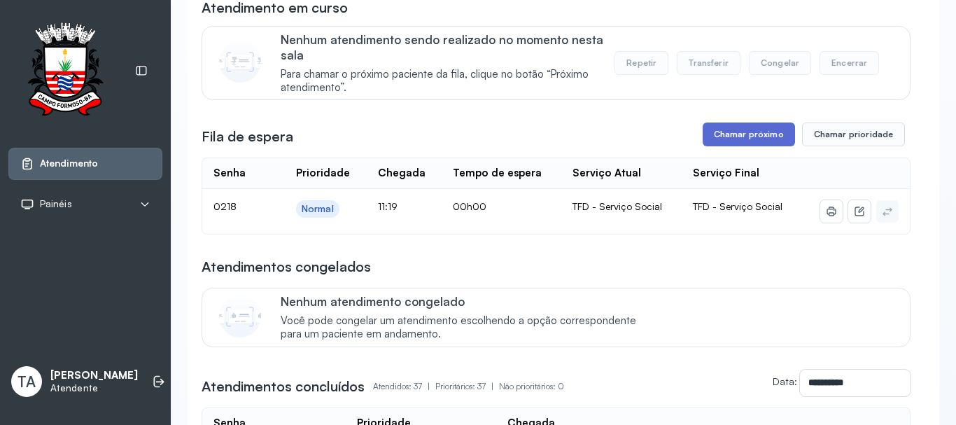
click at [769, 143] on button "Chamar próximo" at bounding box center [748, 134] width 92 height 24
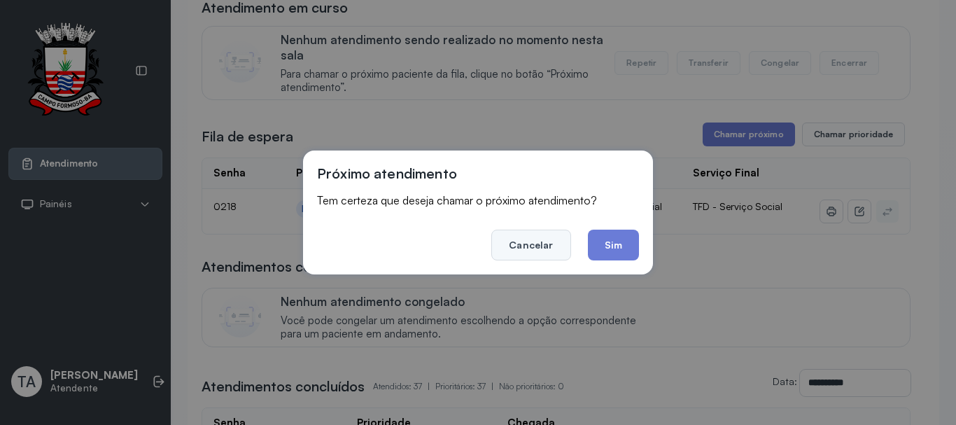
click at [520, 253] on button "Cancelar" at bounding box center [530, 244] width 79 height 31
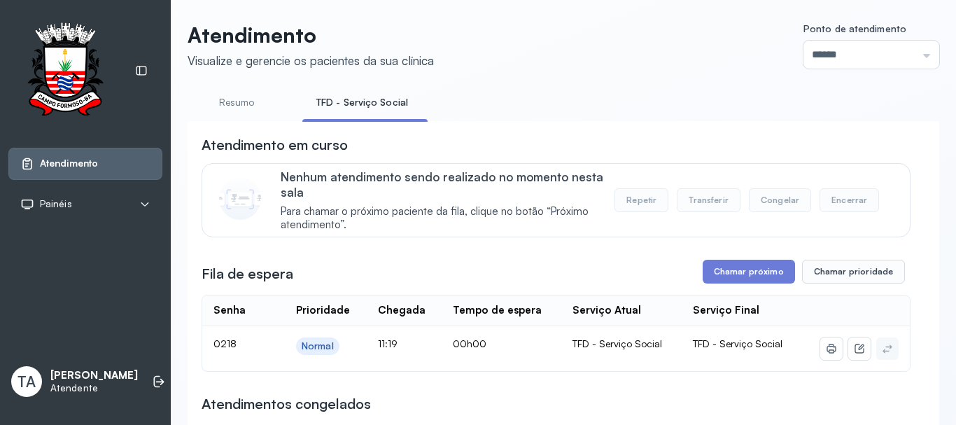
scroll to position [0, 0]
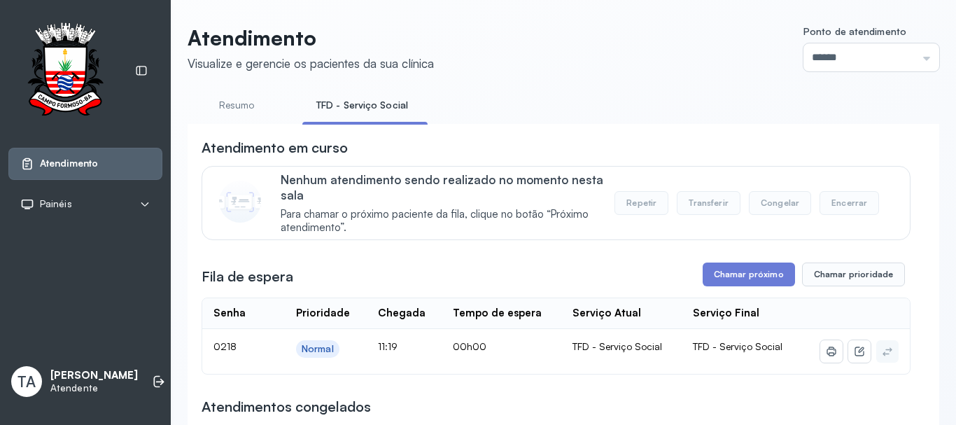
click at [232, 114] on link "Resumo" at bounding box center [236, 105] width 98 height 23
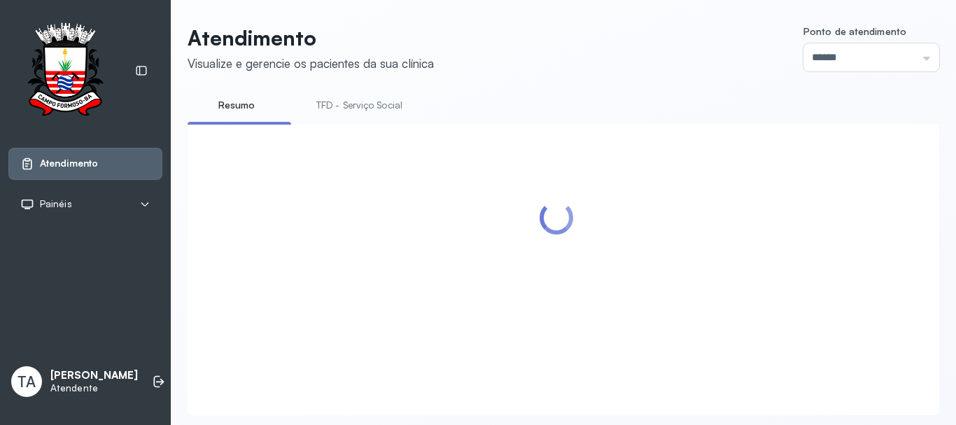
click at [357, 119] on li "TFD - Serviço Social" at bounding box center [362, 109] width 120 height 31
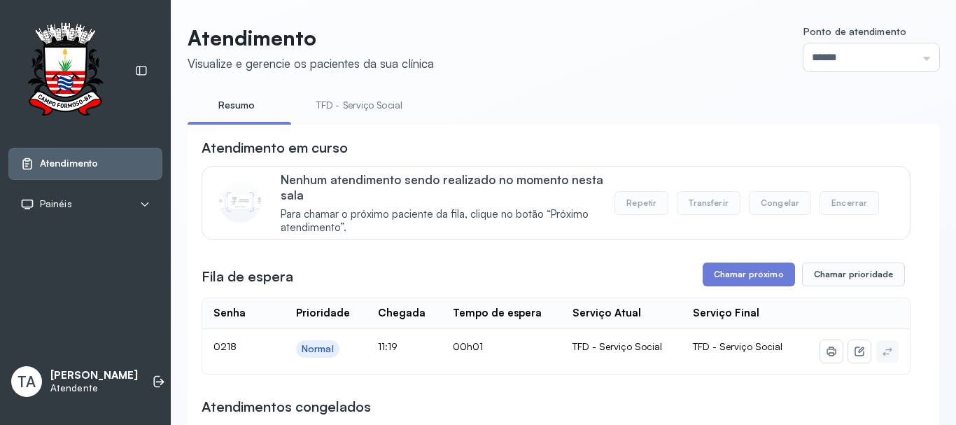
click at [345, 115] on link "TFD - Serviço Social" at bounding box center [359, 105] width 114 height 23
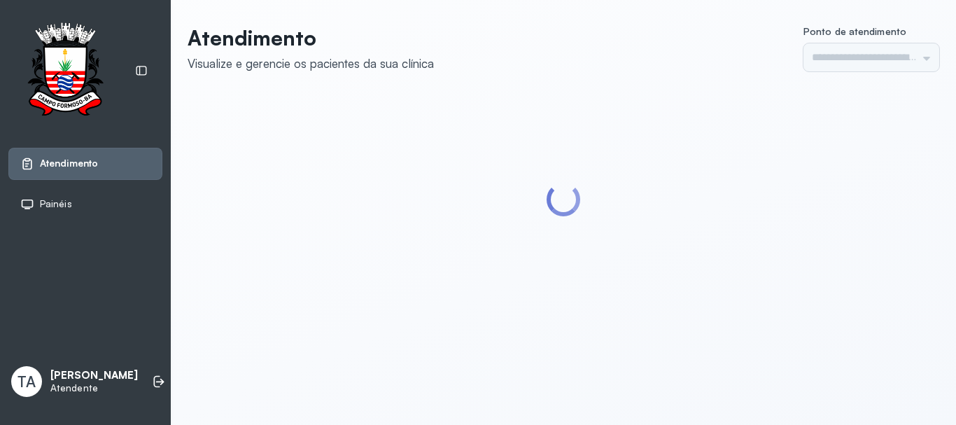
type input "******"
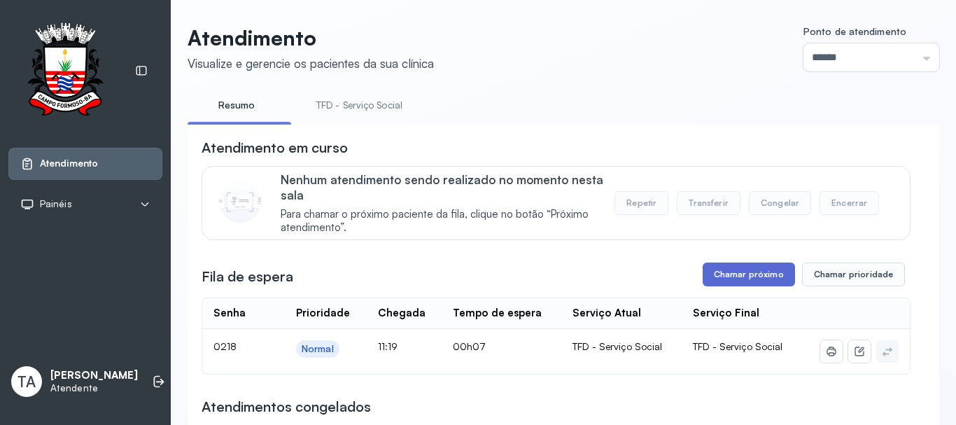
click at [703, 284] on button "Chamar próximo" at bounding box center [748, 274] width 92 height 24
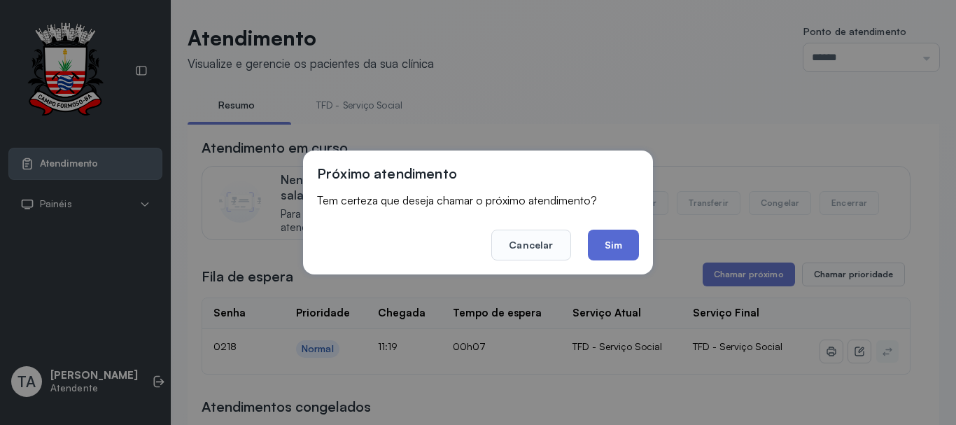
click at [626, 255] on button "Sim" at bounding box center [613, 244] width 51 height 31
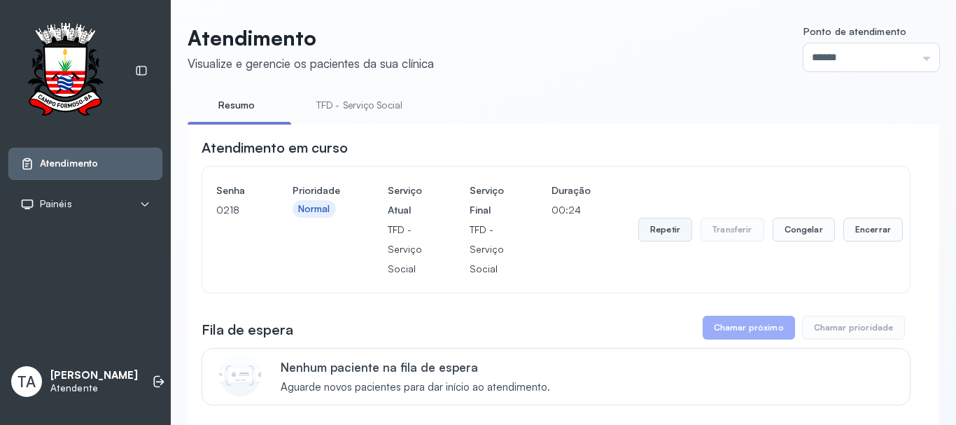
click at [672, 234] on button "Repetir" at bounding box center [665, 230] width 54 height 24
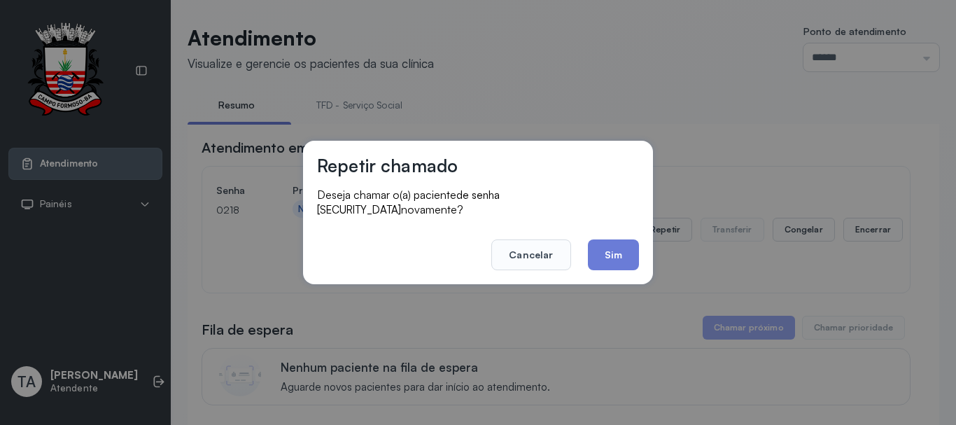
click at [639, 257] on div "Repetir chamado Deseja chamar o(a) paciente de senha [SECURITY_DATA] novamente?…" at bounding box center [478, 212] width 350 height 143
click at [632, 253] on button "Sim" at bounding box center [613, 254] width 51 height 31
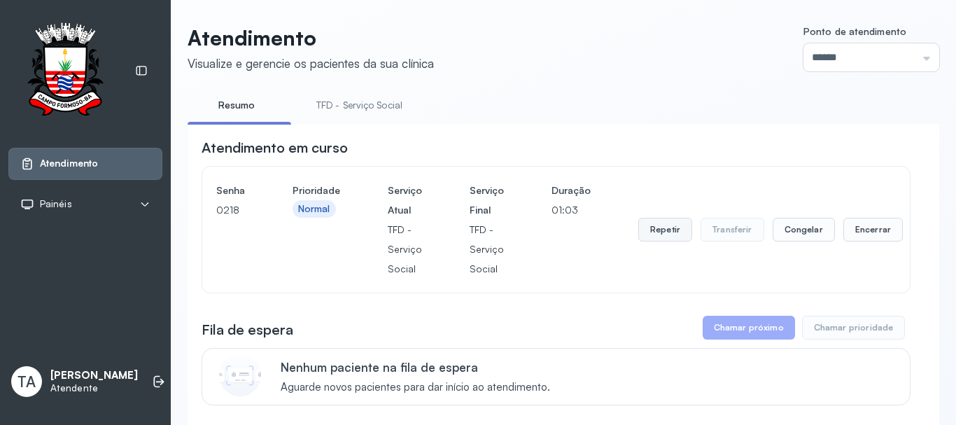
click at [638, 225] on button "Repetir" at bounding box center [665, 230] width 54 height 24
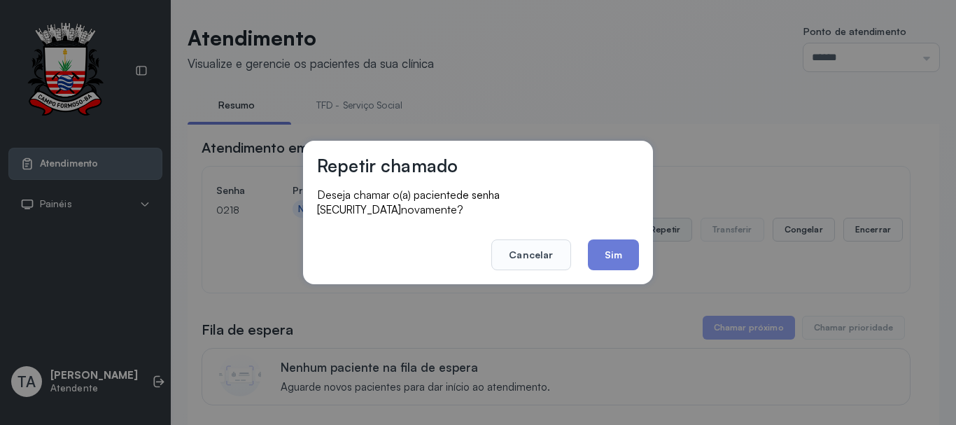
click at [637, 228] on footer "Cancelar Sim" at bounding box center [478, 245] width 322 height 50
click at [578, 256] on footer "Cancelar Sim" at bounding box center [478, 245] width 322 height 50
click at [621, 260] on button "Sim" at bounding box center [613, 254] width 51 height 31
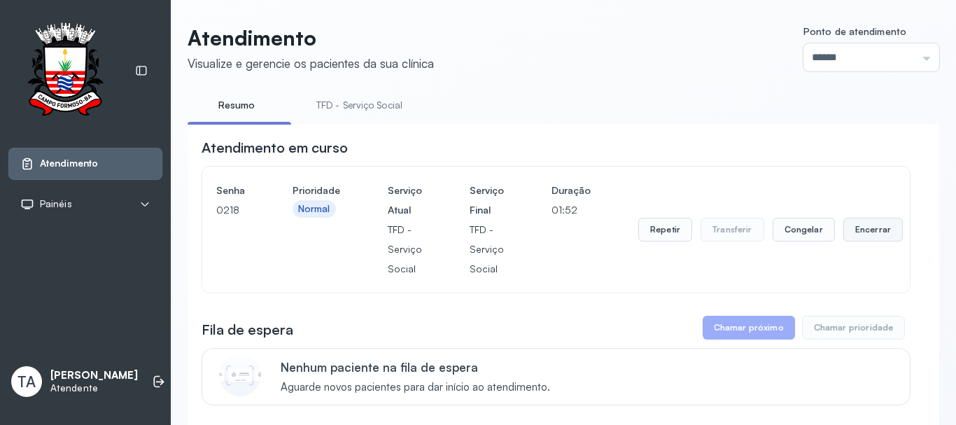
click at [847, 239] on button "Encerrar" at bounding box center [872, 230] width 59 height 24
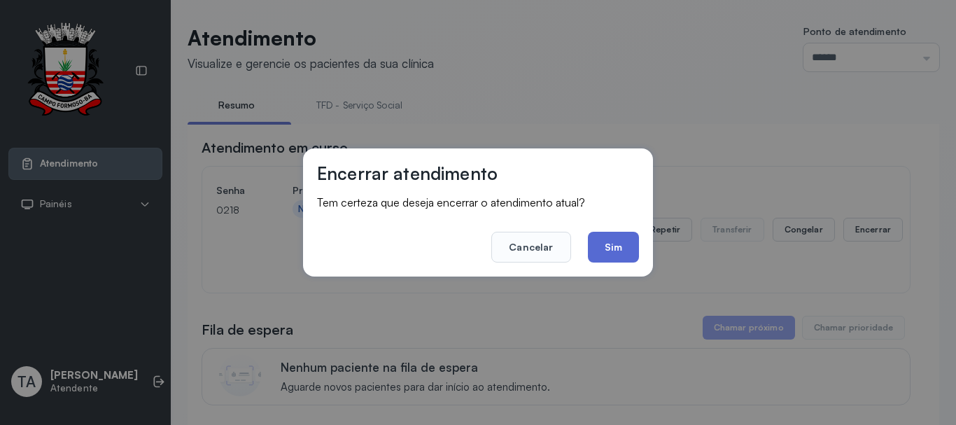
click at [627, 253] on button "Sim" at bounding box center [613, 247] width 51 height 31
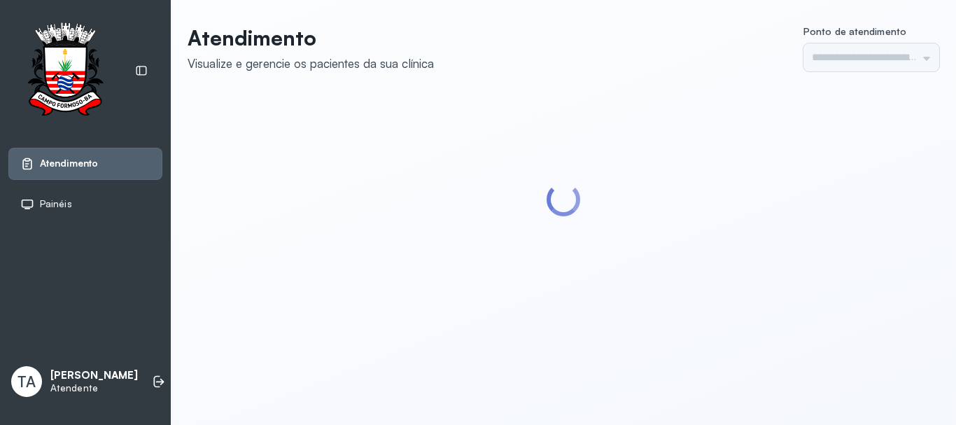
type input "******"
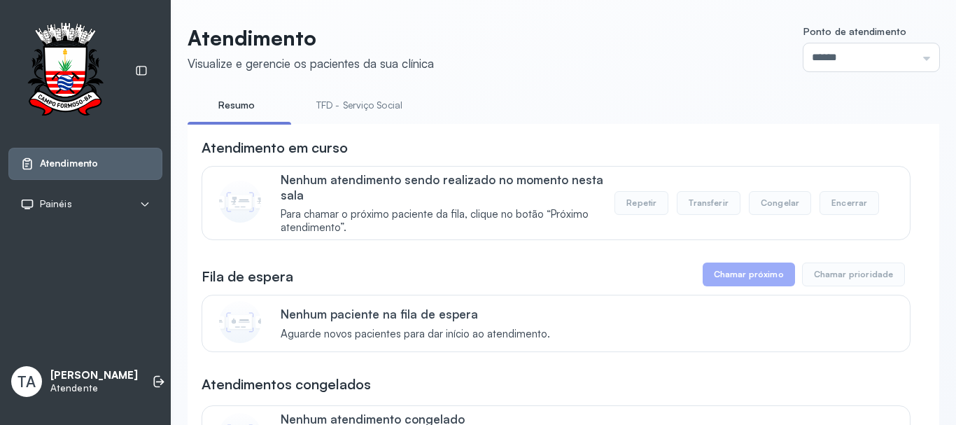
click at [304, 103] on link "TFD - Serviço Social" at bounding box center [359, 105] width 114 height 23
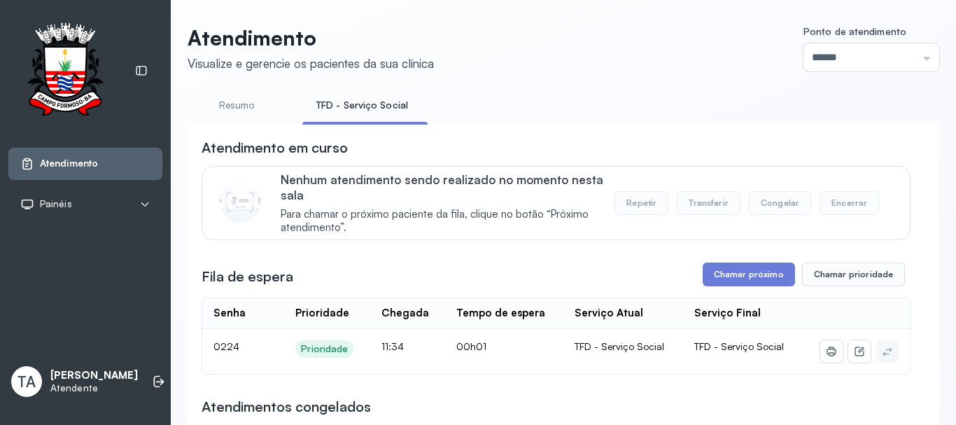
drag, startPoint x: 499, startPoint y: 220, endPoint x: 525, endPoint y: 241, distance: 32.8
click at [519, 234] on span "Para chamar o próximo paciente da fila, clique no botão “Próximo atendimento”." at bounding box center [448, 221] width 334 height 27
click at [746, 283] on button "Chamar próximo" at bounding box center [748, 274] width 92 height 24
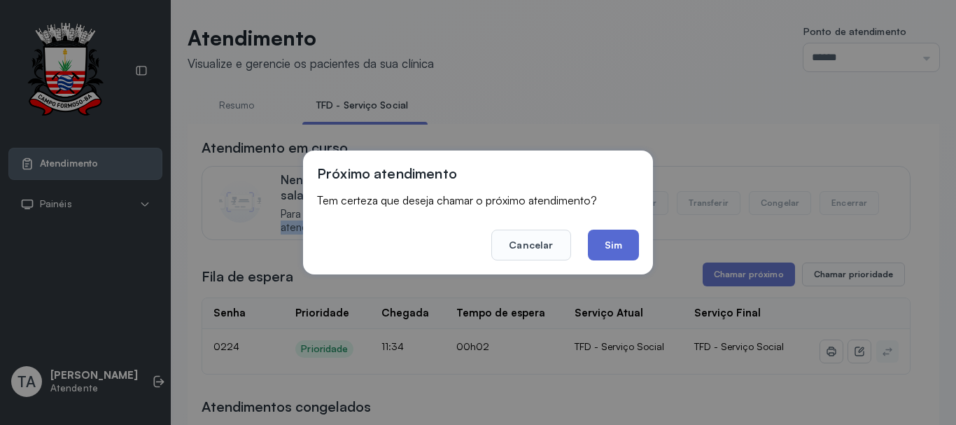
click at [617, 235] on button "Sim" at bounding box center [613, 244] width 51 height 31
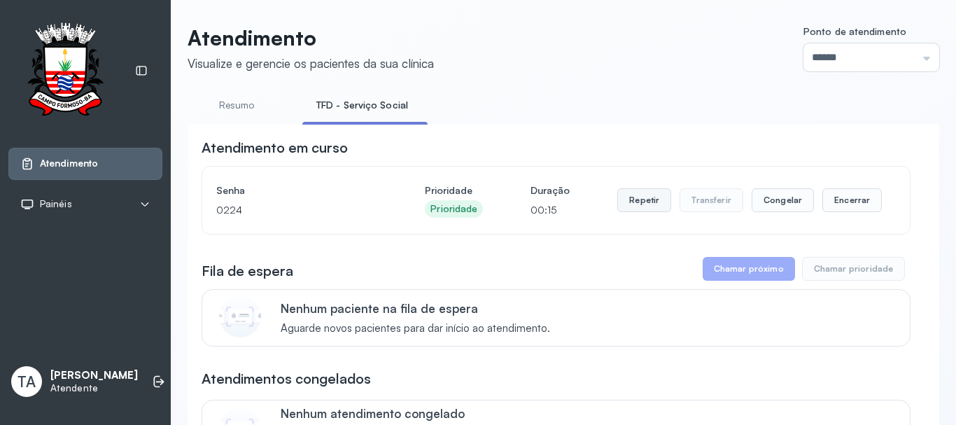
click at [629, 211] on button "Repetir" at bounding box center [644, 200] width 54 height 24
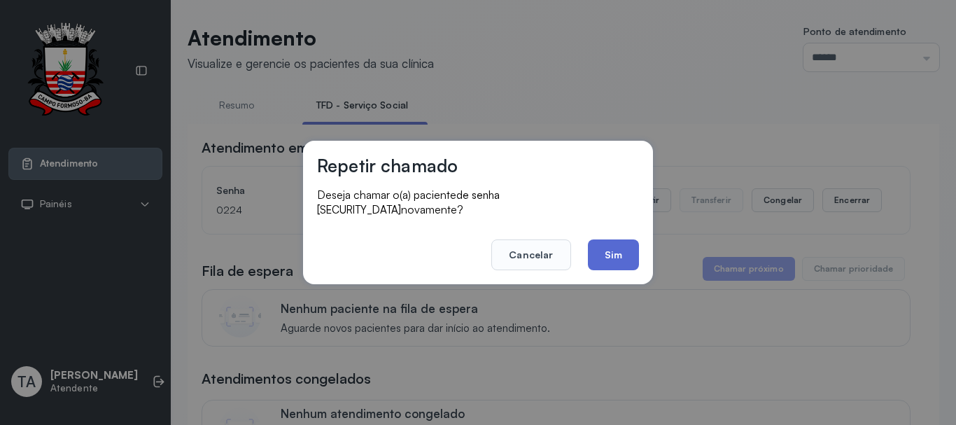
click at [625, 253] on button "Sim" at bounding box center [613, 254] width 51 height 31
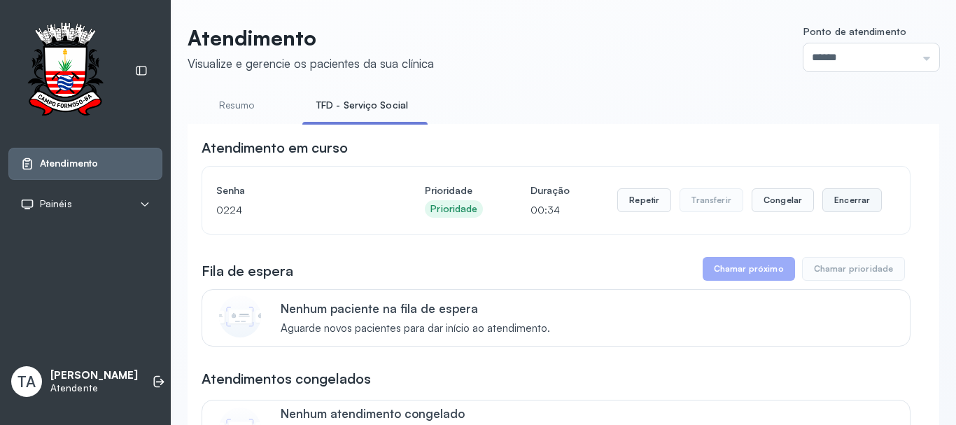
click at [844, 204] on button "Encerrar" at bounding box center [851, 200] width 59 height 24
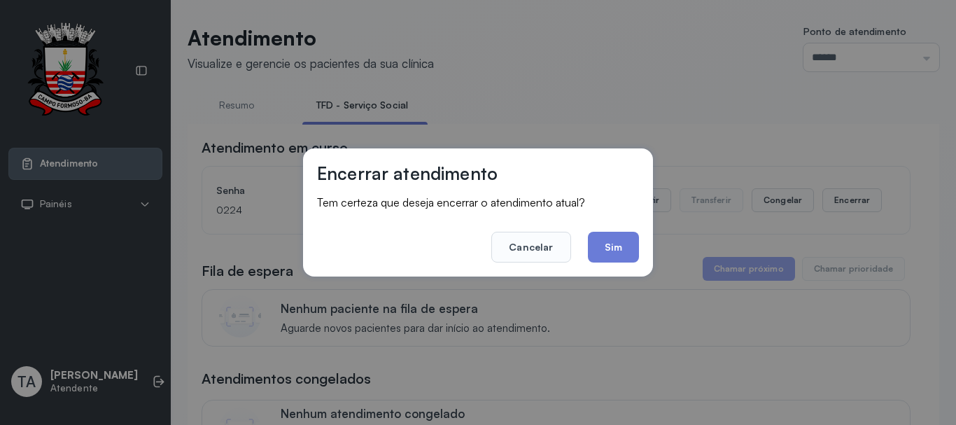
drag, startPoint x: 607, startPoint y: 255, endPoint x: 342, endPoint y: 256, distance: 265.1
click at [583, 255] on footer "Cancelar Sim" at bounding box center [478, 237] width 322 height 50
click at [642, 243] on div "Encerrar atendimento Tem certeza que deseja encerrar o atendimento atual? Cance…" at bounding box center [478, 212] width 350 height 128
click at [635, 246] on button "Sim" at bounding box center [613, 247] width 51 height 31
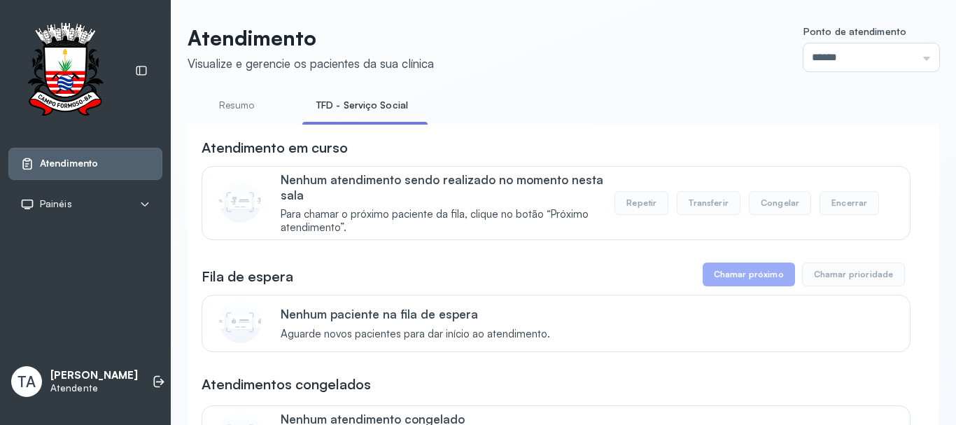
click at [225, 99] on link "Resumo" at bounding box center [236, 105] width 98 height 23
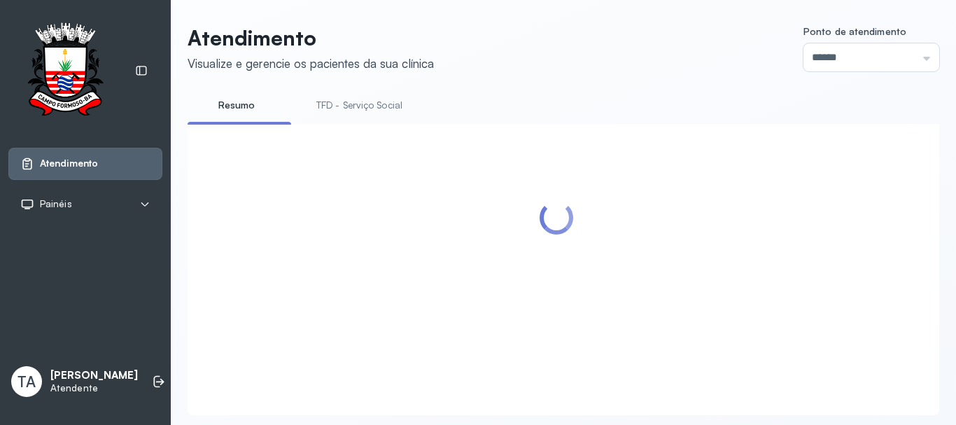
click at [319, 103] on link "TFD - Serviço Social" at bounding box center [359, 105] width 114 height 23
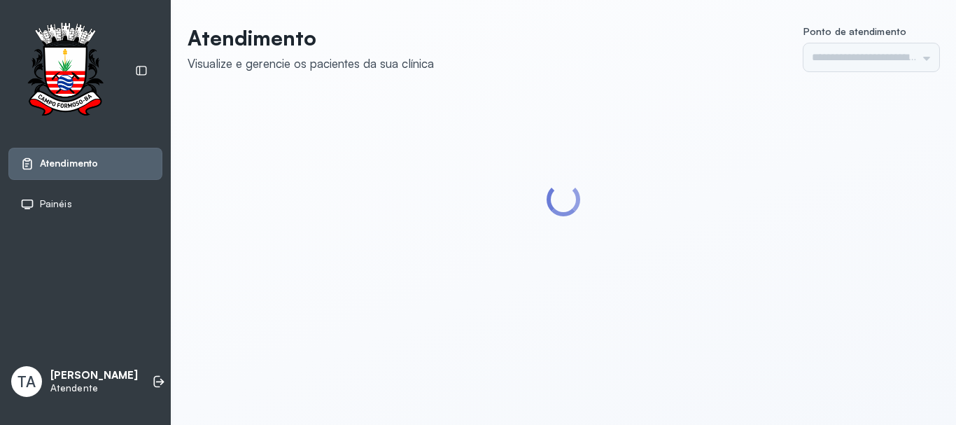
type input "******"
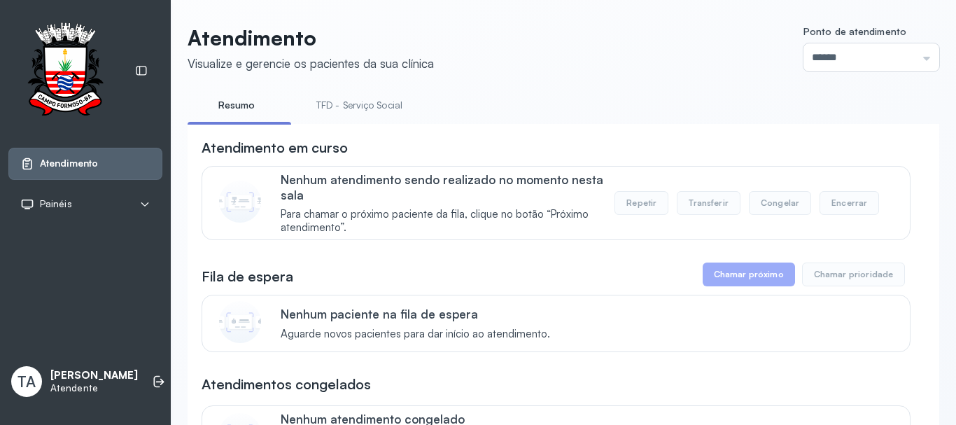
click at [332, 115] on link "TFD - Serviço Social" at bounding box center [359, 105] width 114 height 23
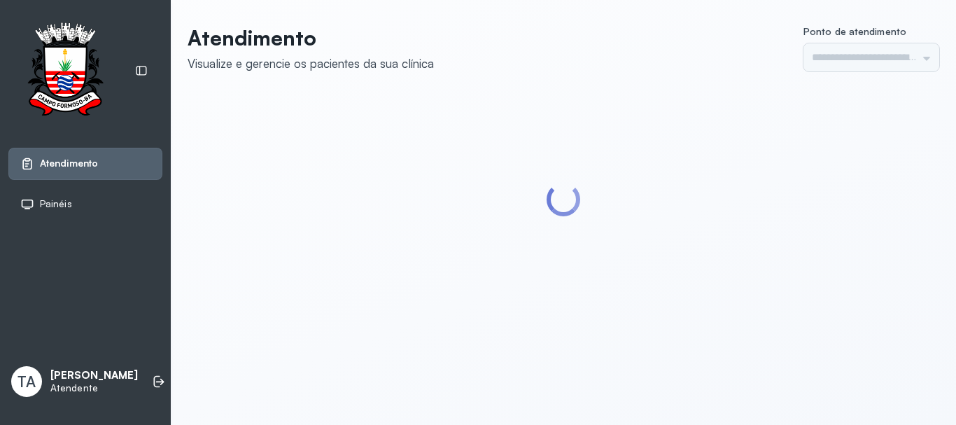
type input "******"
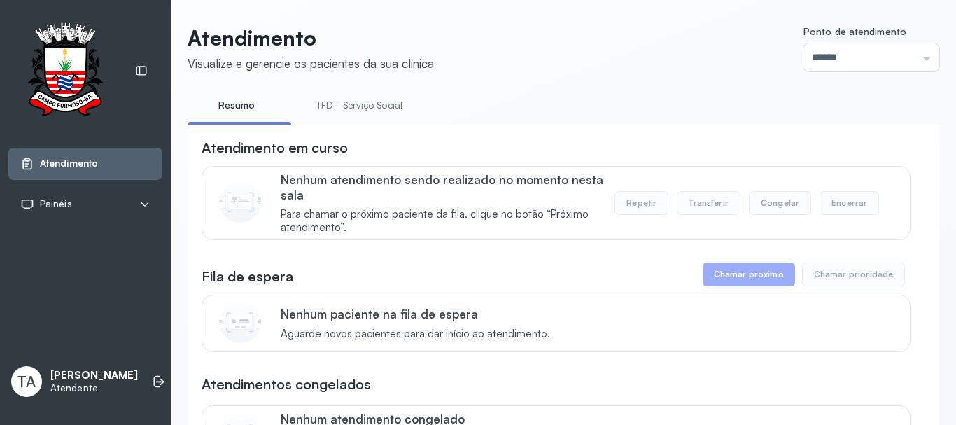
click at [332, 101] on link "TFD - Serviço Social" at bounding box center [359, 105] width 114 height 23
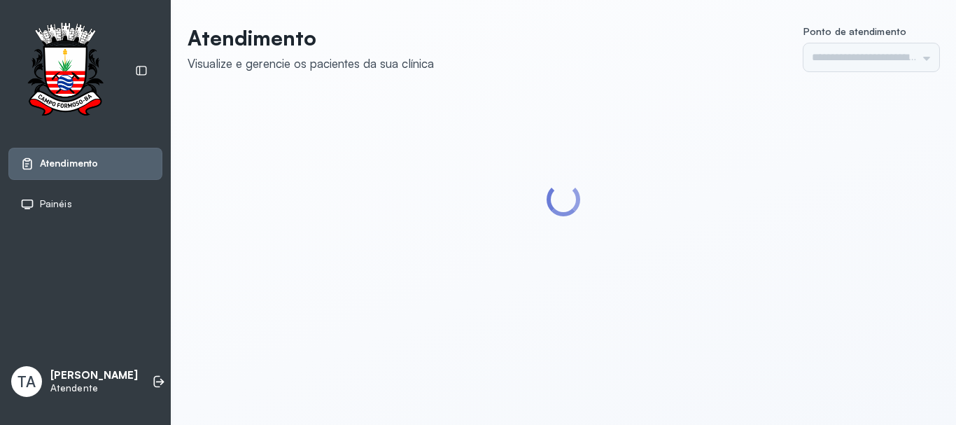
type input "******"
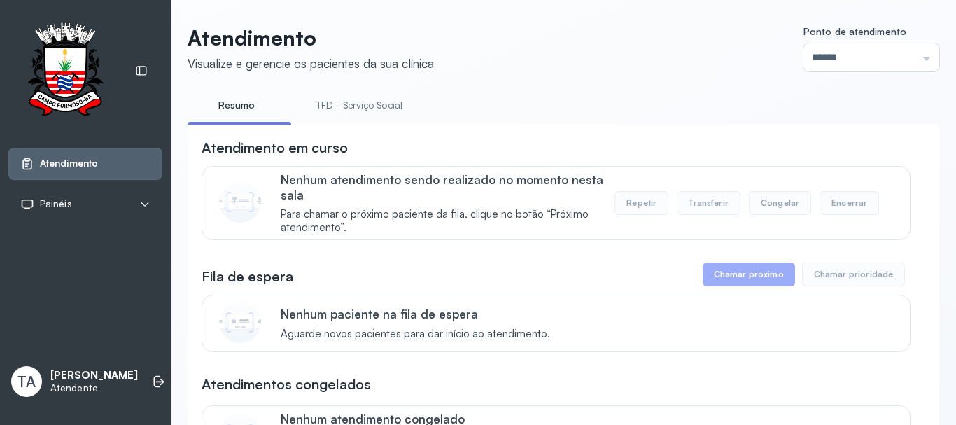
click at [349, 96] on link "TFD - Serviço Social" at bounding box center [359, 105] width 114 height 23
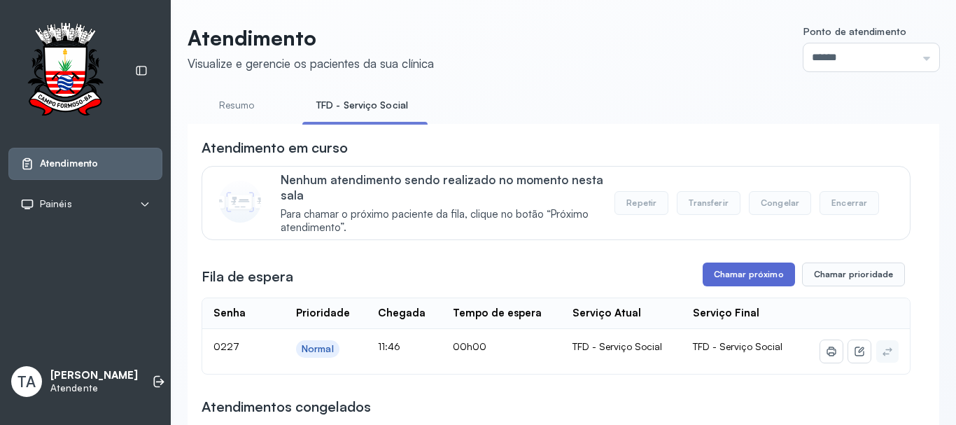
click at [715, 286] on button "Chamar próximo" at bounding box center [748, 274] width 92 height 24
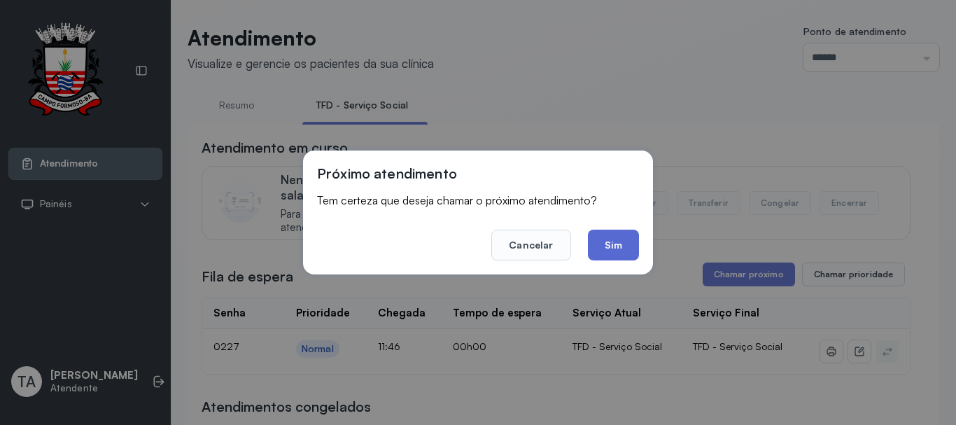
click at [609, 248] on button "Sim" at bounding box center [613, 244] width 51 height 31
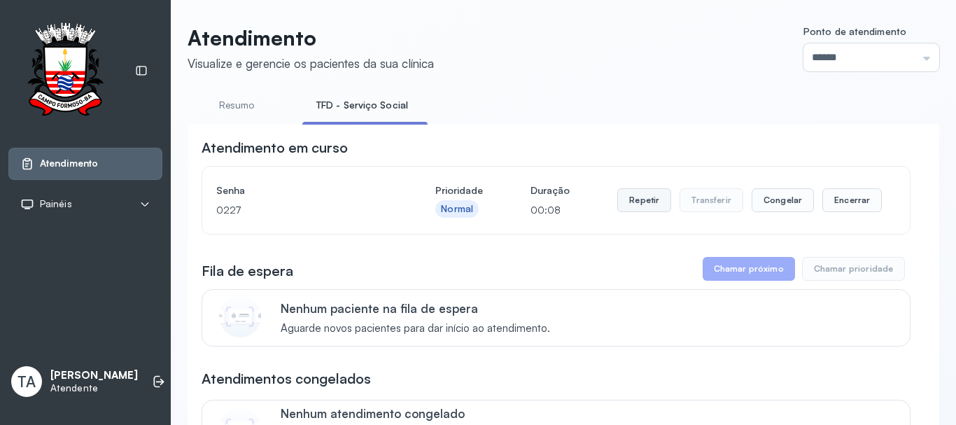
click at [648, 211] on button "Repetir" at bounding box center [644, 200] width 54 height 24
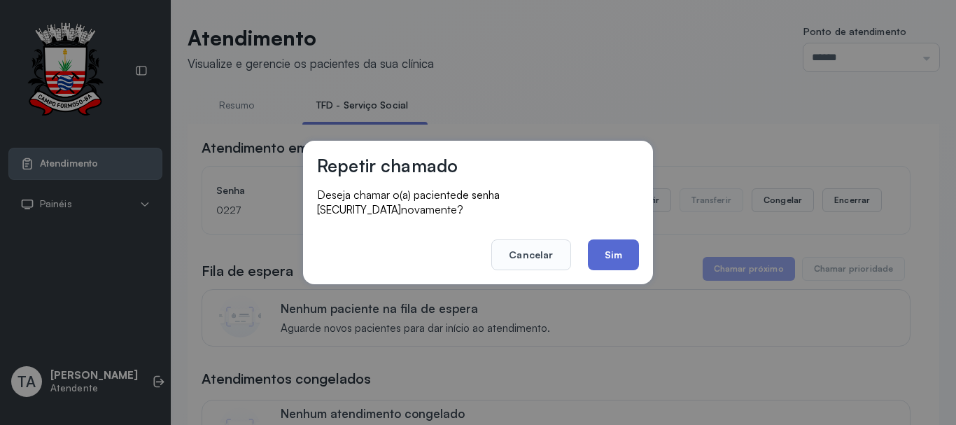
drag, startPoint x: 596, startPoint y: 281, endPoint x: 598, endPoint y: 259, distance: 21.8
click at [595, 276] on div "Repetir chamado Deseja chamar o(a) paciente de senha 0227 novamente? Cancelar S…" at bounding box center [478, 212] width 956 height 425
click at [603, 251] on button "Sim" at bounding box center [613, 254] width 51 height 31
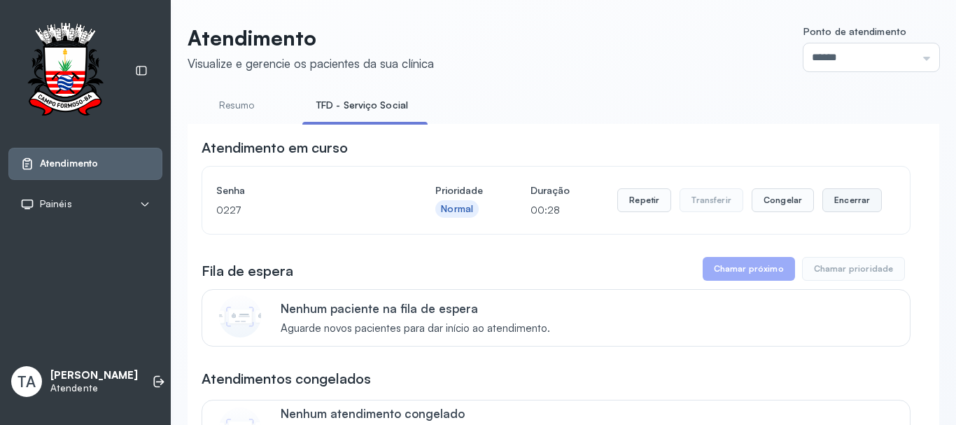
click at [830, 211] on button "Encerrar" at bounding box center [851, 200] width 59 height 24
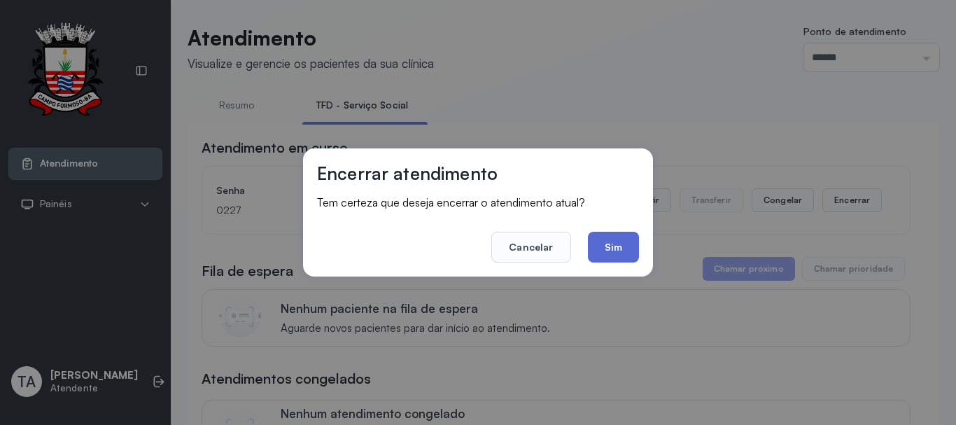
click at [611, 236] on button "Sim" at bounding box center [613, 247] width 51 height 31
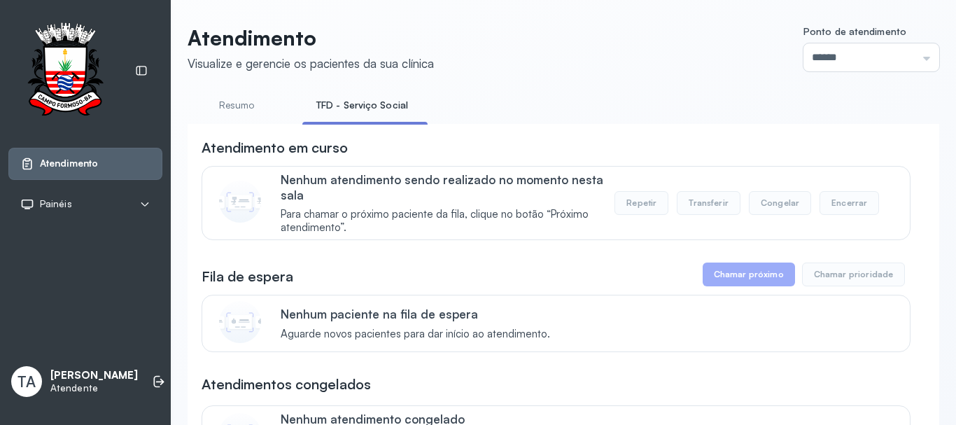
click at [247, 109] on link "Resumo" at bounding box center [236, 105] width 98 height 23
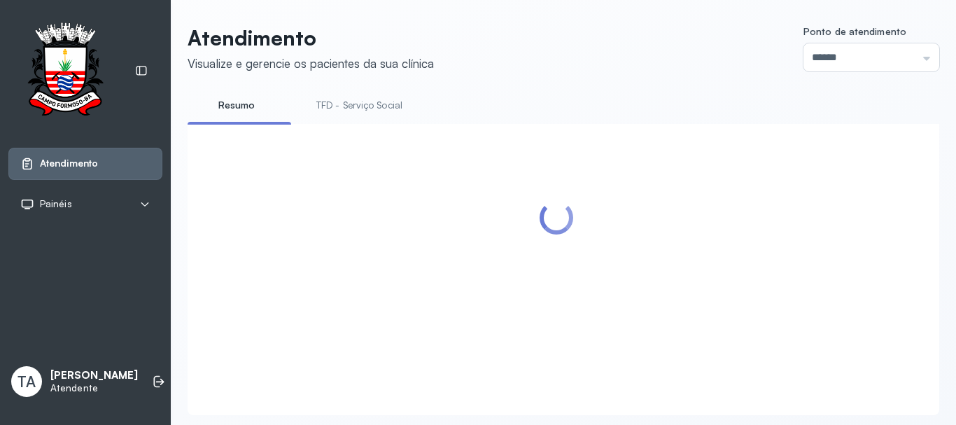
click at [347, 116] on link "TFD - Serviço Social" at bounding box center [359, 105] width 114 height 23
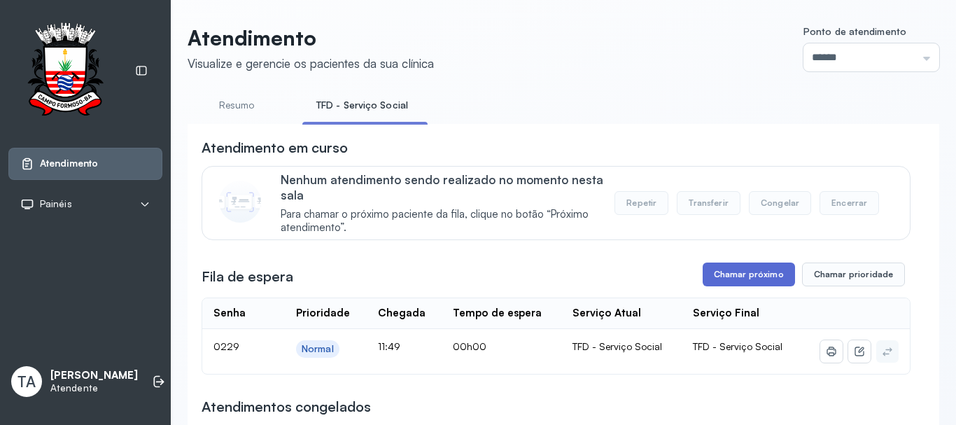
click at [714, 280] on button "Chamar próximo" at bounding box center [748, 274] width 92 height 24
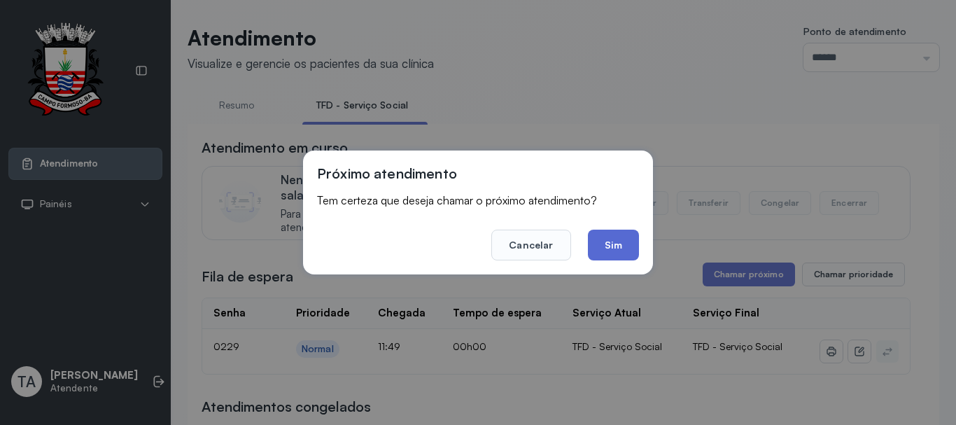
click at [618, 257] on button "Sim" at bounding box center [613, 244] width 51 height 31
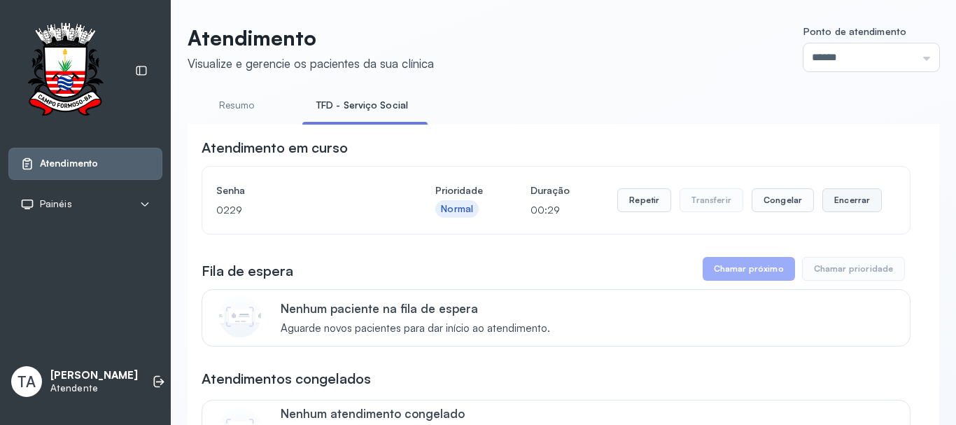
click at [850, 209] on button "Encerrar" at bounding box center [851, 200] width 59 height 24
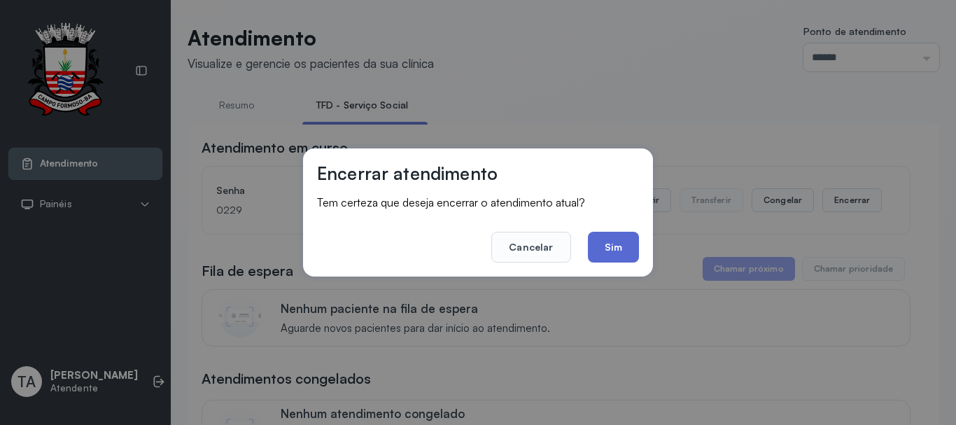
click at [604, 246] on button "Sim" at bounding box center [613, 247] width 51 height 31
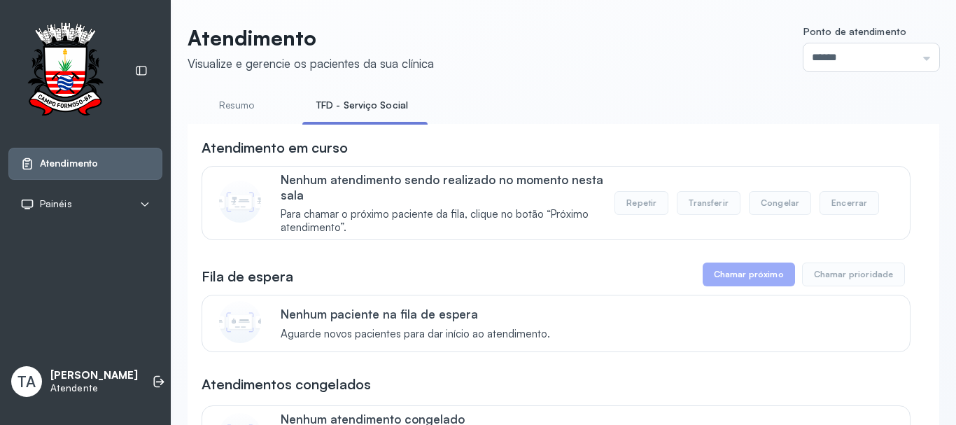
click at [346, 106] on link "TFD - Serviço Social" at bounding box center [362, 105] width 120 height 23
click at [261, 114] on link "Resumo" at bounding box center [236, 105] width 98 height 23
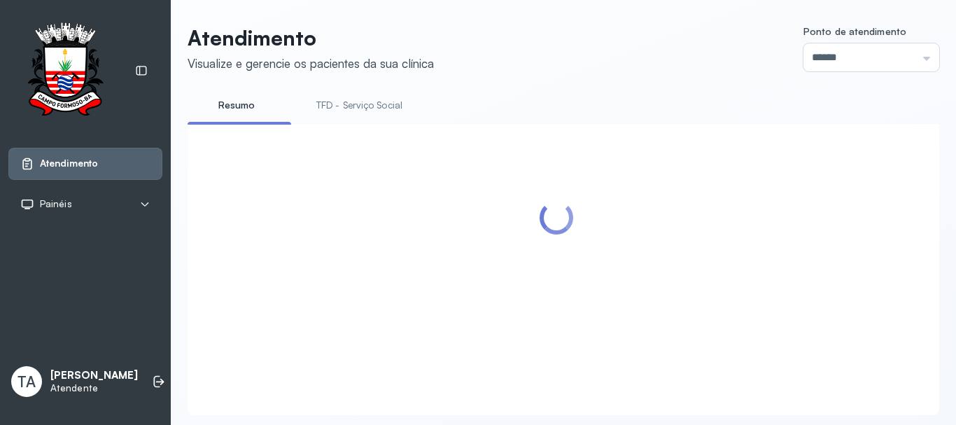
click at [381, 106] on link "TFD - Serviço Social" at bounding box center [359, 105] width 114 height 23
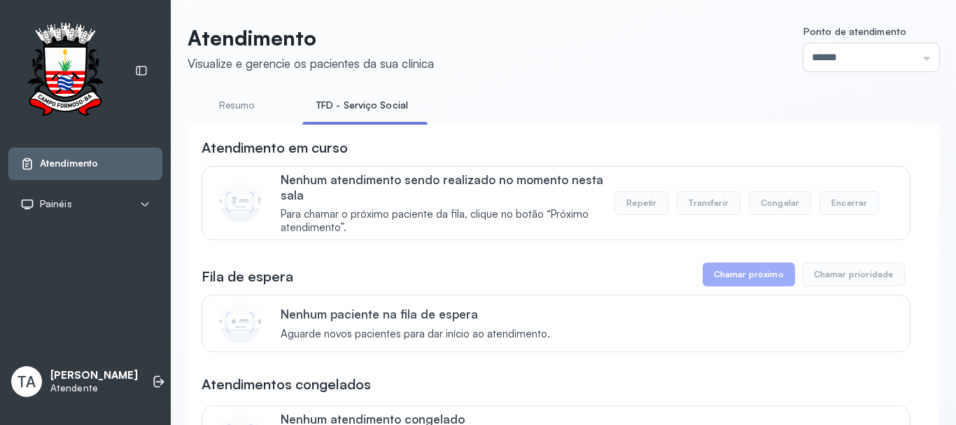
click at [241, 101] on link "Resumo" at bounding box center [236, 105] width 98 height 23
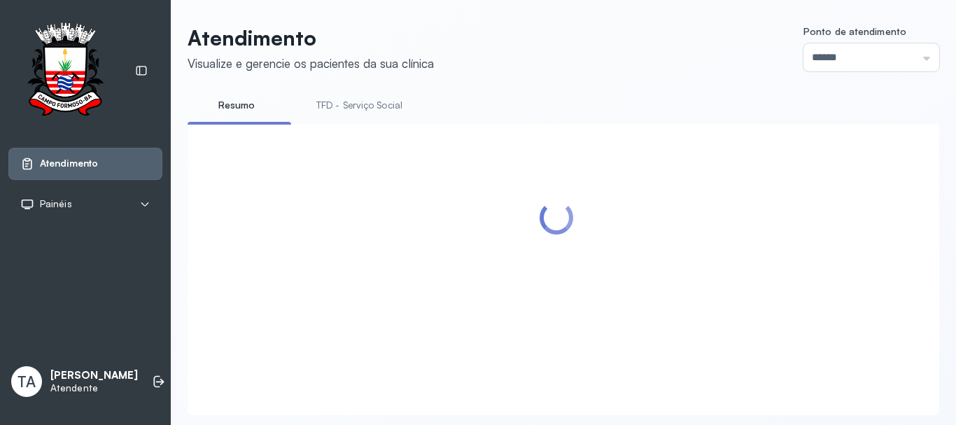
click at [376, 102] on link "TFD - Serviço Social" at bounding box center [359, 105] width 114 height 23
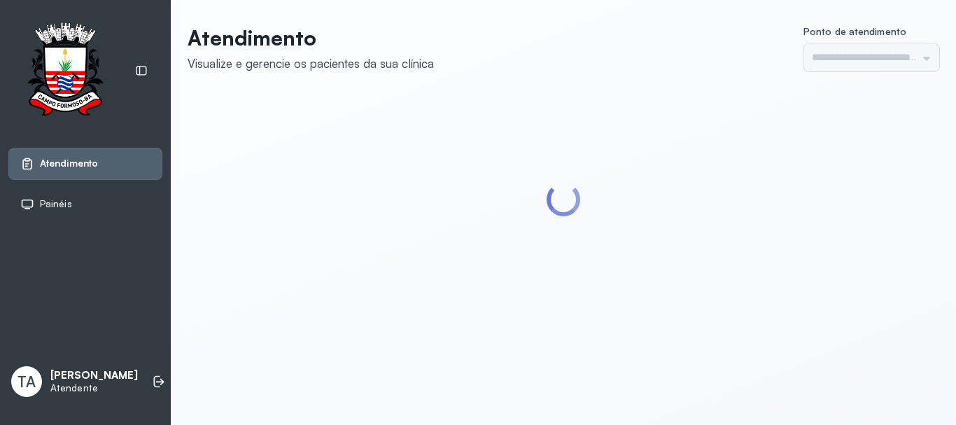
type input "******"
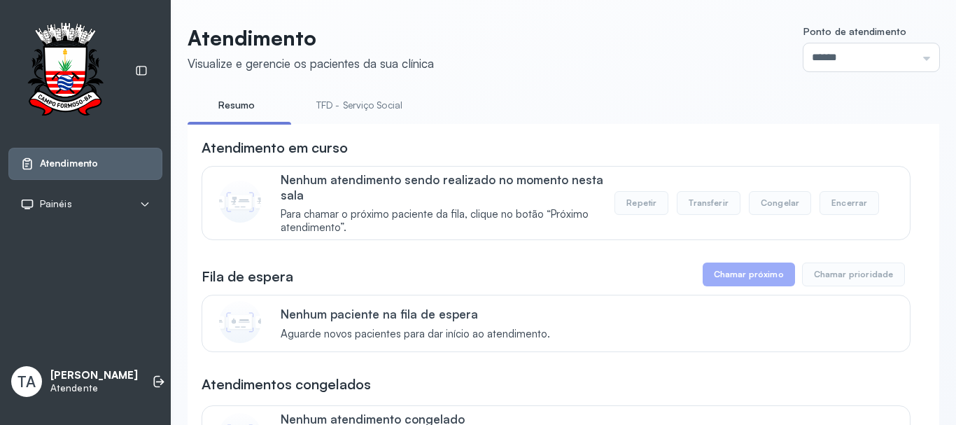
click at [329, 107] on link "TFD - Serviço Social" at bounding box center [359, 105] width 114 height 23
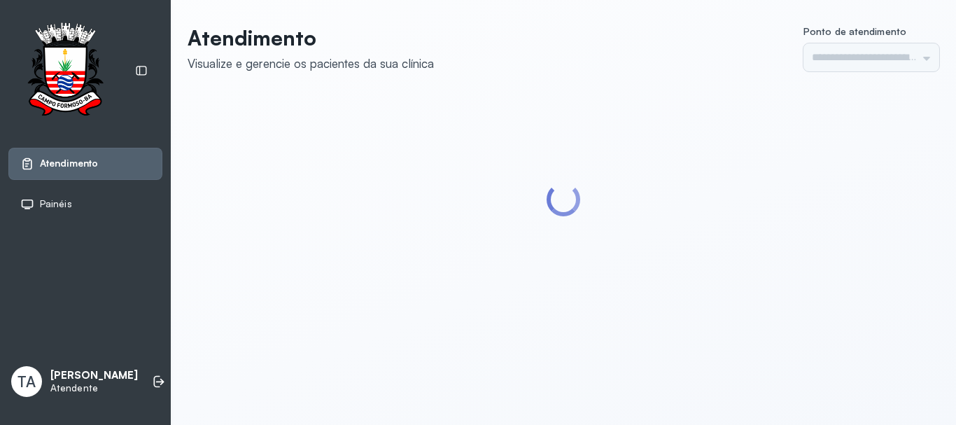
type input "******"
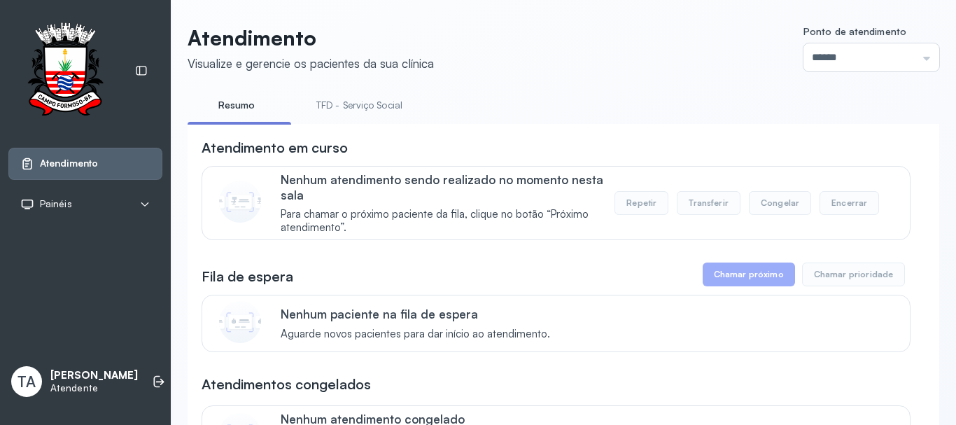
click at [334, 106] on link "TFD - Serviço Social" at bounding box center [359, 105] width 114 height 23
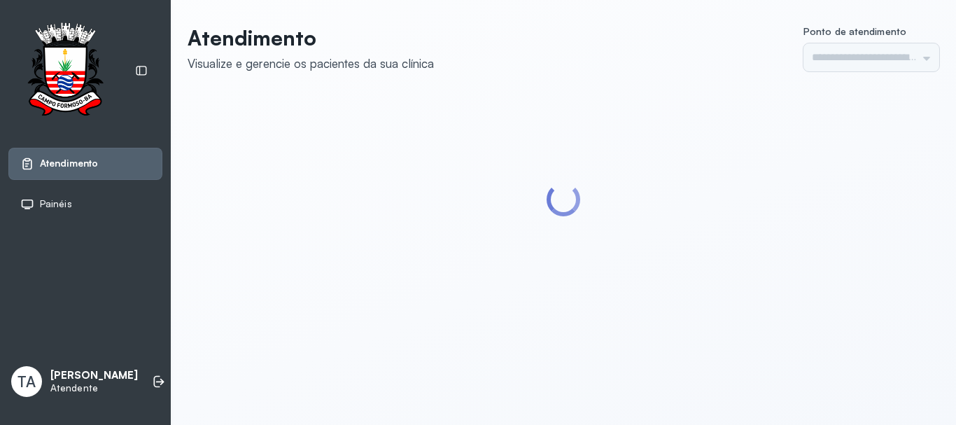
type input "******"
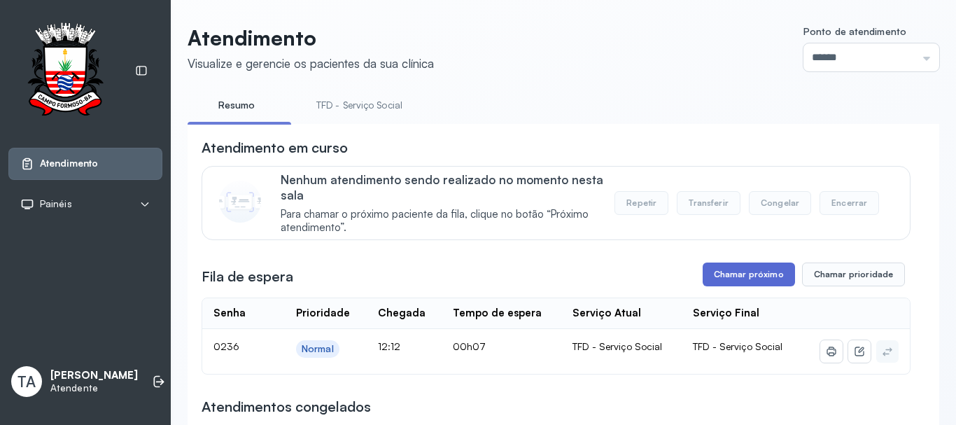
click at [709, 268] on button "Chamar próximo" at bounding box center [748, 274] width 92 height 24
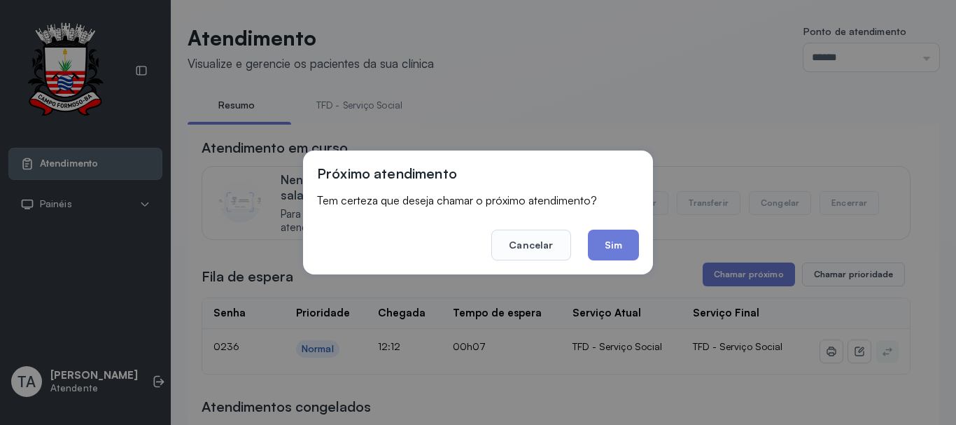
drag, startPoint x: 618, startPoint y: 250, endPoint x: 611, endPoint y: 246, distance: 8.2
click at [615, 249] on button "Sim" at bounding box center [613, 244] width 51 height 31
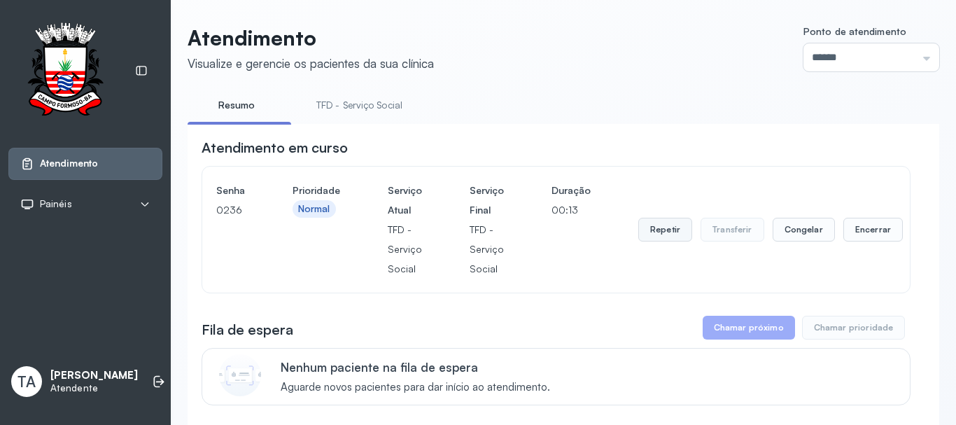
click at [684, 232] on button "Repetir" at bounding box center [665, 230] width 54 height 24
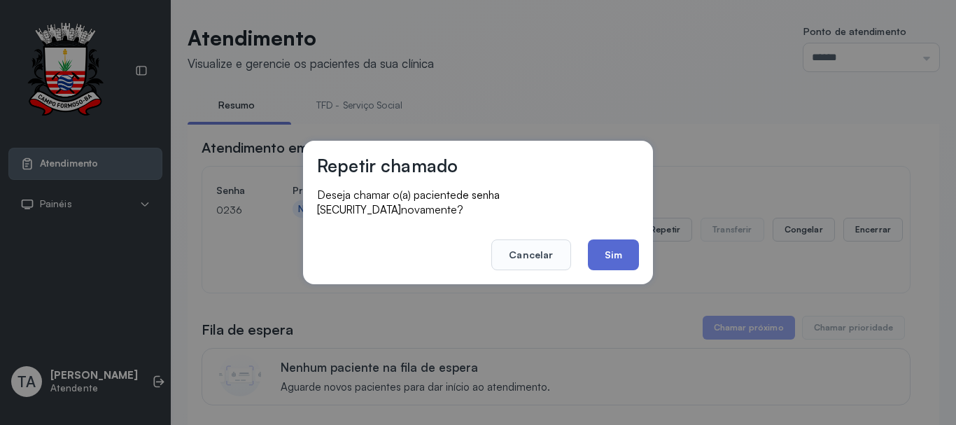
click at [616, 243] on button "Sim" at bounding box center [613, 254] width 51 height 31
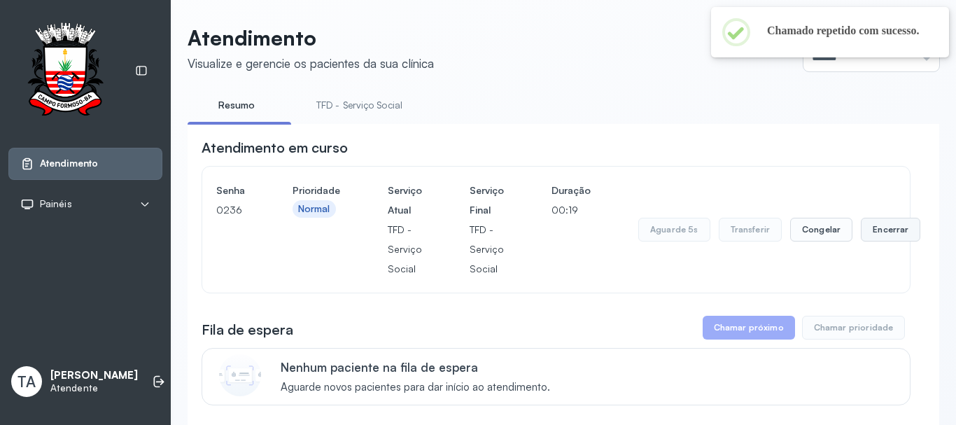
click at [872, 239] on button "Encerrar" at bounding box center [889, 230] width 59 height 24
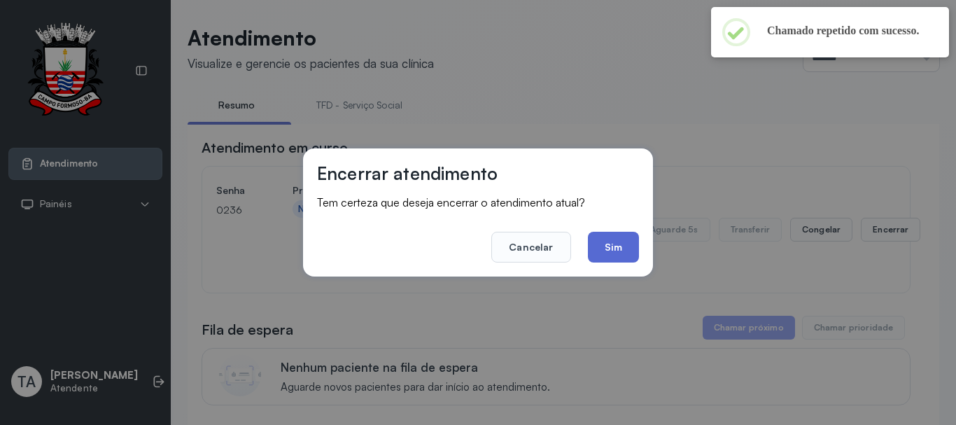
click at [609, 247] on button "Sim" at bounding box center [613, 247] width 51 height 31
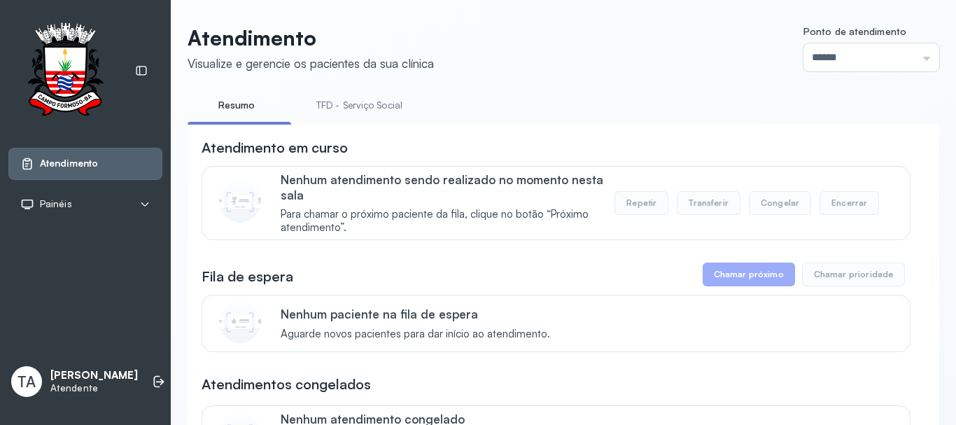
click at [378, 105] on link "TFD - Serviço Social" at bounding box center [359, 105] width 114 height 23
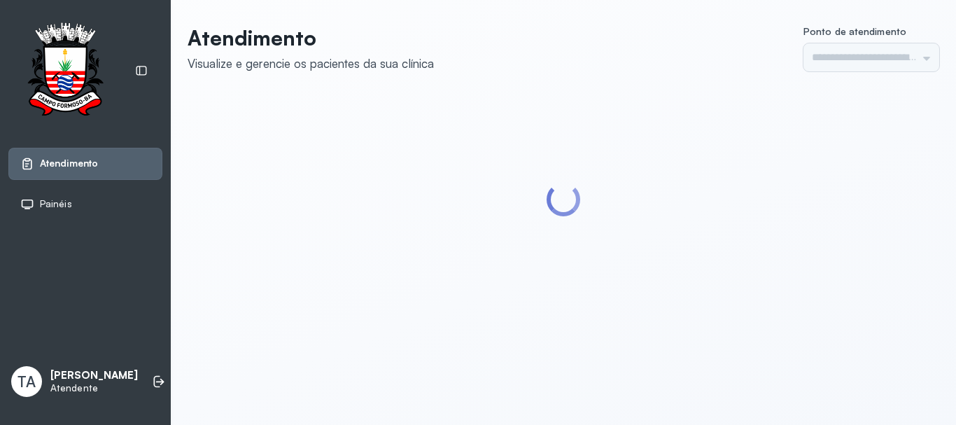
type input "******"
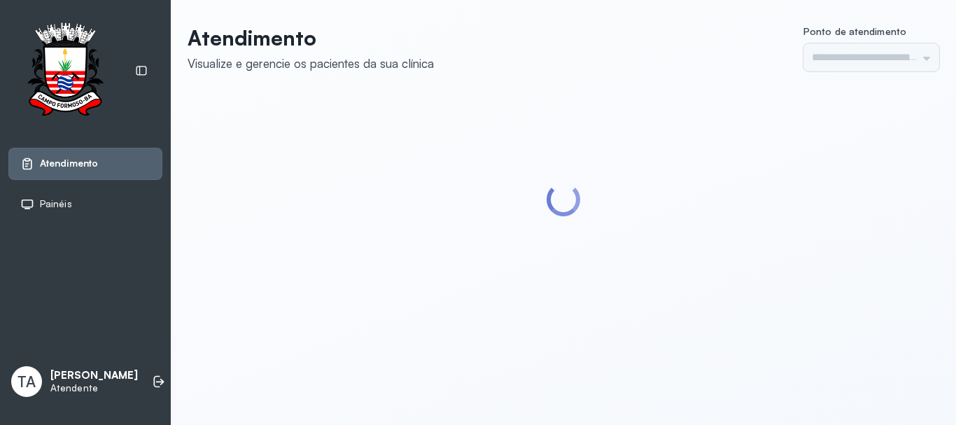
type input "******"
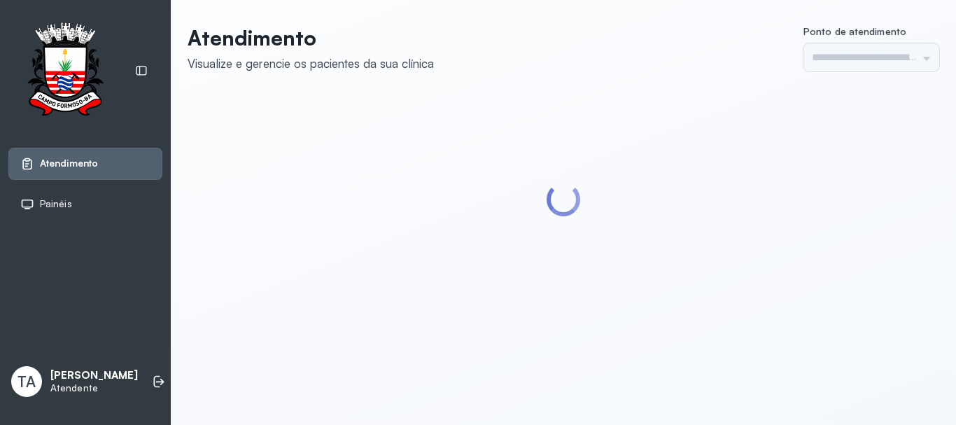
type input "******"
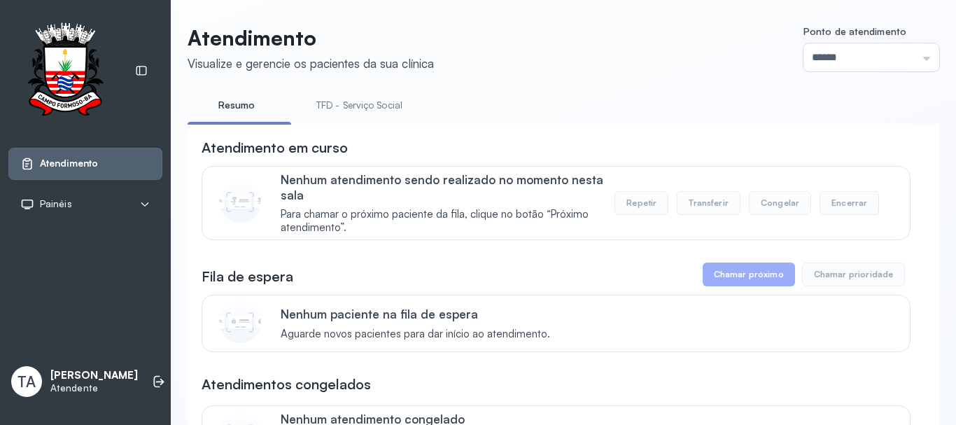
click at [376, 104] on link "TFD - Serviço Social" at bounding box center [359, 105] width 114 height 23
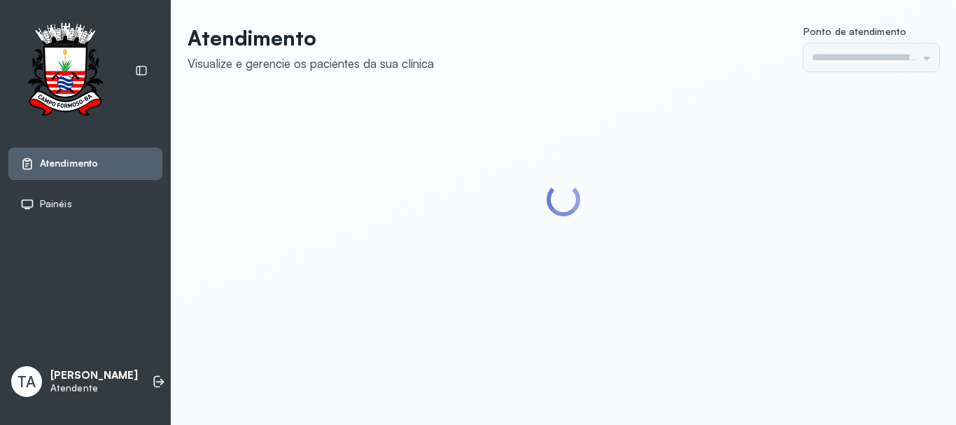
type input "******"
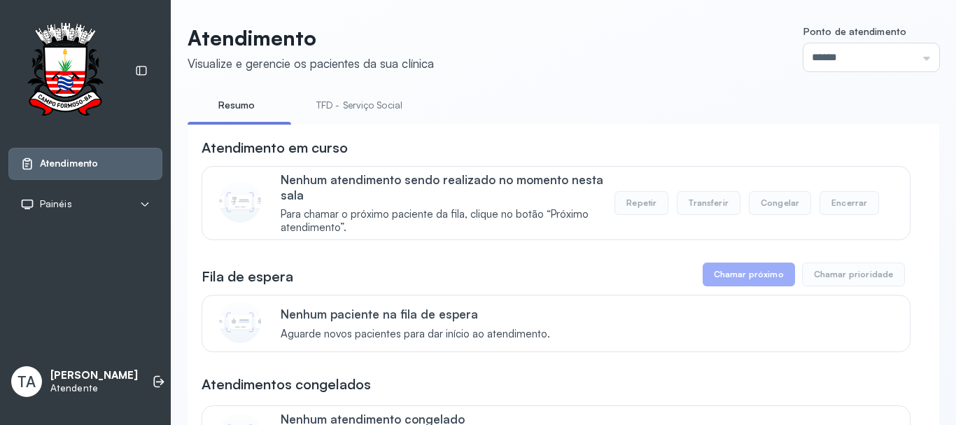
click at [376, 103] on link "TFD - Serviço Social" at bounding box center [359, 105] width 114 height 23
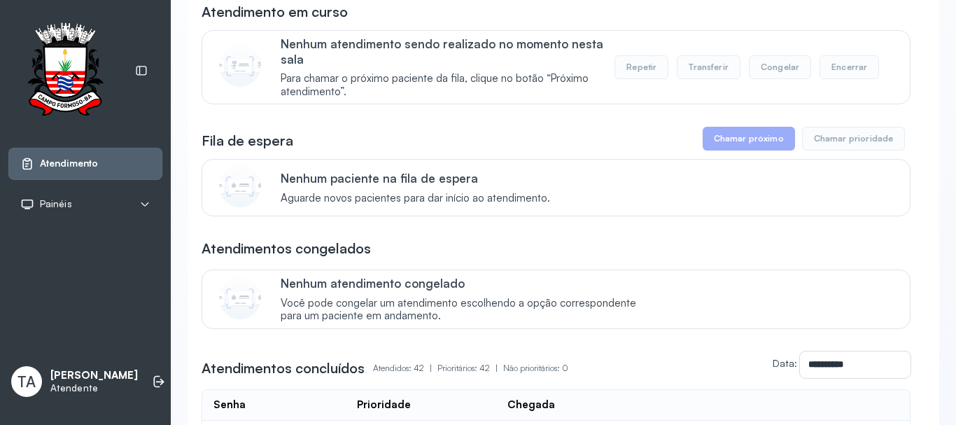
scroll to position [140, 0]
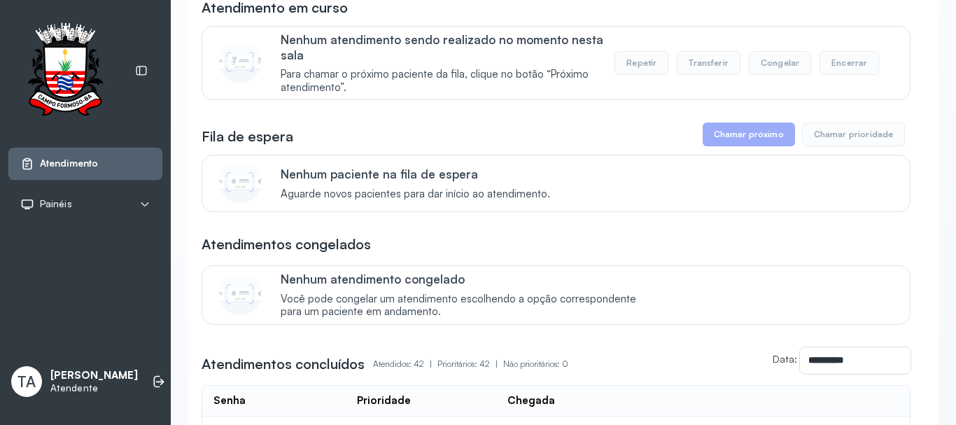
click at [405, 179] on p "Nenhum paciente na fila de espera" at bounding box center [415, 173] width 269 height 15
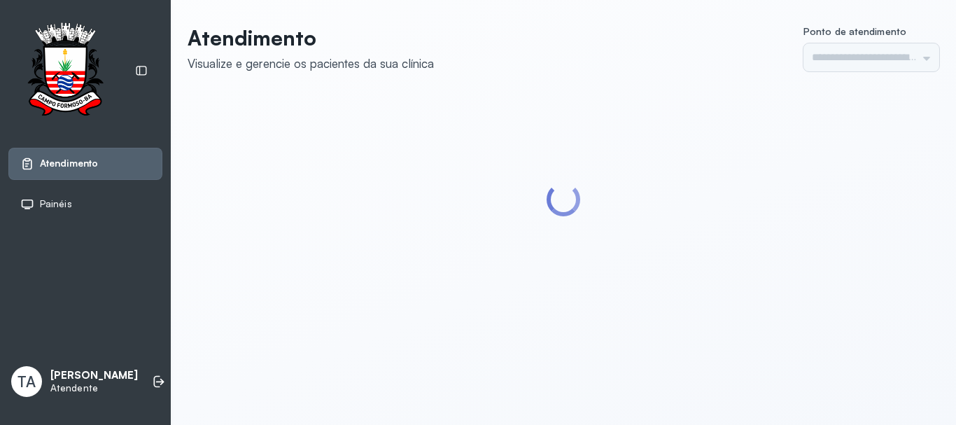
type input "******"
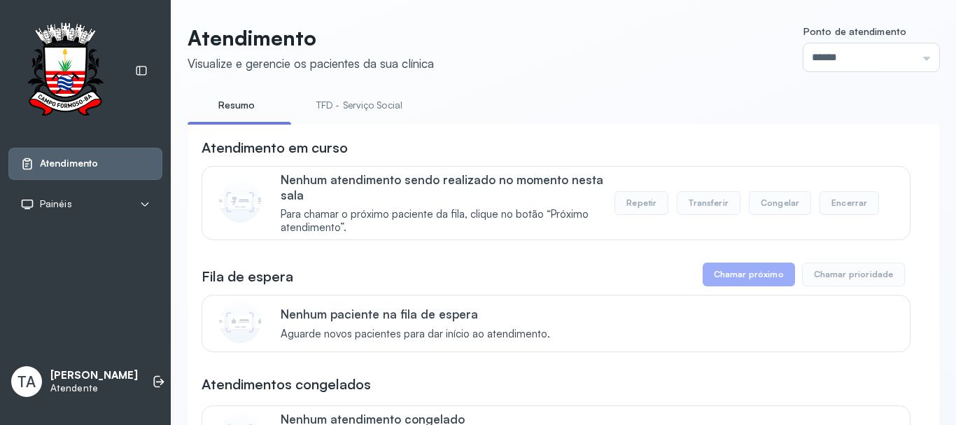
click at [400, 111] on link "TFD - Serviço Social" at bounding box center [359, 105] width 114 height 23
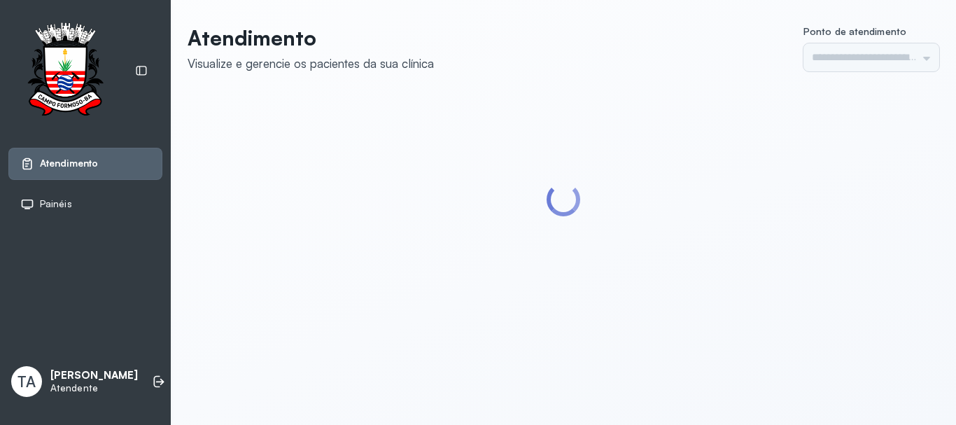
type input "******"
